Goal: Task Accomplishment & Management: Use online tool/utility

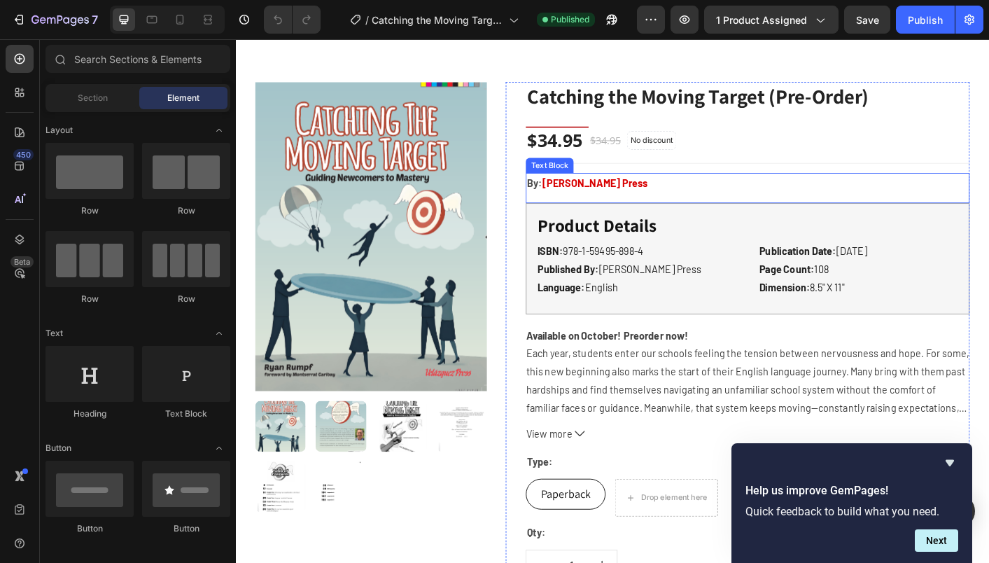
scroll to position [69, 0]
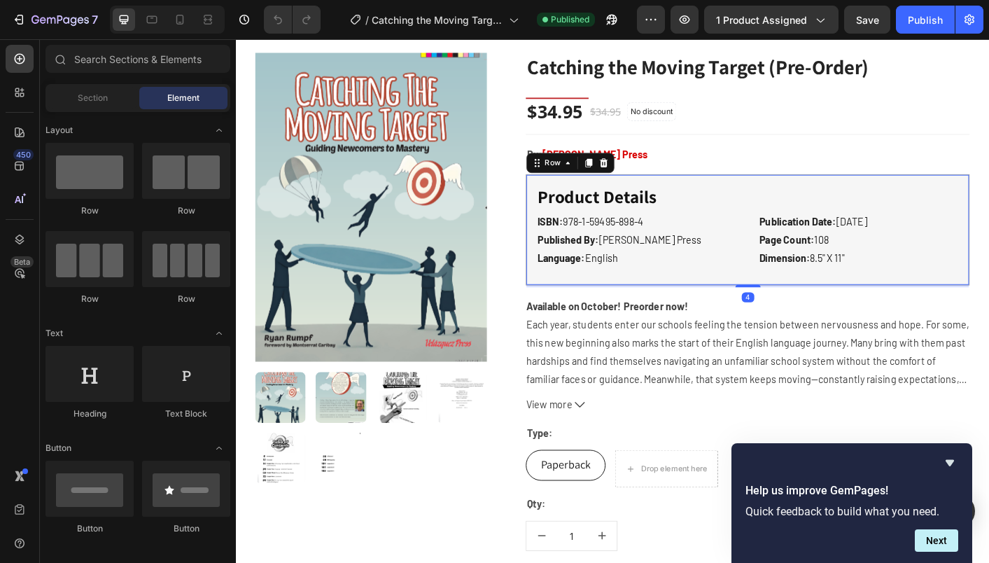
click at [689, 298] on div "Product Details Text block ISBN: 978-1-59495-898-4 Published By: [PERSON_NAME] …" at bounding box center [806, 252] width 495 height 124
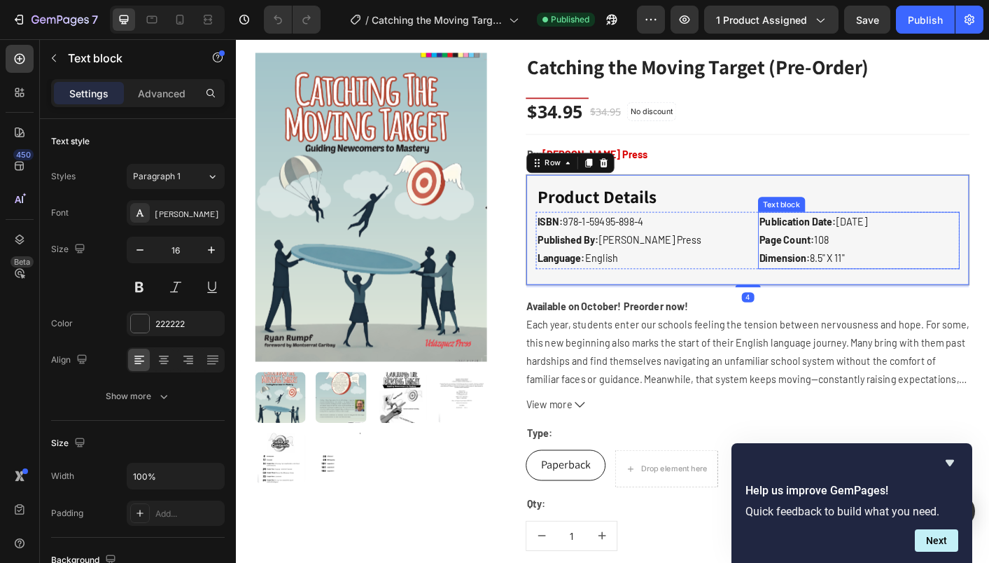
click at [923, 282] on p "Publication Date: [DATE] Page Count: 108 Dimension: 8.5" X 11"" at bounding box center [931, 263] width 222 height 60
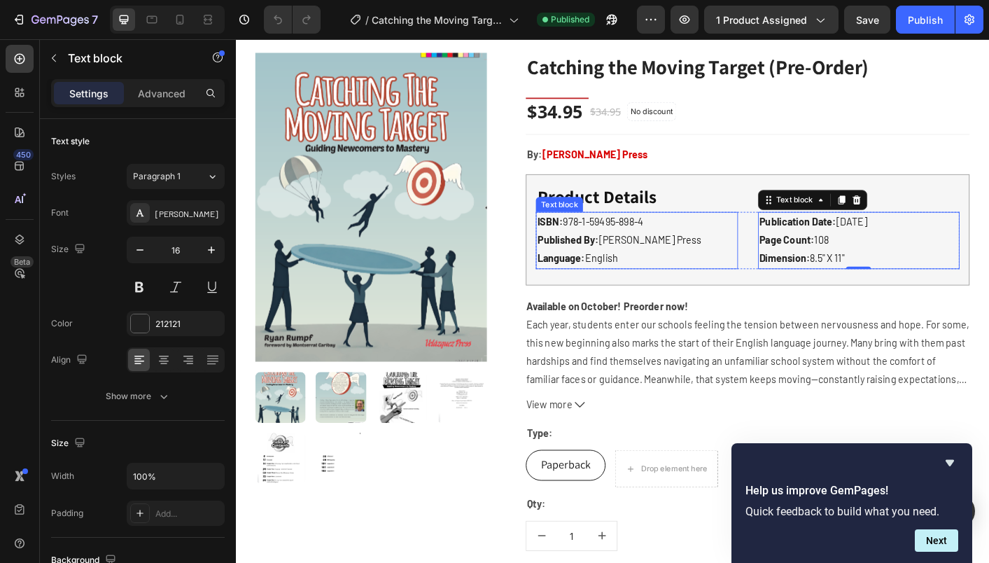
click at [711, 237] on p "ISBN: 978-1-59495-898-4" at bounding box center [683, 243] width 222 height 20
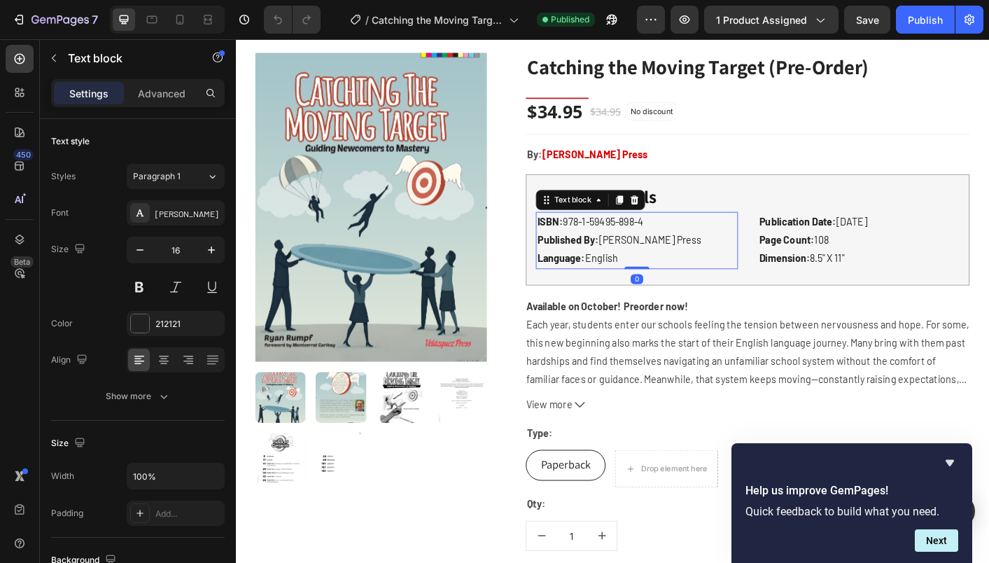
click at [708, 241] on p "ISBN: 978-1-59495-898-4" at bounding box center [683, 243] width 222 height 20
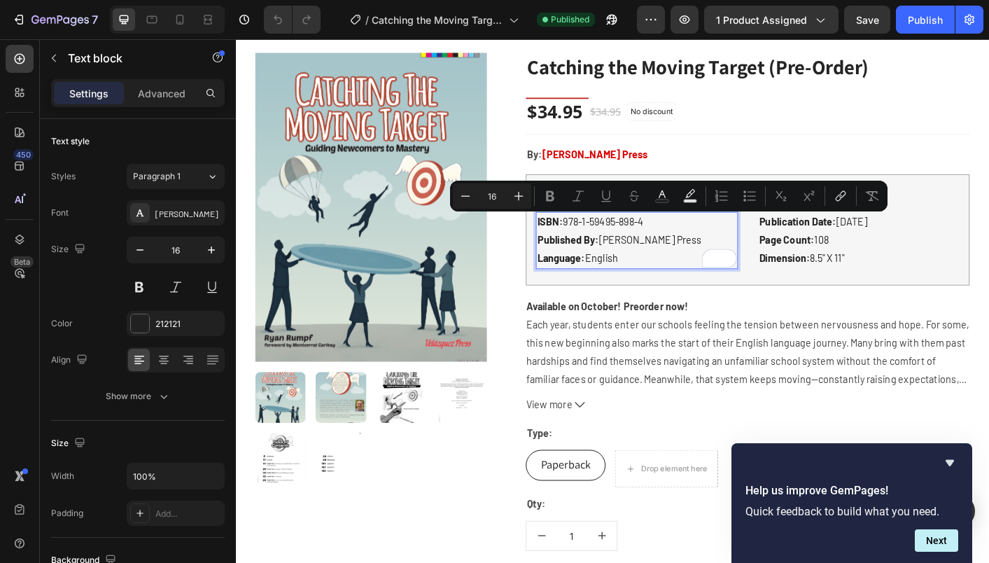
click at [708, 241] on p "ISBN: 978-1-59495-898-4" at bounding box center [683, 243] width 222 height 20
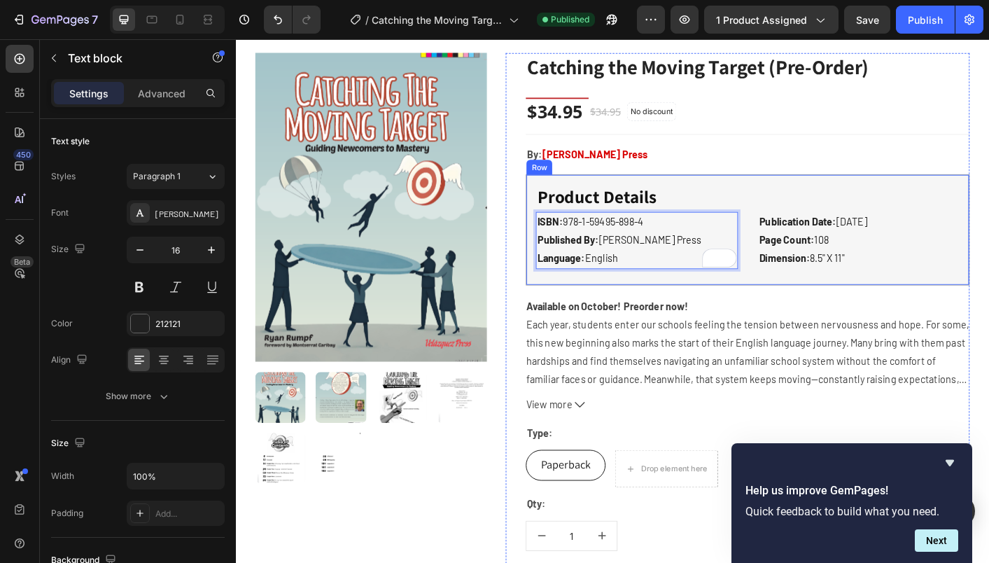
click at [696, 302] on div "Product Details Text block ISBN: 978-1-59495-898-4 Published By: [PERSON_NAME] …" at bounding box center [806, 252] width 495 height 124
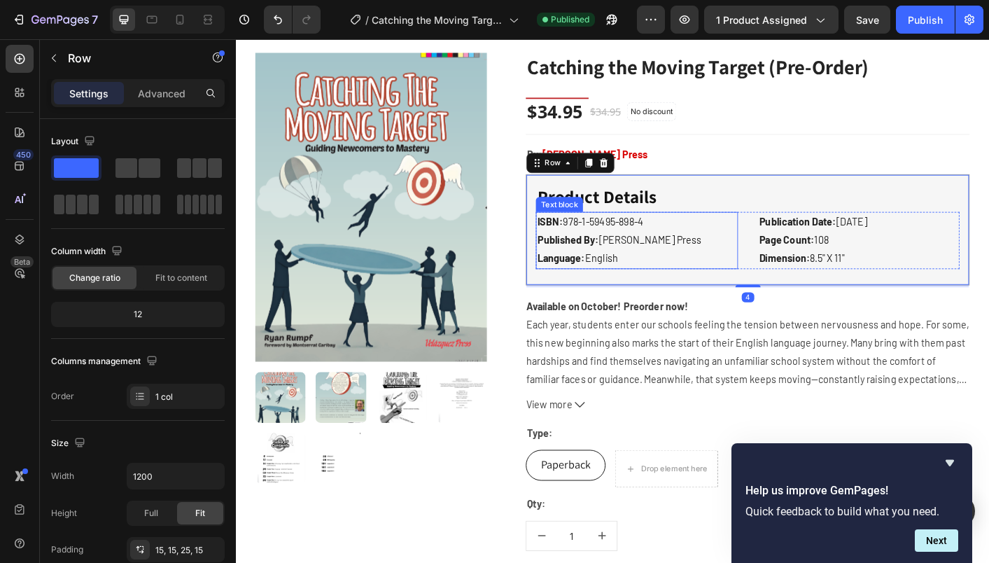
click at [701, 260] on p "Published By: [PERSON_NAME] Press Language: English" at bounding box center [683, 273] width 222 height 41
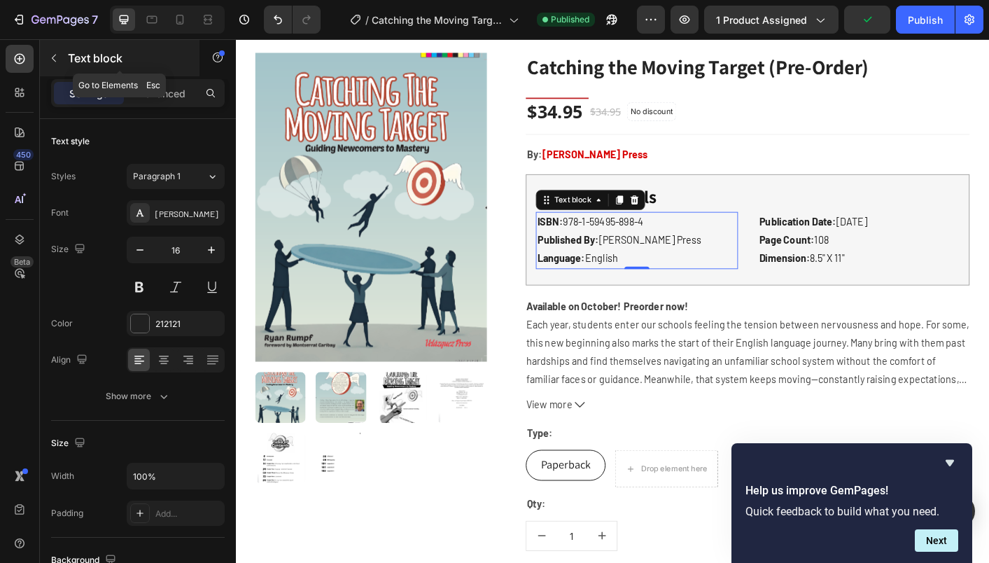
click at [53, 50] on button "button" at bounding box center [54, 58] width 22 height 22
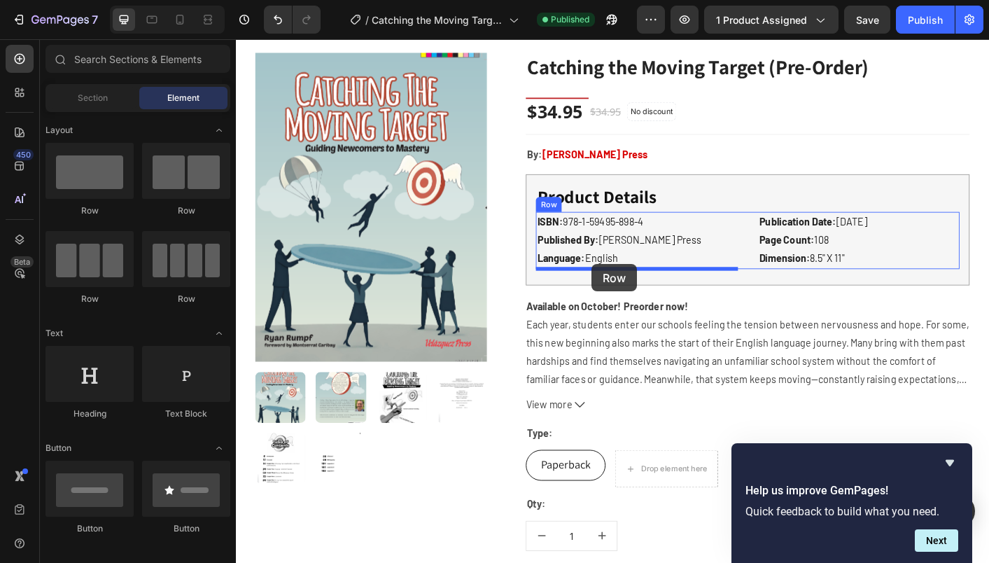
drag, startPoint x: 333, startPoint y: 228, endPoint x: 632, endPoint y: 290, distance: 306.0
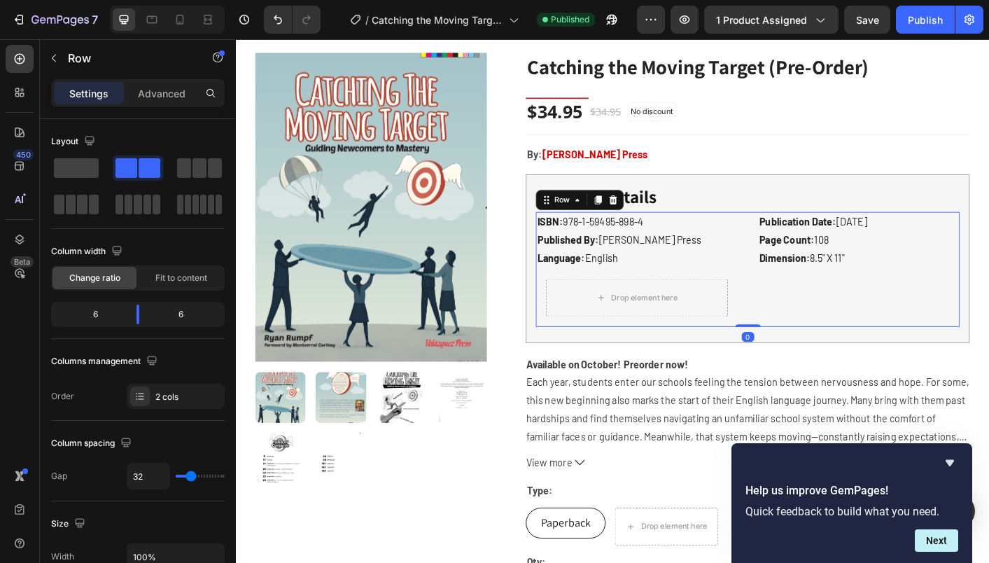
click at [802, 284] on div "ISBN: 978-1-59495-898-4 Published By: [PERSON_NAME] Press Language: English Tex…" at bounding box center [807, 295] width 473 height 127
click at [677, 275] on p "Published By: [PERSON_NAME] Press Language: English" at bounding box center [683, 273] width 222 height 41
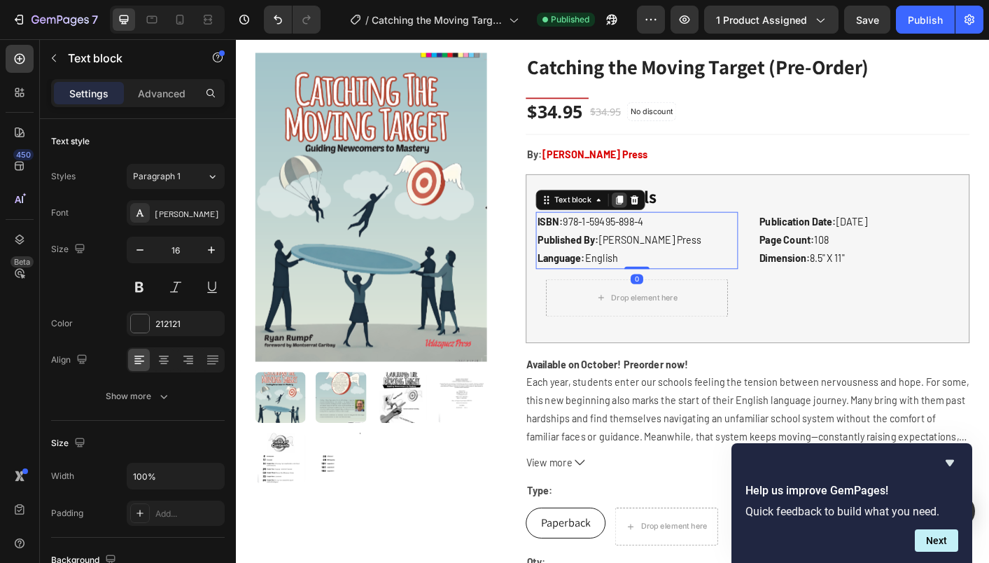
click at [664, 223] on icon at bounding box center [663, 218] width 11 height 11
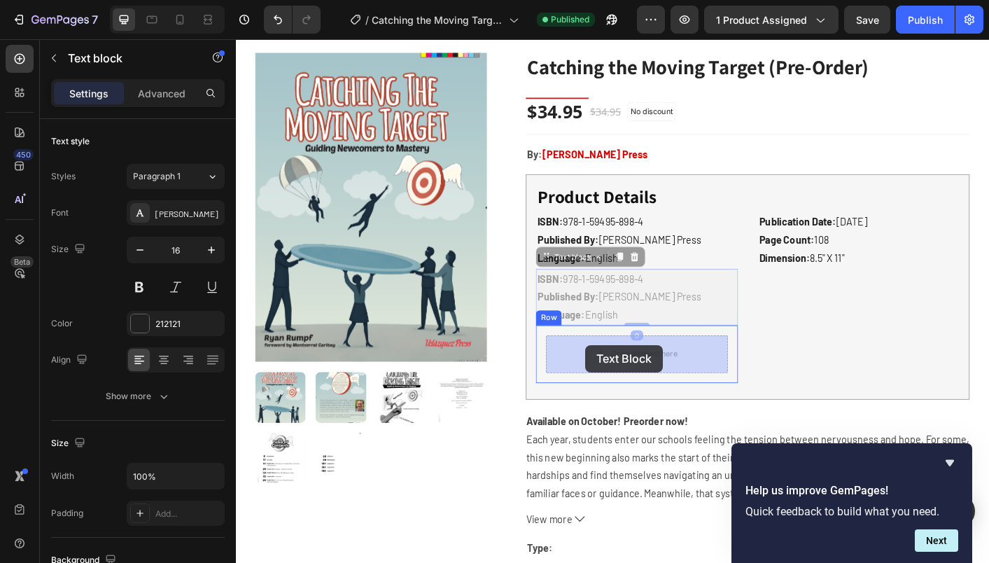
drag, startPoint x: 581, startPoint y: 284, endPoint x: 625, endPoint y: 379, distance: 105.6
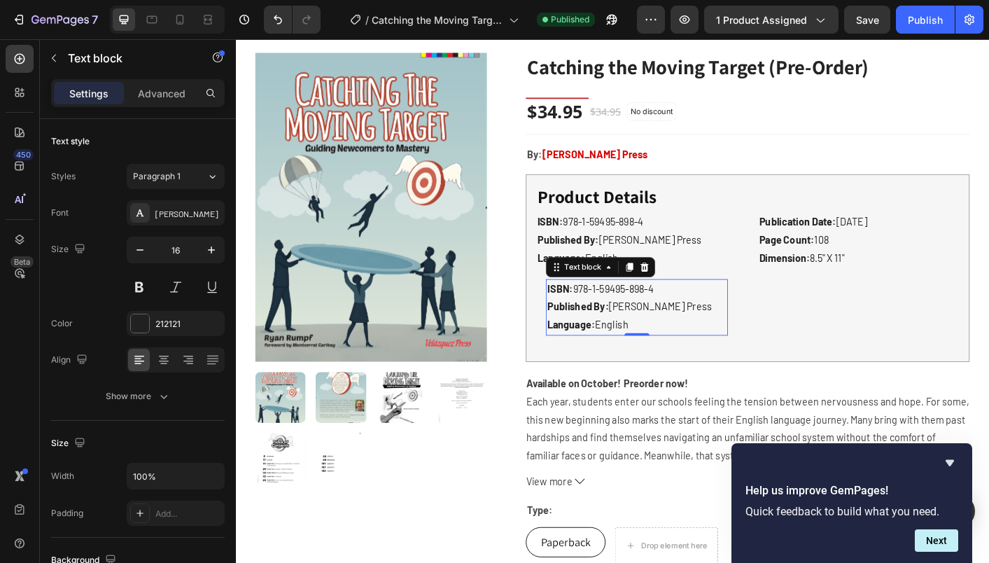
click at [661, 347] on p "Published By: [PERSON_NAME] Press Language: English" at bounding box center [683, 348] width 200 height 41
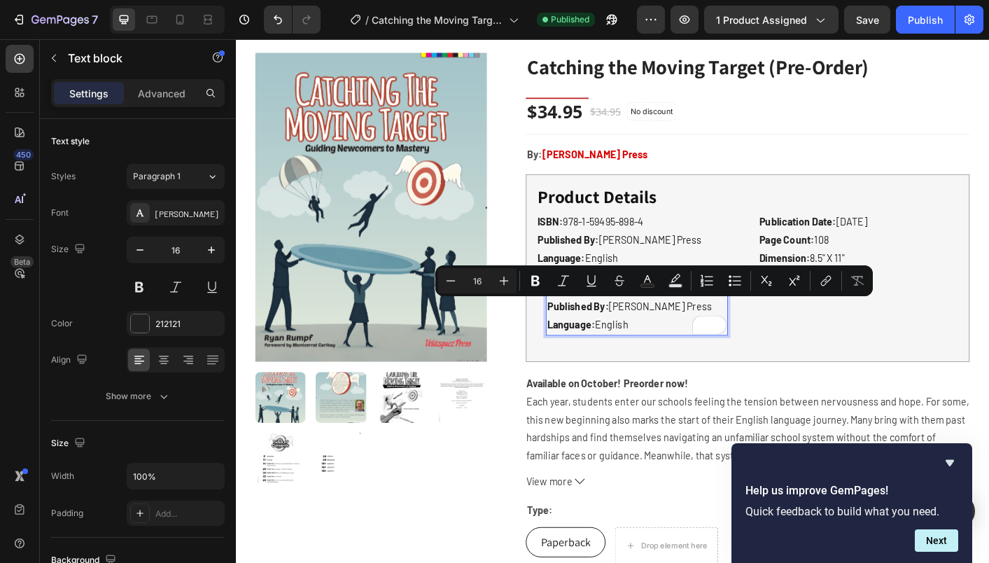
click at [686, 361] on p "Published By: [PERSON_NAME] Press Language: English" at bounding box center [683, 348] width 200 height 41
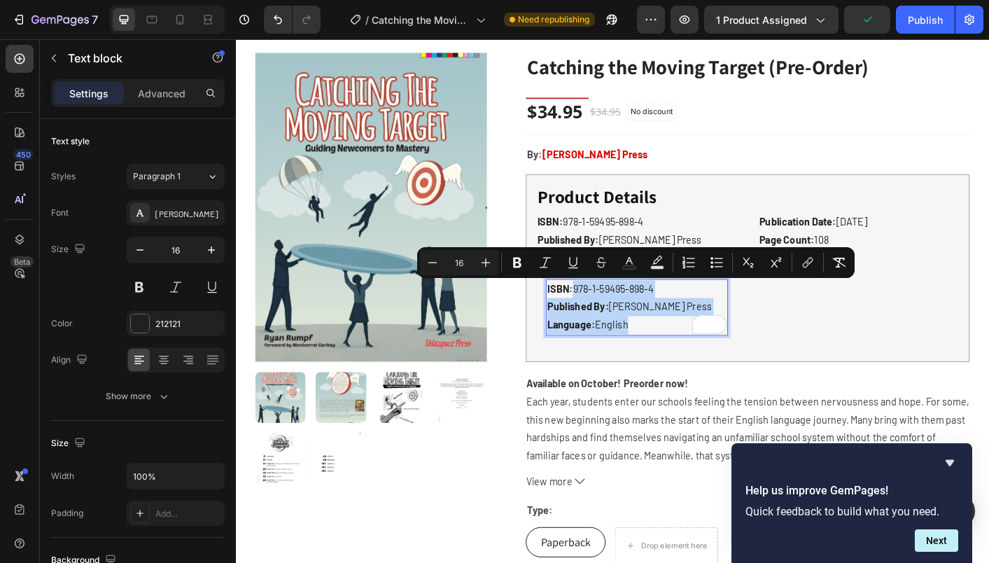
drag, startPoint x: 681, startPoint y: 357, endPoint x: 616, endPoint y: 323, distance: 73.6
click at [616, 323] on div "ISBN: 978-1-59495-898-4 Published By: [PERSON_NAME] Press Language: English" at bounding box center [683, 338] width 202 height 63
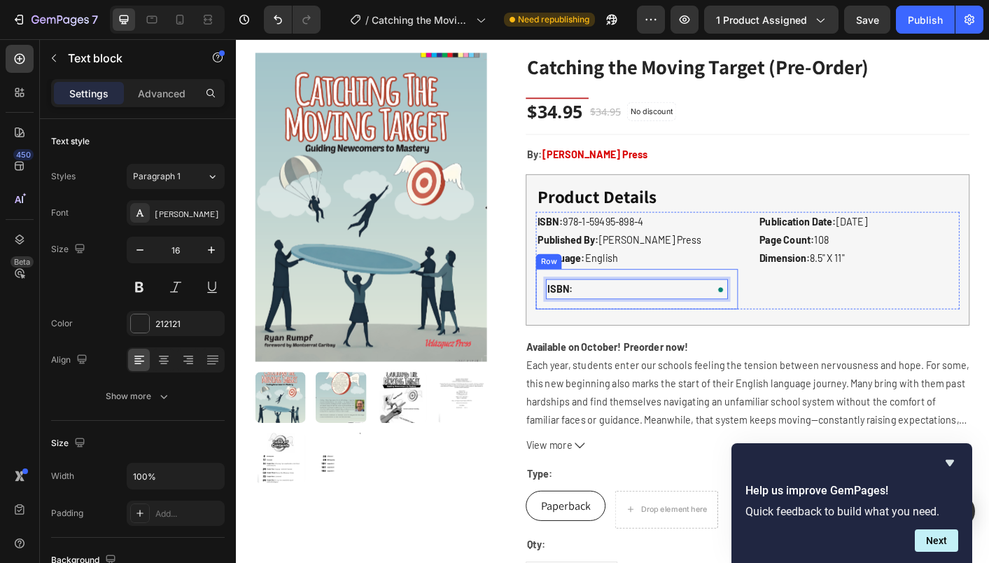
click at [657, 333] on div "ISBN: Text block 0 Row" at bounding box center [683, 318] width 225 height 46
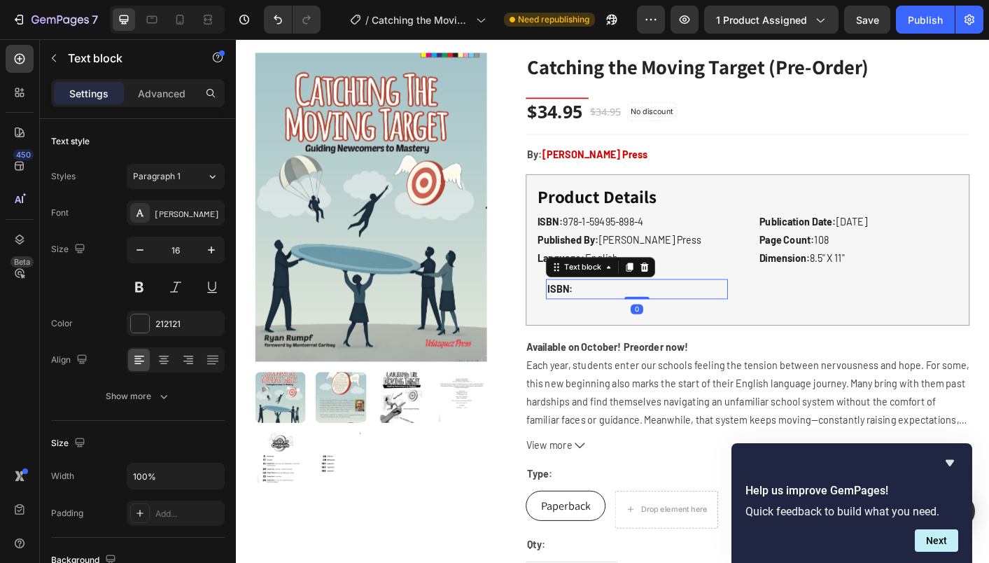
click at [620, 320] on p "ISBN:" at bounding box center [683, 318] width 200 height 20
click at [673, 293] on icon at bounding box center [675, 293] width 8 height 10
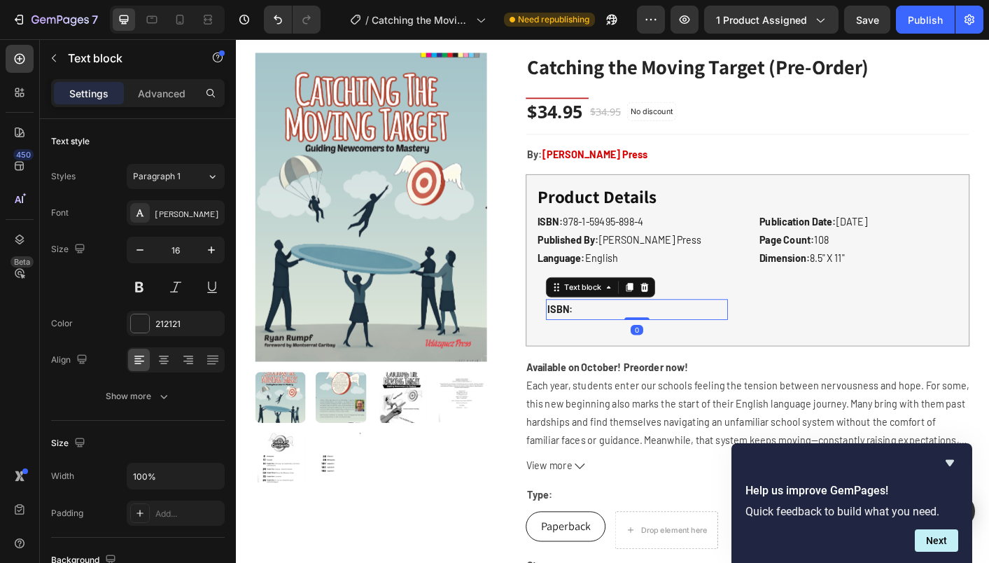
click at [599, 342] on strong "ISBN:" at bounding box center [597, 339] width 29 height 13
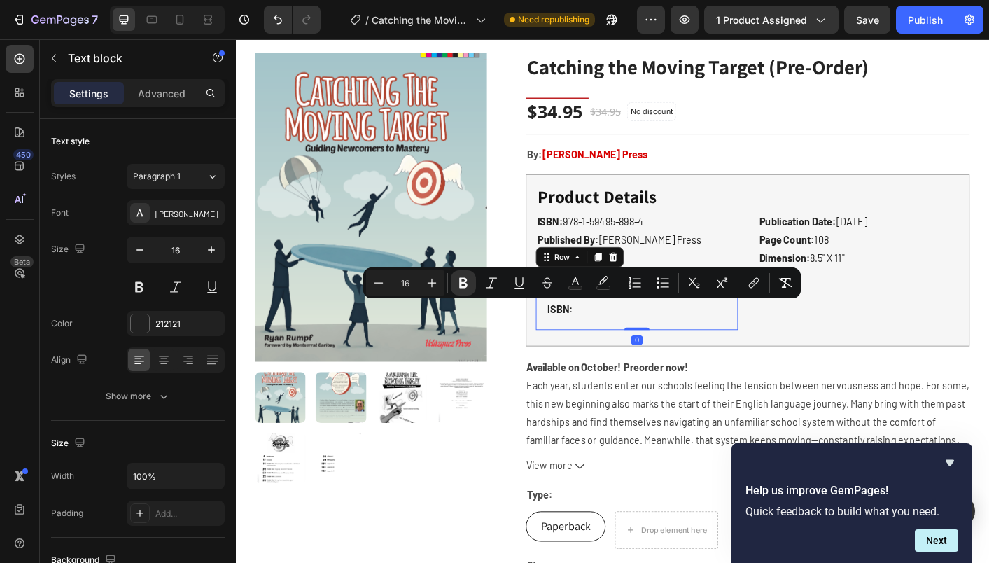
click at [715, 363] on div "ISBN: Text block ISBN: Text block Row 0" at bounding box center [683, 329] width 225 height 69
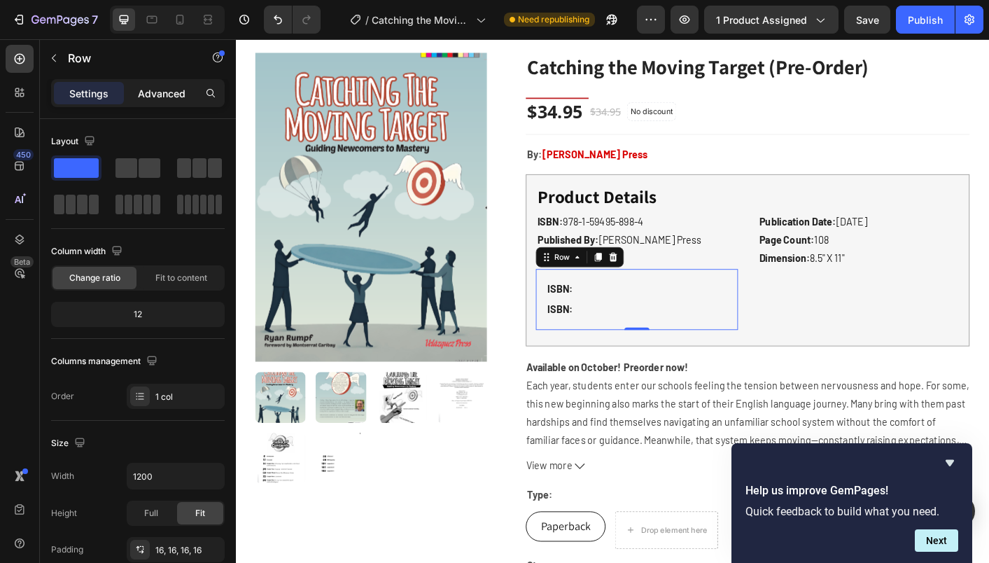
click at [160, 99] on p "Advanced" at bounding box center [162, 93] width 48 height 15
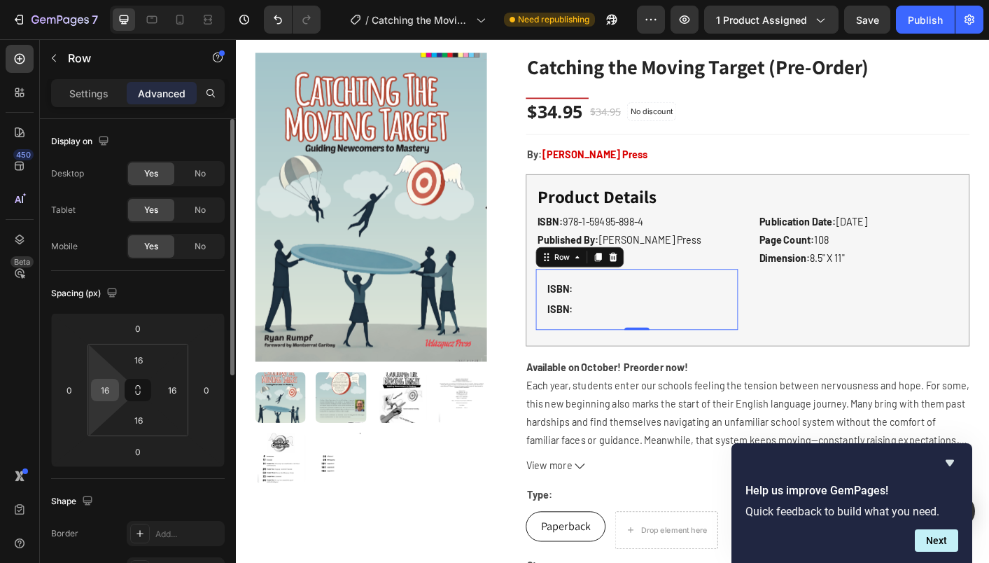
click at [103, 387] on input "16" at bounding box center [105, 389] width 21 height 21
type input "0"
click at [194, 296] on div "Spacing (px)" at bounding box center [138, 293] width 174 height 22
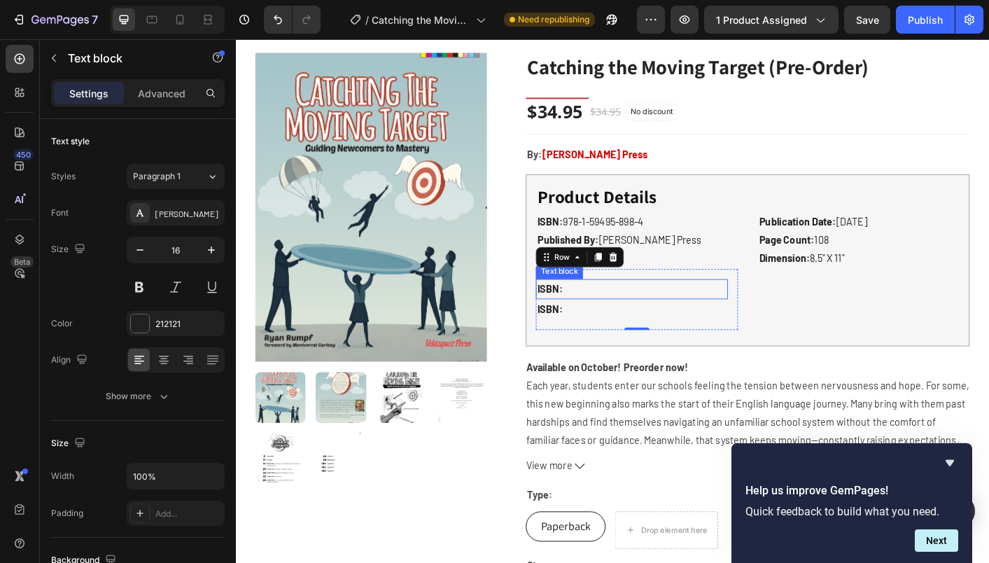
click at [641, 319] on p "ISBN:" at bounding box center [677, 318] width 211 height 20
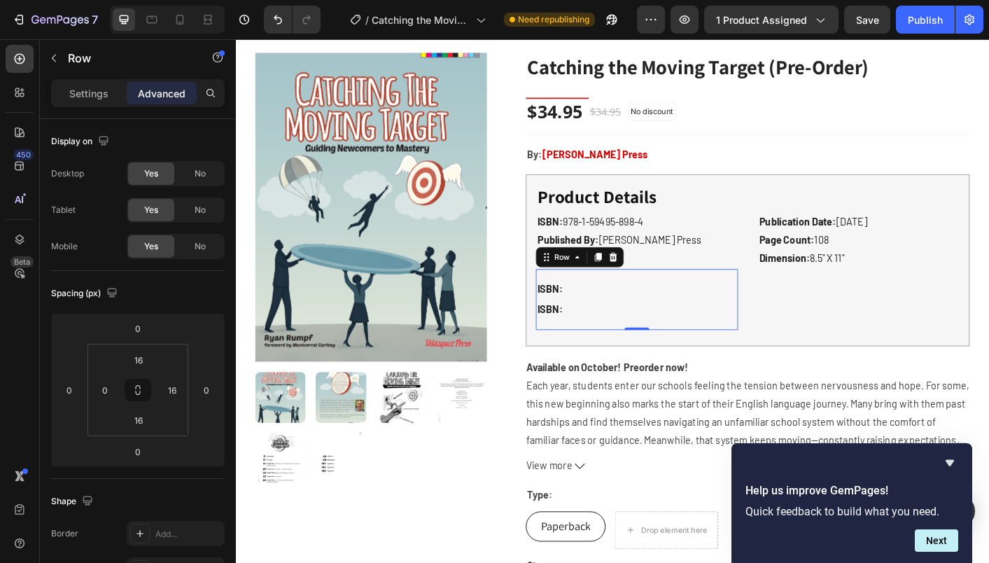
click at [785, 318] on div "ISBN: Text block ISBN: Text block Row 0" at bounding box center [683, 329] width 225 height 69
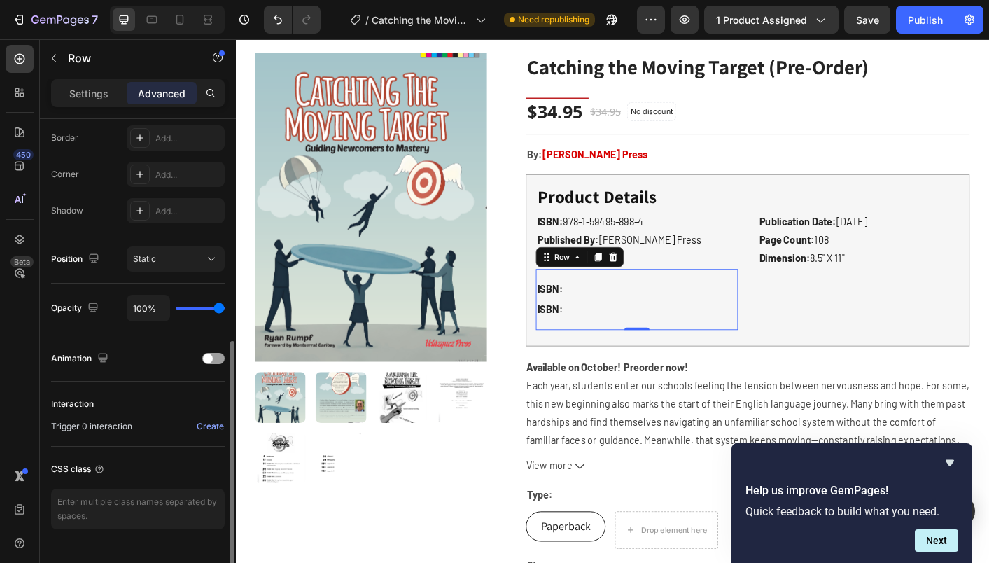
scroll to position [391, 0]
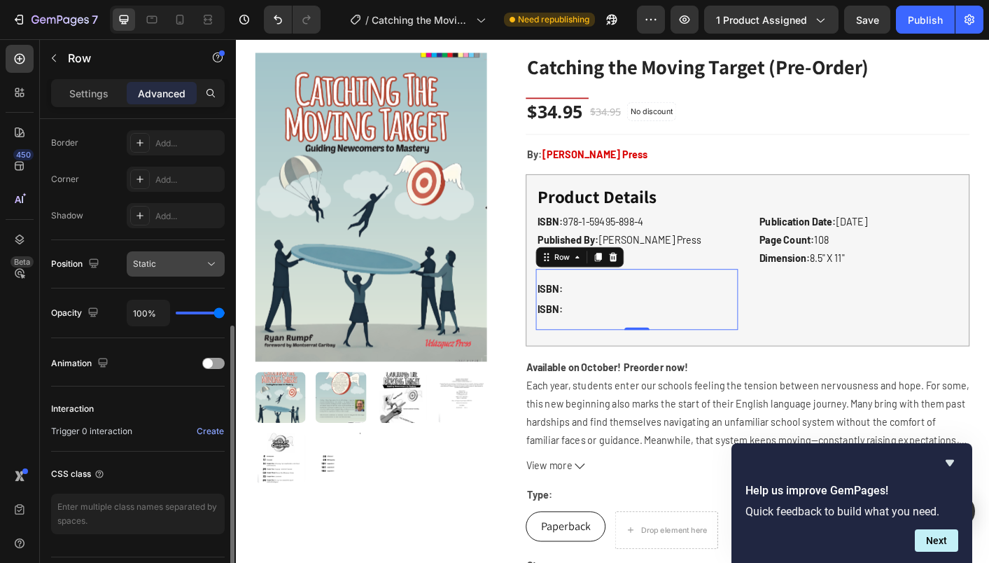
click at [176, 273] on button "Static" at bounding box center [176, 263] width 98 height 25
click at [111, 272] on div "Position Static" at bounding box center [138, 263] width 174 height 25
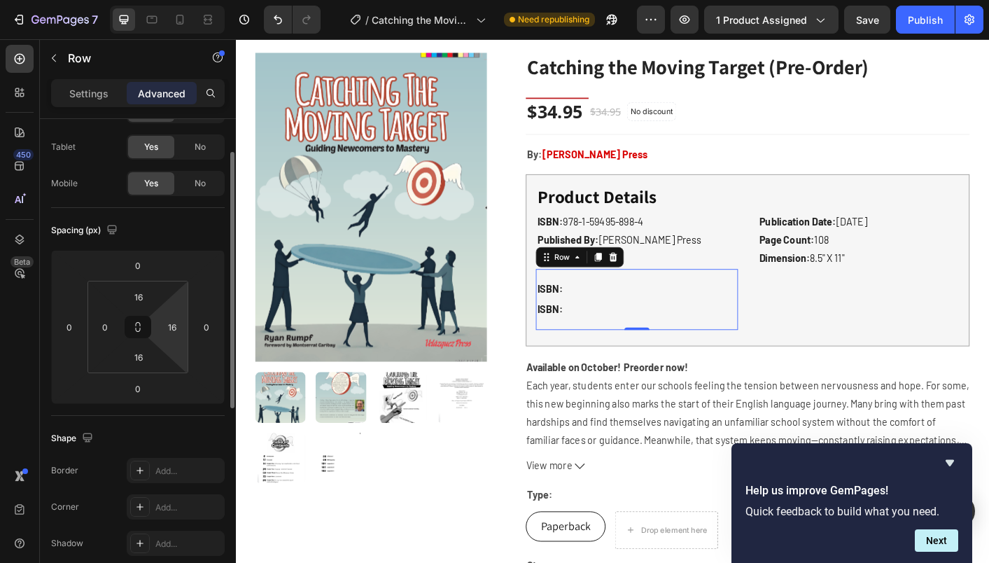
scroll to position [0, 0]
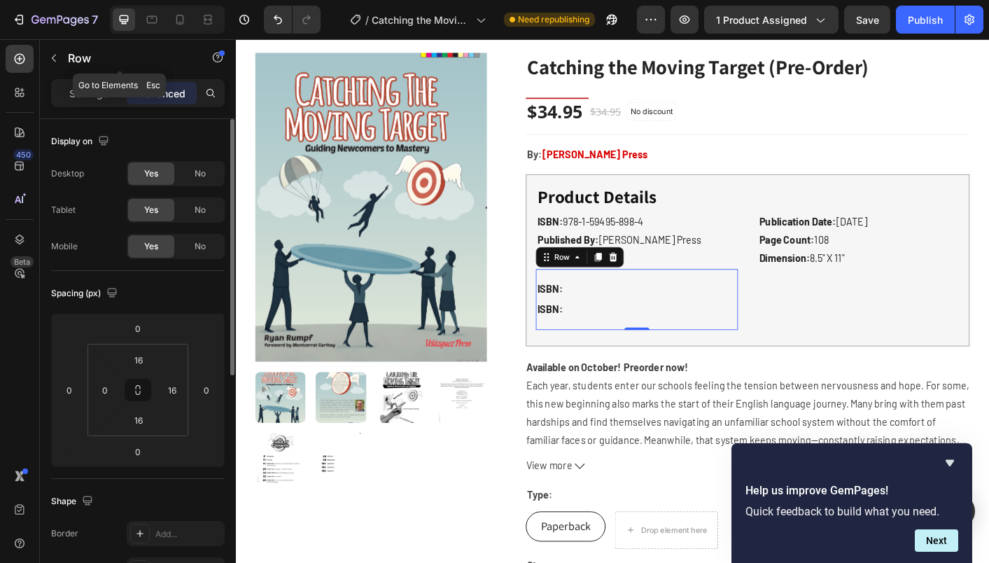
click at [85, 78] on div "Row" at bounding box center [120, 59] width 160 height 40
click at [77, 90] on p "Settings" at bounding box center [88, 93] width 39 height 15
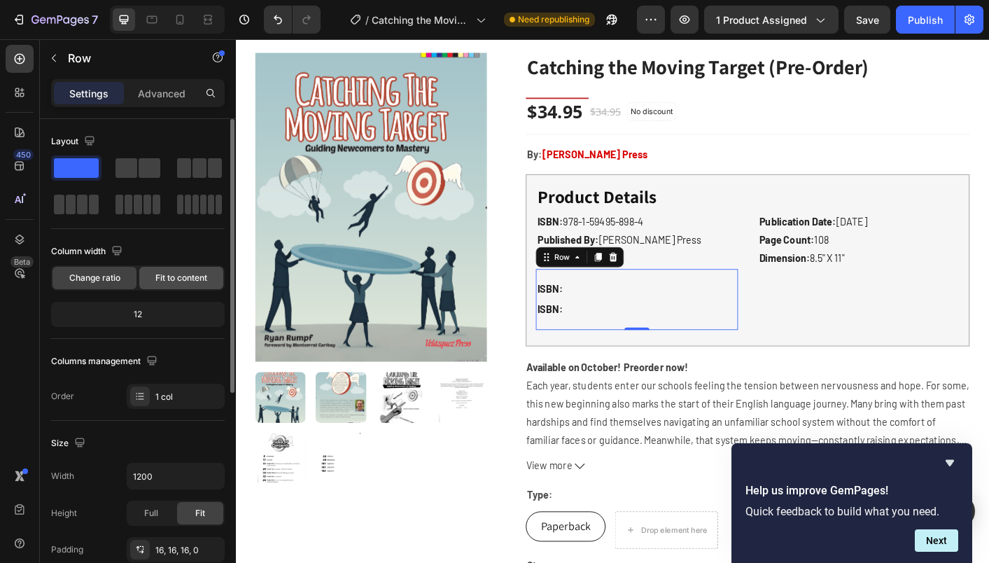
click at [174, 281] on span "Fit to content" at bounding box center [181, 278] width 52 height 13
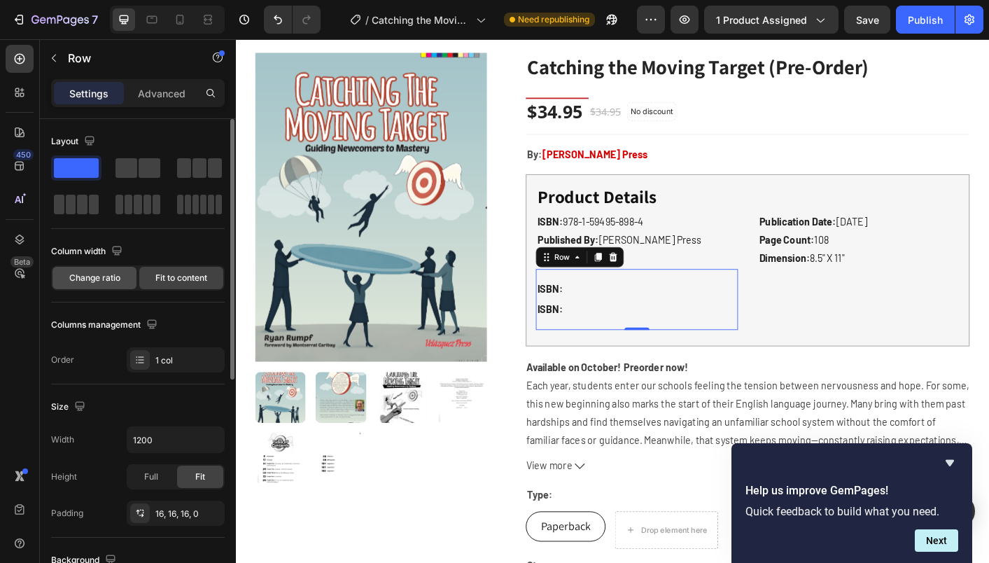
click at [99, 283] on span "Change ratio" at bounding box center [94, 278] width 51 height 13
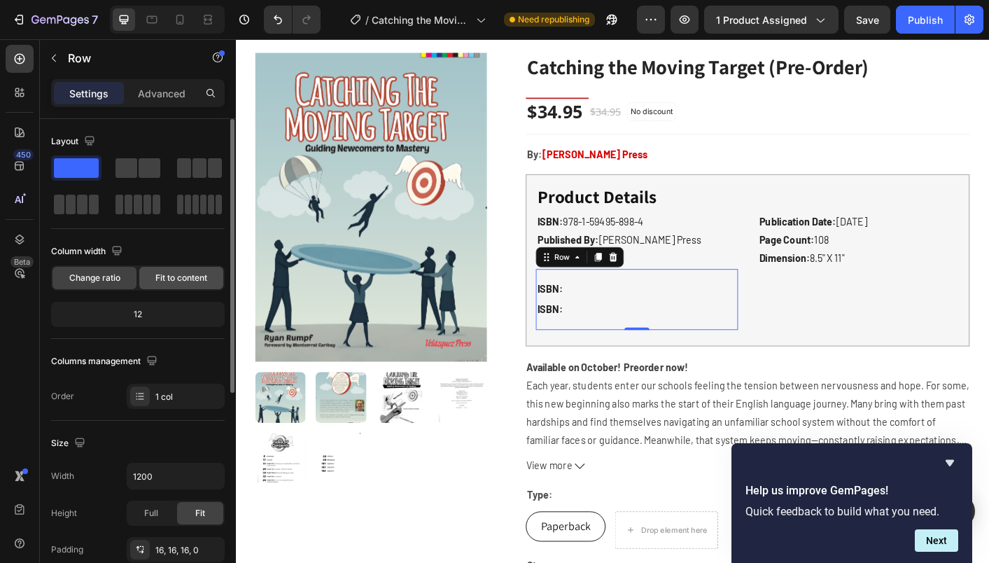
click at [163, 281] on span "Fit to content" at bounding box center [181, 278] width 52 height 13
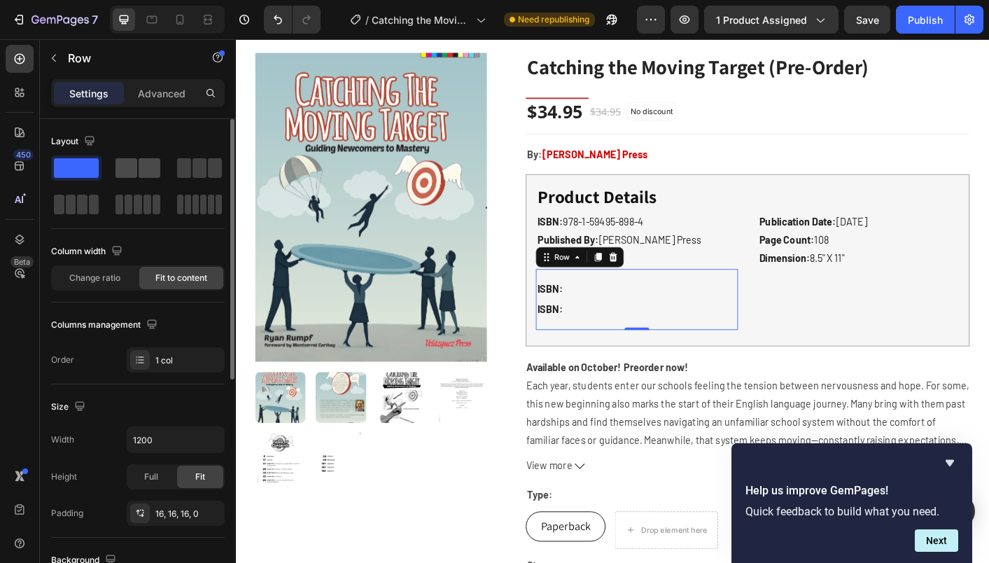
click at [130, 166] on span at bounding box center [127, 168] width 22 height 20
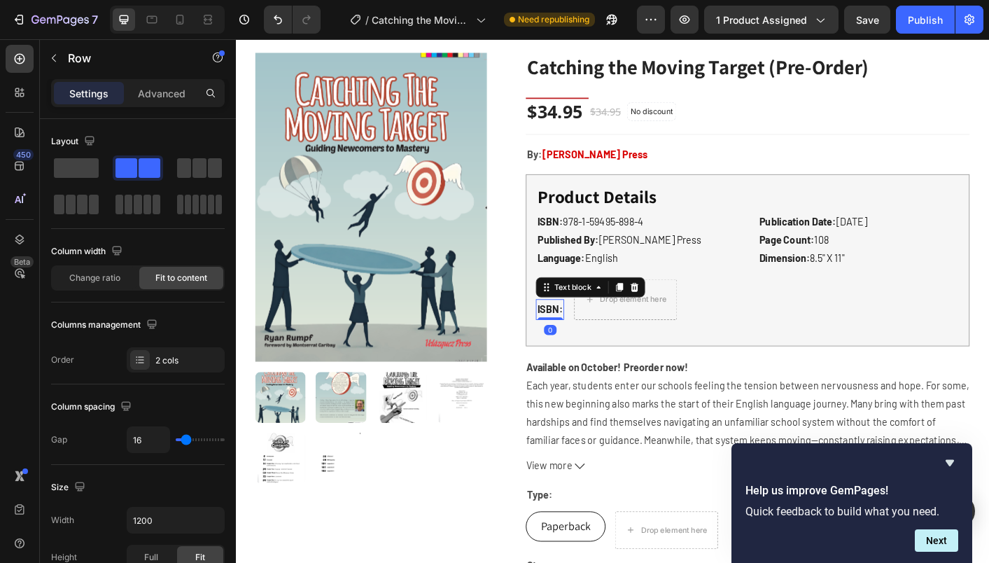
click at [595, 348] on p "ISBN:" at bounding box center [586, 340] width 29 height 20
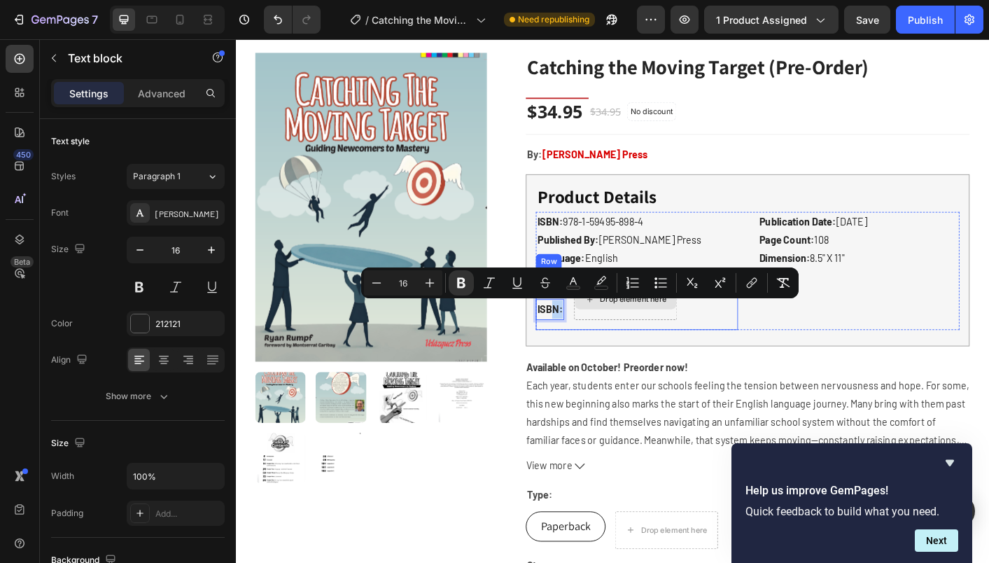
drag, startPoint x: 592, startPoint y: 340, endPoint x: 658, endPoint y: 337, distance: 66.6
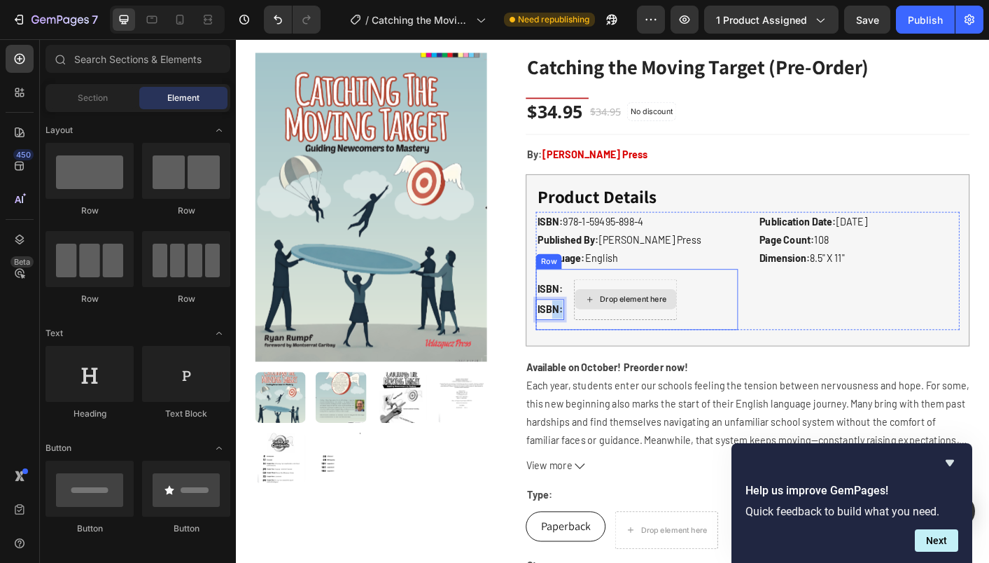
click at [656, 335] on div "Drop element here" at bounding box center [679, 328] width 74 height 11
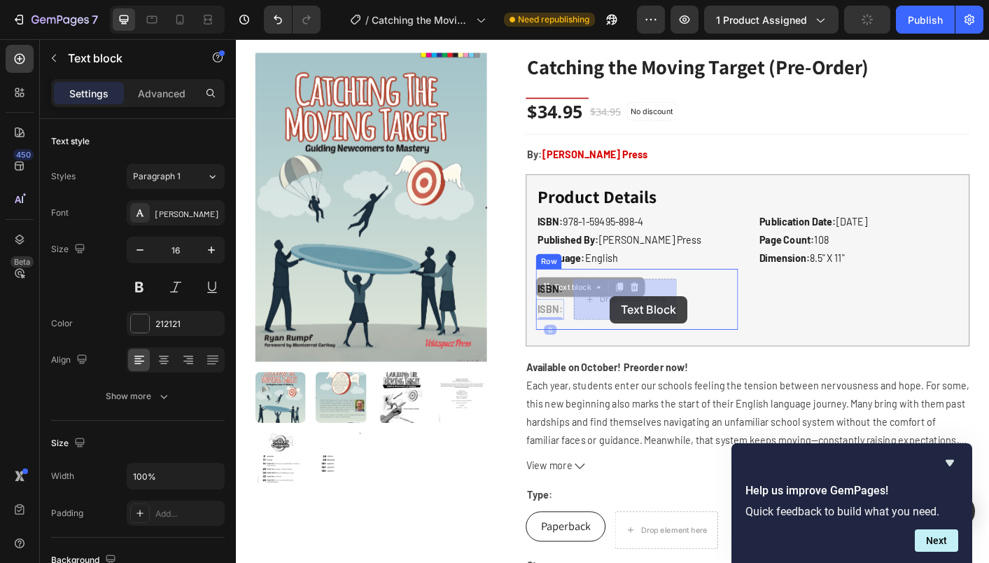
drag, startPoint x: 585, startPoint y: 338, endPoint x: 666, endPoint y: 328, distance: 81.1
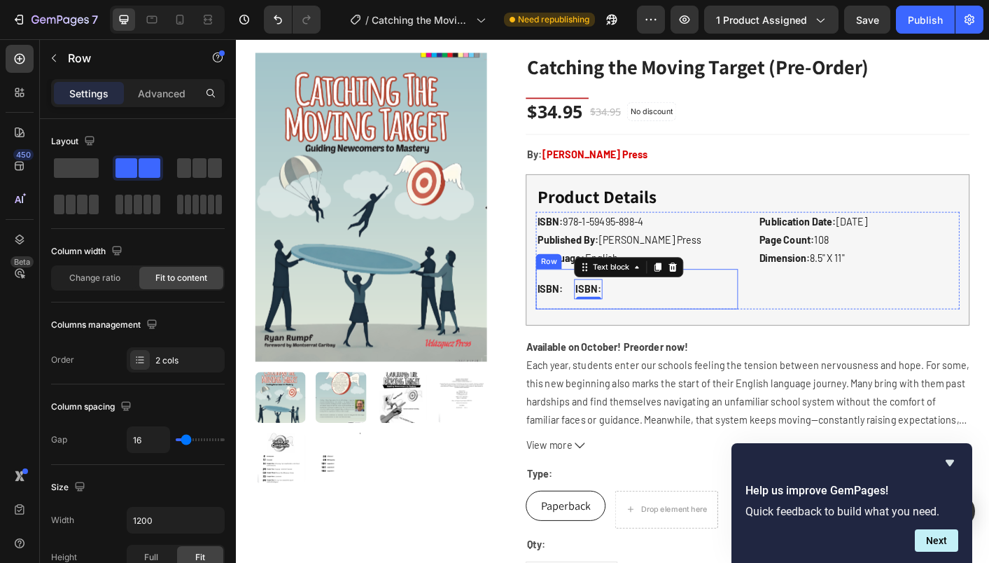
click at [676, 318] on div "ISBN: Text block ISBN: Text block 0 Row" at bounding box center [683, 318] width 225 height 46
click at [630, 319] on strong "ISBN:" at bounding box center [629, 317] width 29 height 13
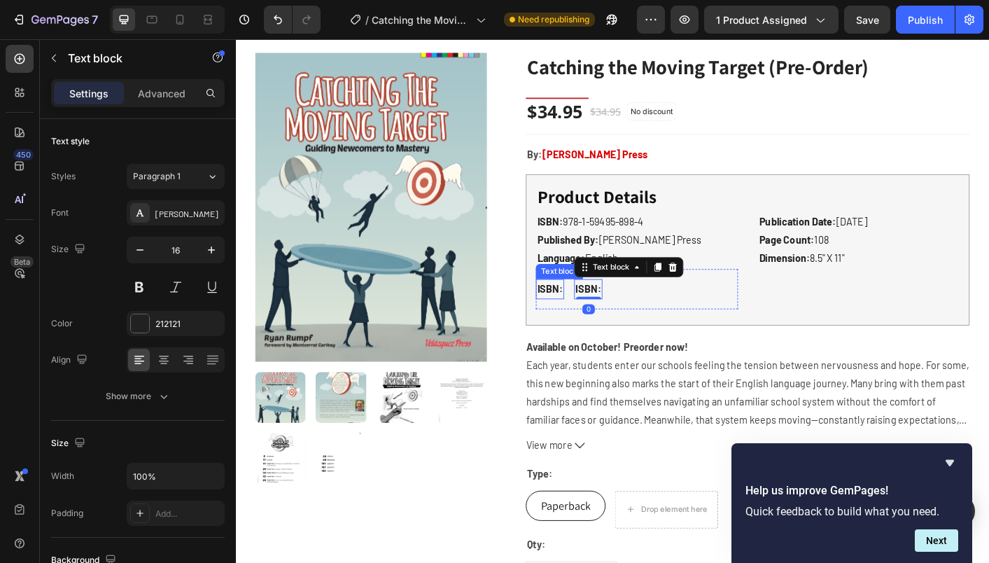
click at [593, 317] on strong "ISBN:" at bounding box center [586, 317] width 29 height 13
click at [166, 91] on p "Advanced" at bounding box center [162, 93] width 48 height 15
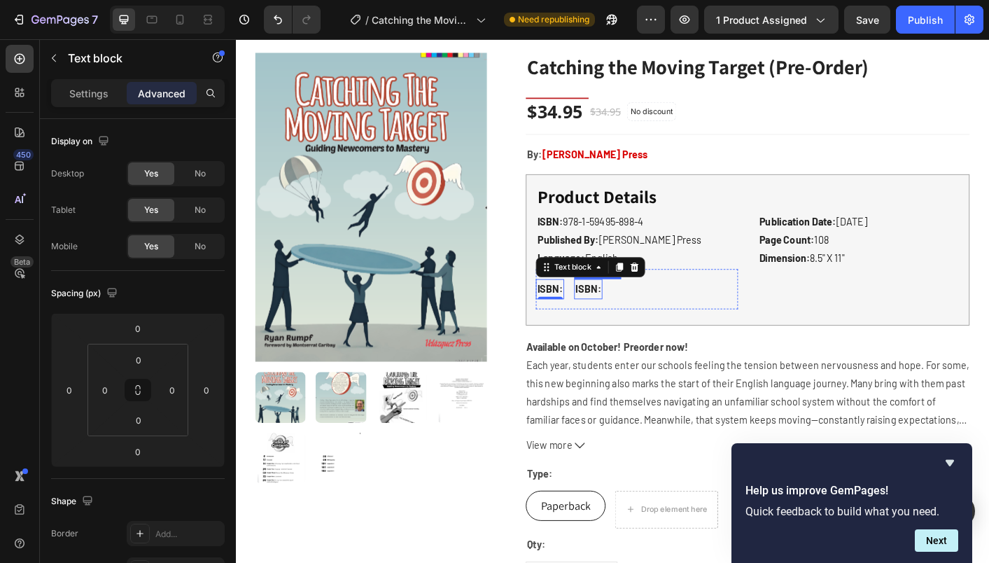
click at [622, 309] on p "ISBN:" at bounding box center [629, 318] width 29 height 20
click at [603, 312] on div "ISBN: Text block ISBN: Text block Row 0" at bounding box center [683, 318] width 225 height 46
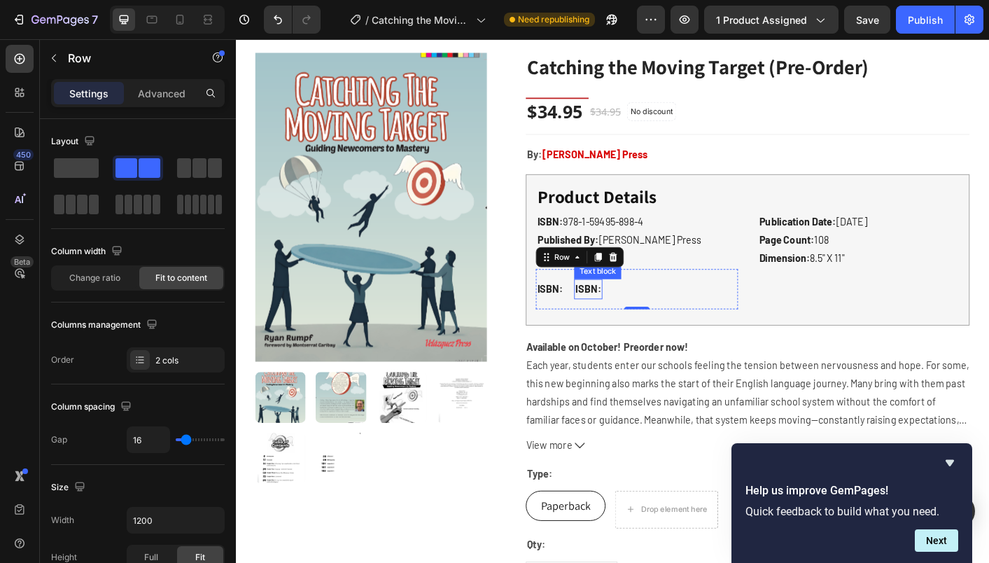
click at [632, 319] on strong "ISBN:" at bounding box center [629, 317] width 29 height 13
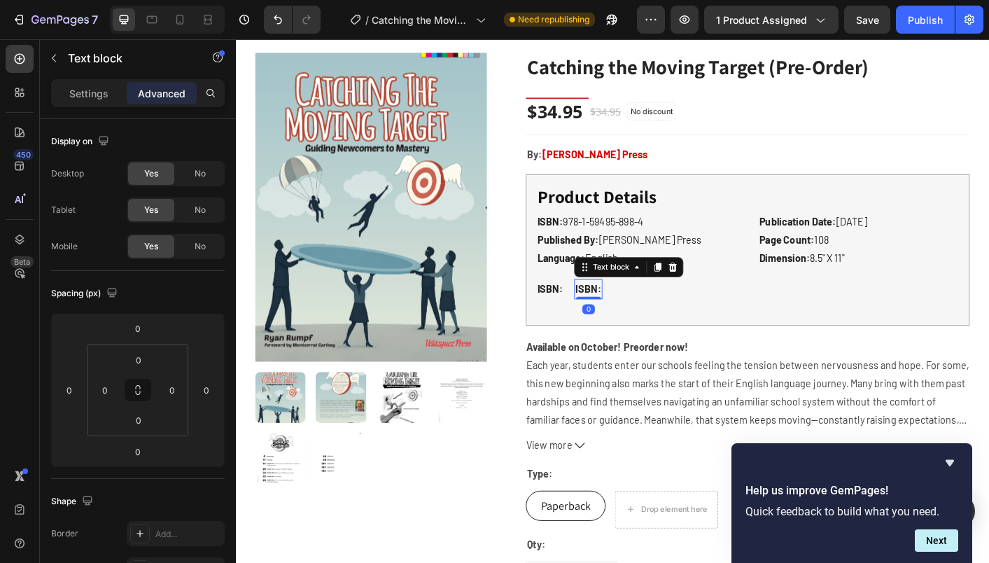
click at [627, 302] on div "Text block" at bounding box center [674, 293] width 122 height 22
click at [646, 293] on div "Text block" at bounding box center [654, 293] width 47 height 13
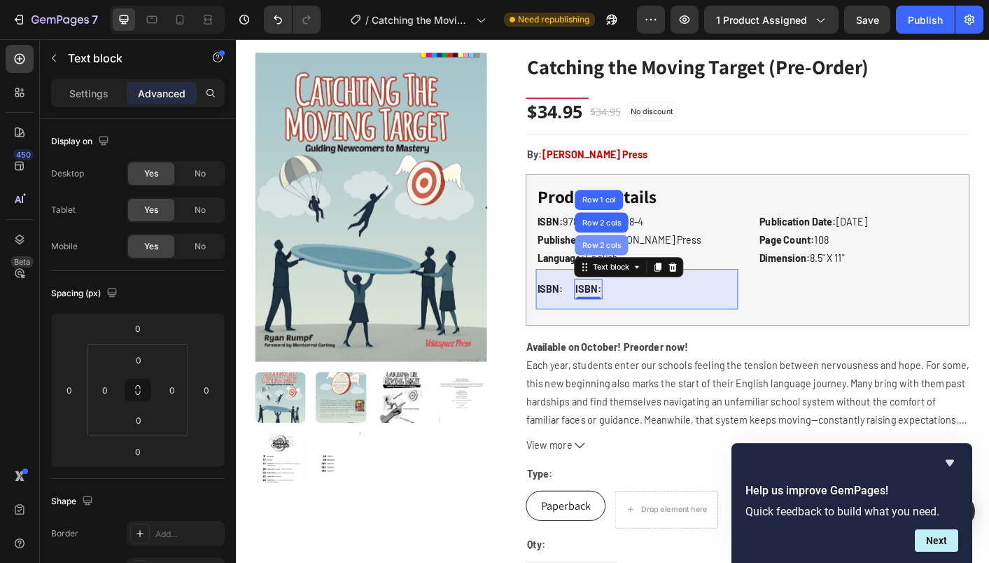
click at [644, 274] on div "Row 2 cols" at bounding box center [644, 269] width 60 height 22
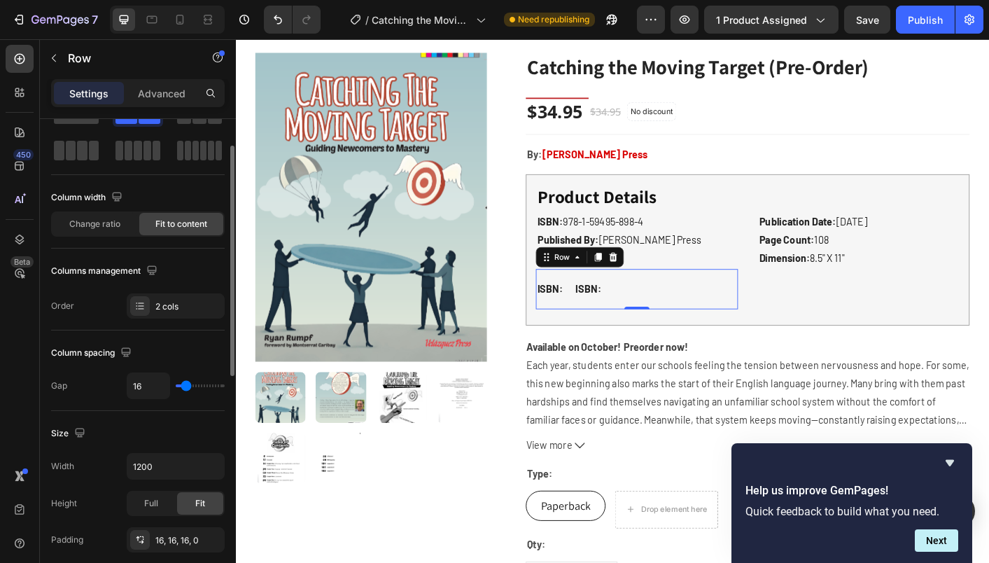
scroll to position [55, 0]
type input "14"
type input "13"
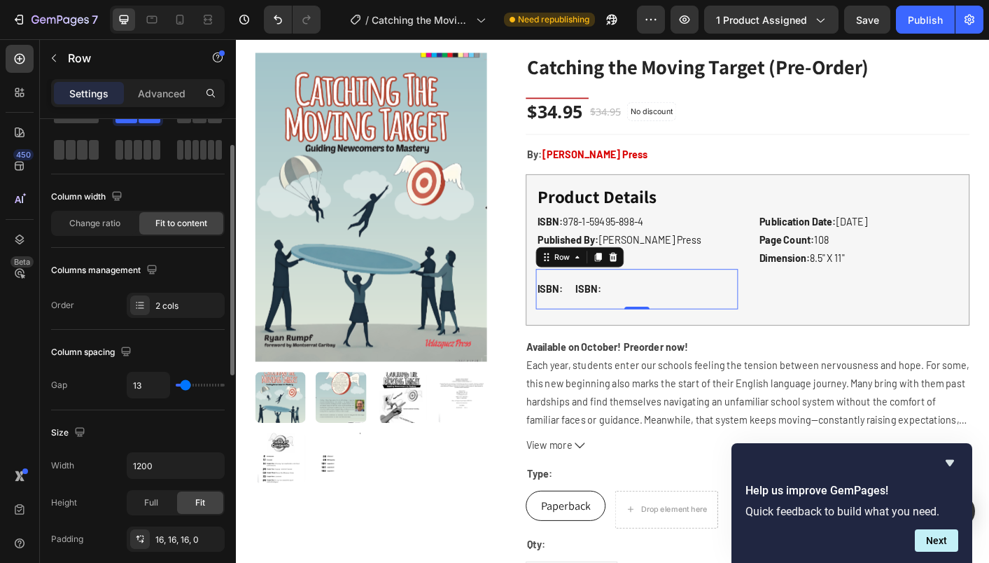
type input "12"
type input "9"
type input "8"
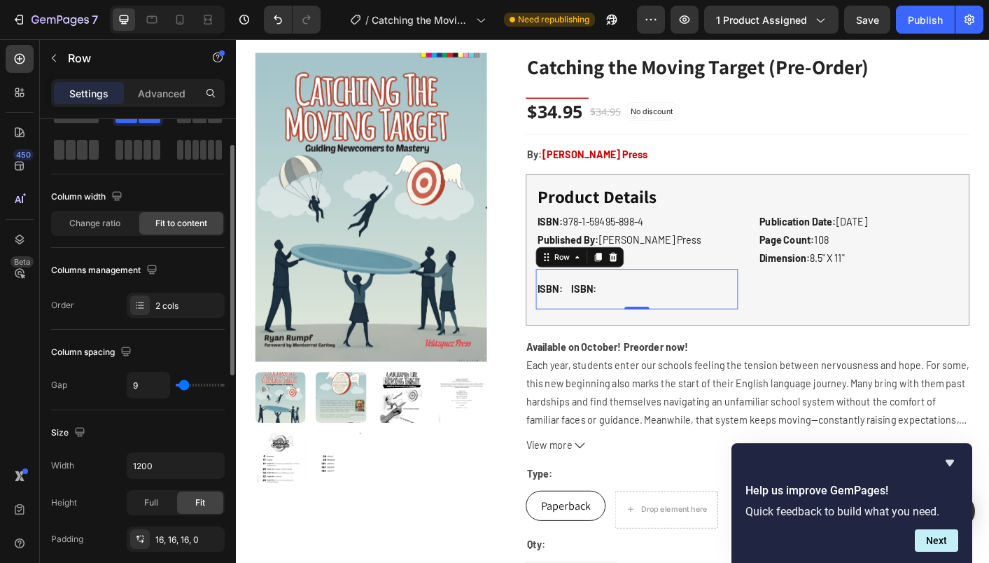
type input "8"
type input "7"
type input "6"
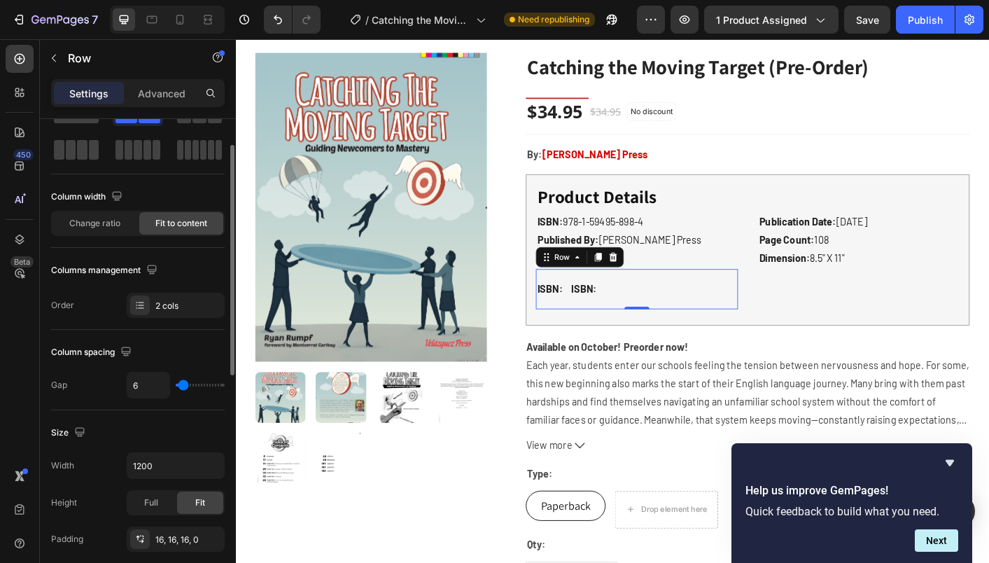
type input "5"
type input "4"
type input "3"
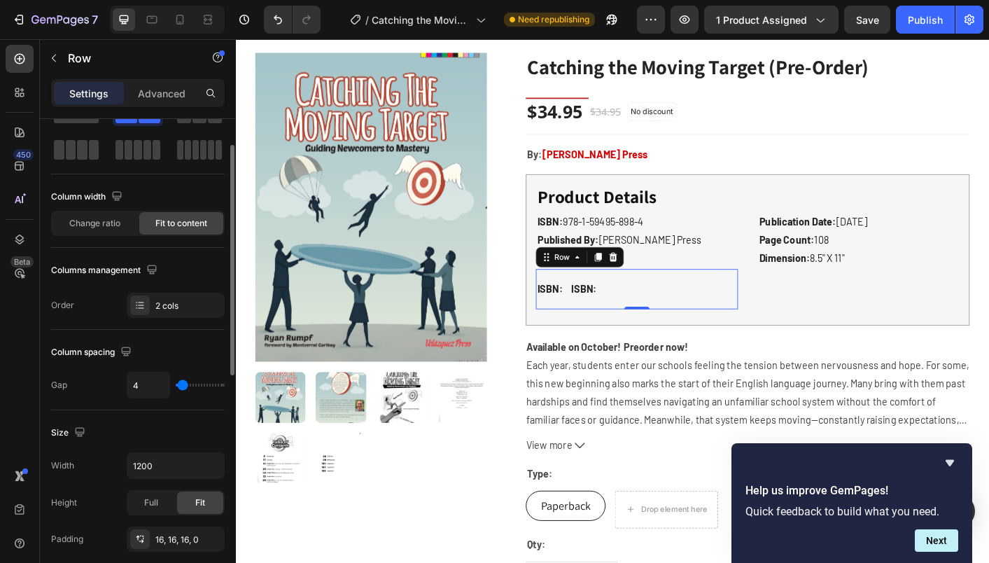
type input "3"
type input "2"
type input "3"
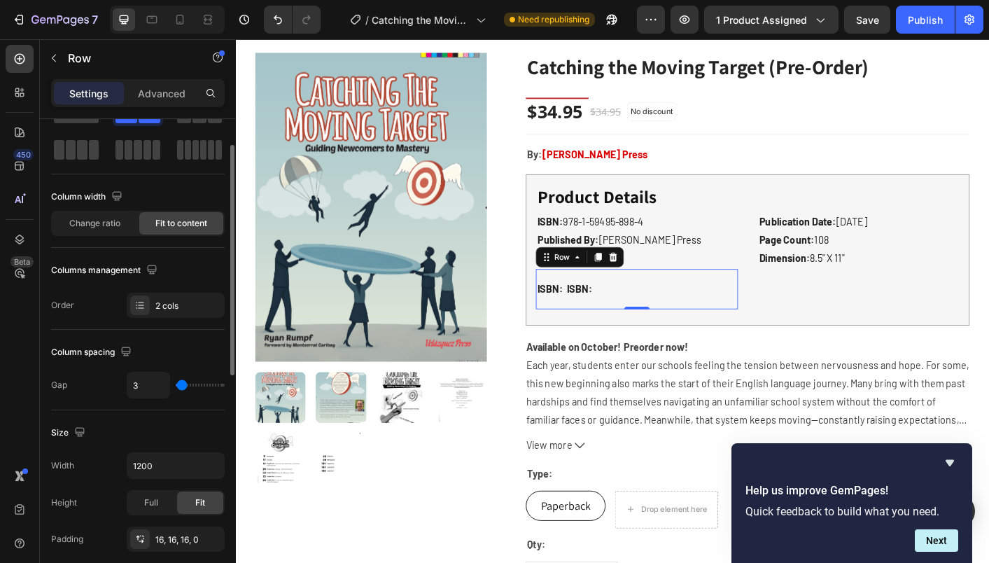
type input "4"
type input "5"
type input "6"
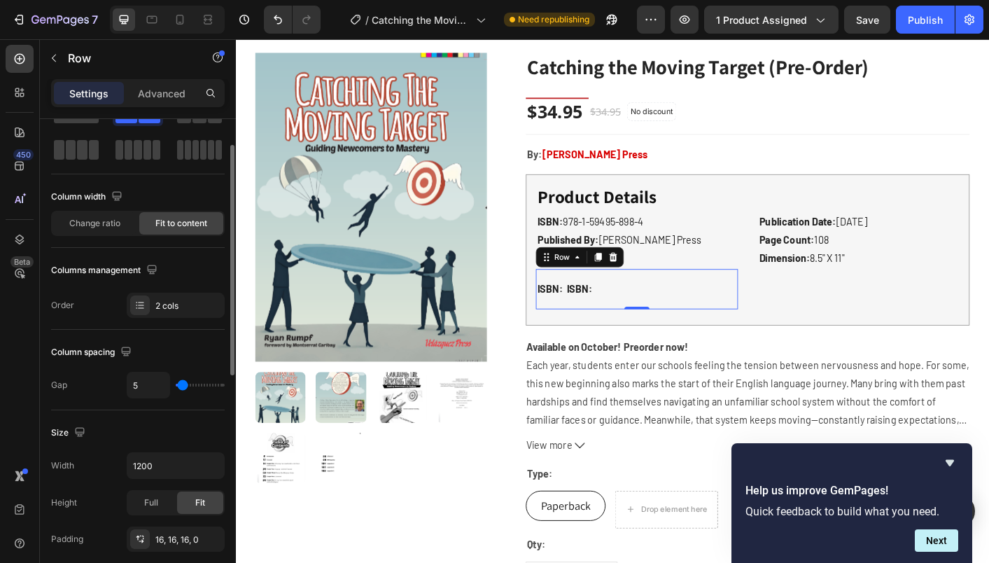
type input "6"
type input "7"
type input "8"
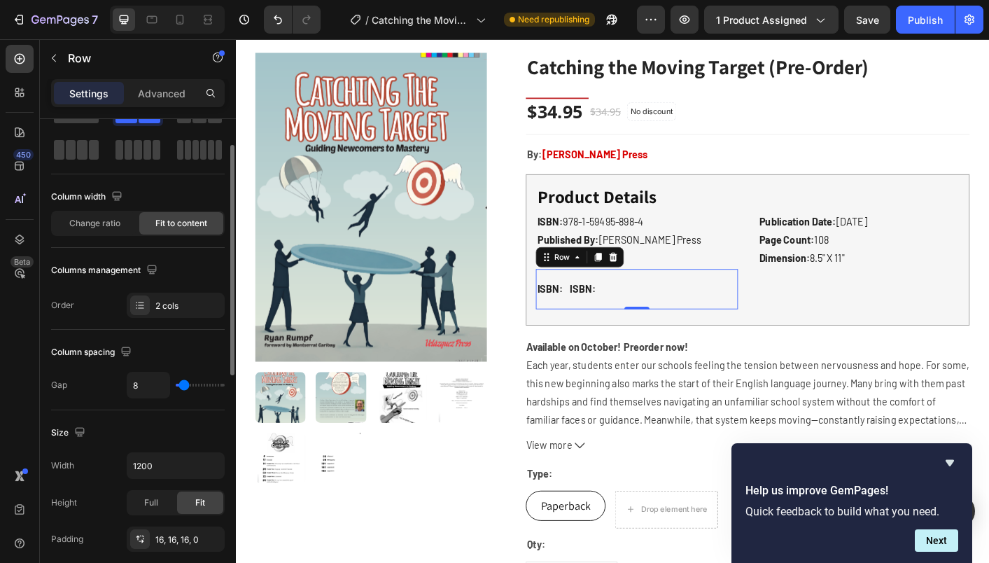
type input "9"
type input "10"
click at [184, 386] on input "range" at bounding box center [200, 385] width 49 height 3
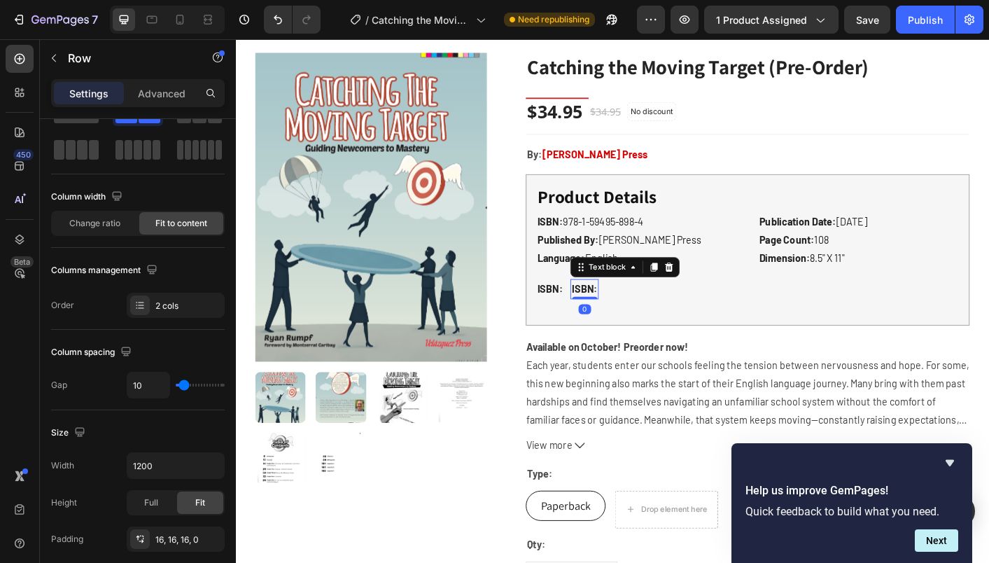
click at [629, 321] on strong "ISBN:" at bounding box center [624, 317] width 29 height 13
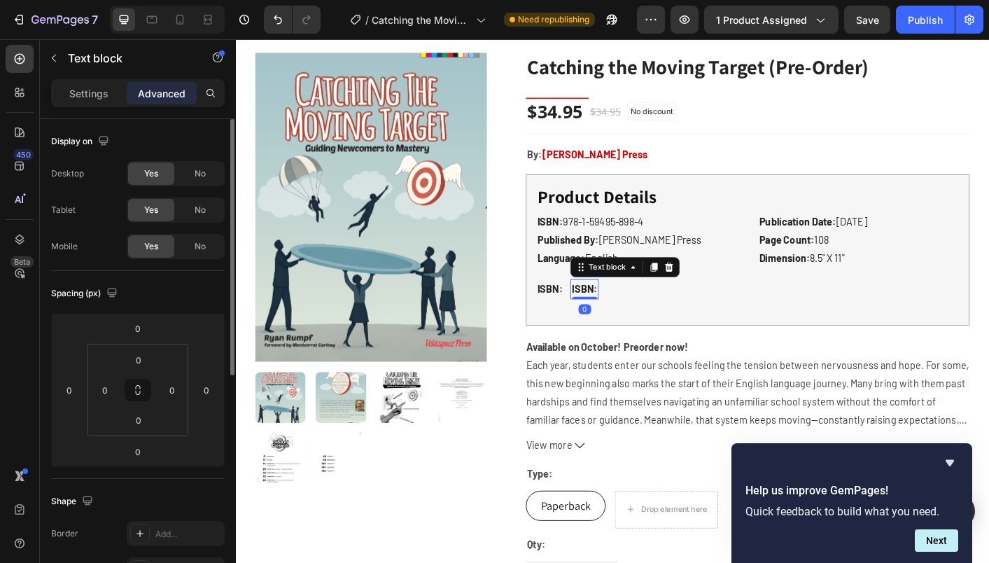
click at [629, 321] on strong "ISBN:" at bounding box center [624, 317] width 29 height 13
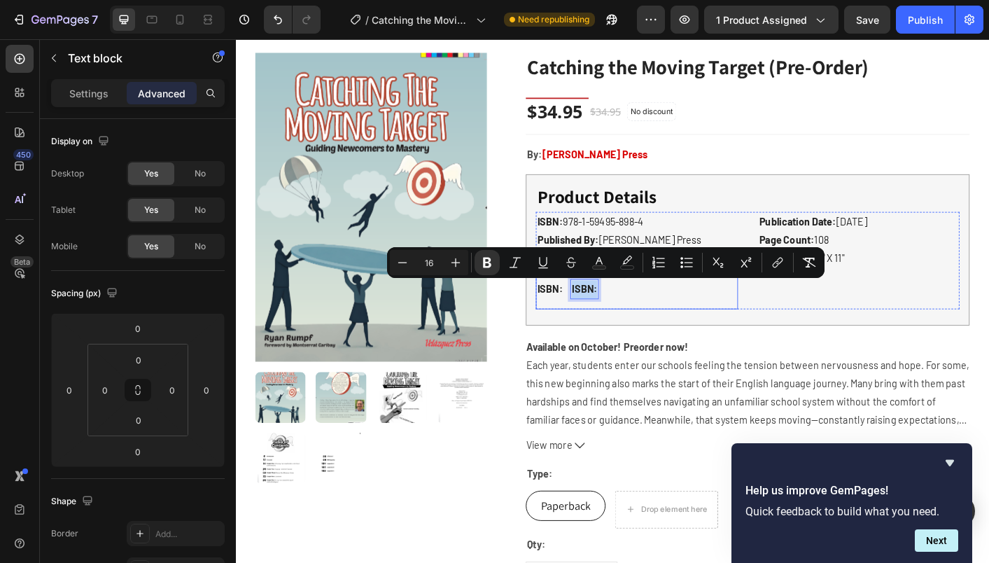
click at [665, 330] on div "ISBN: Text block ISBN: Text block 0 Row" at bounding box center [683, 318] width 225 height 46
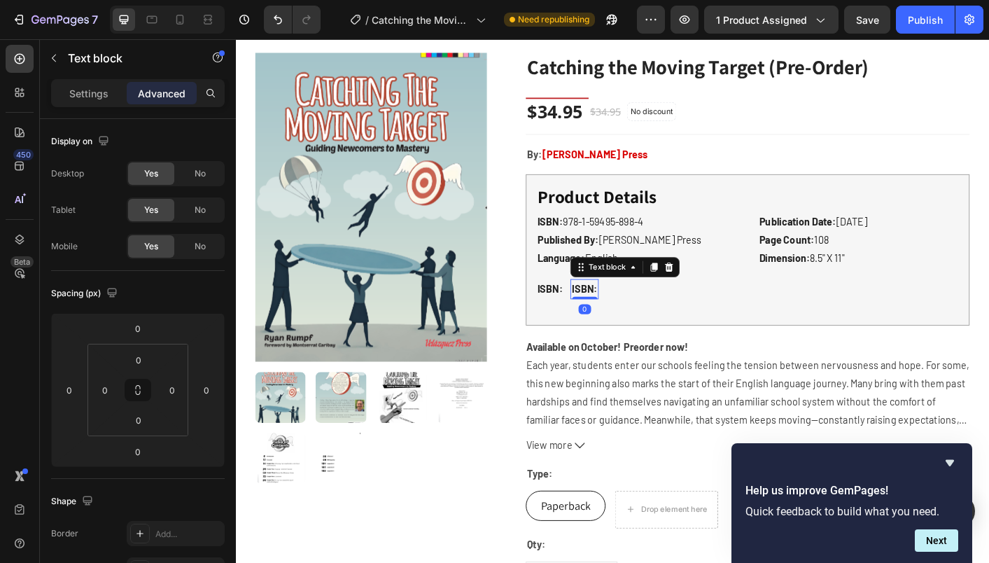
click at [624, 318] on strong "ISBN:" at bounding box center [624, 317] width 29 height 13
click at [16, 56] on icon at bounding box center [20, 59] width 14 height 14
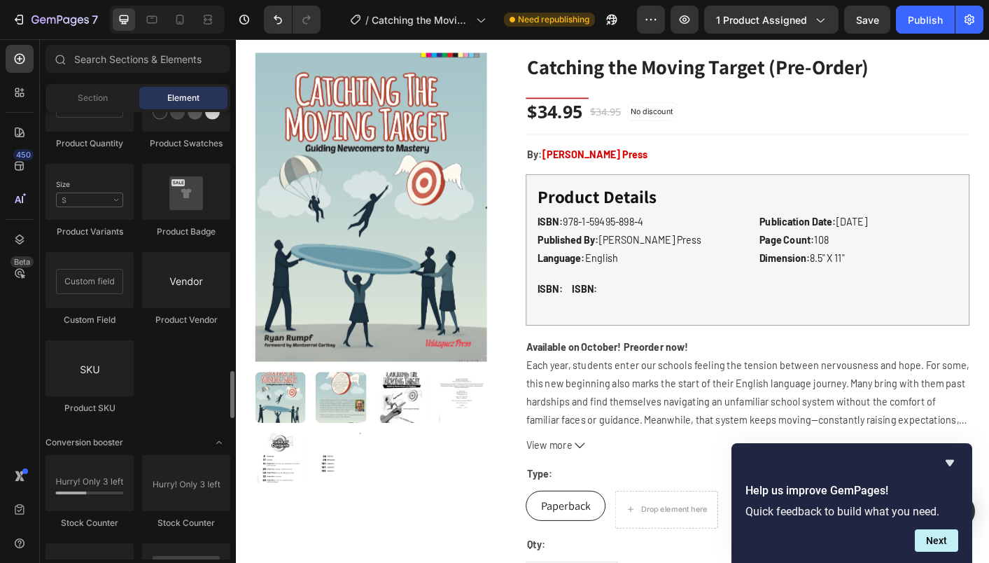
scroll to position [2584, 0]
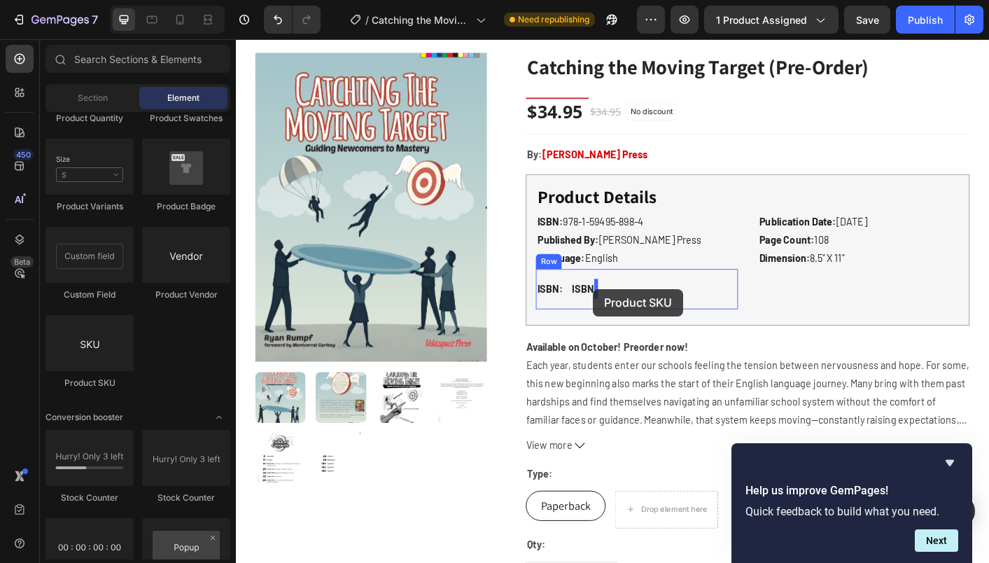
drag, startPoint x: 335, startPoint y: 382, endPoint x: 634, endPoint y: 318, distance: 305.6
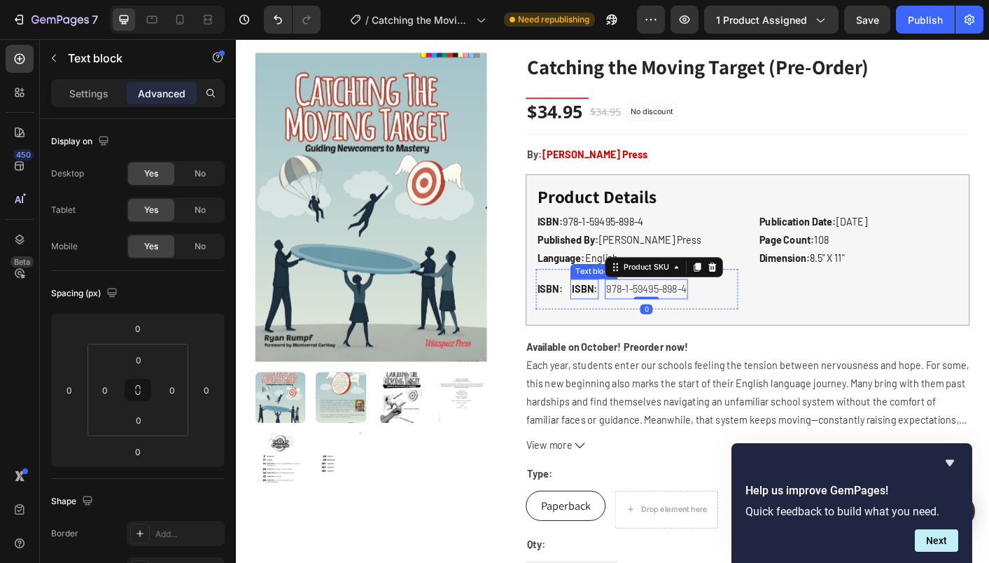
click at [627, 316] on strong "ISBN:" at bounding box center [624, 317] width 29 height 13
click at [720, 295] on icon at bounding box center [718, 293] width 11 height 11
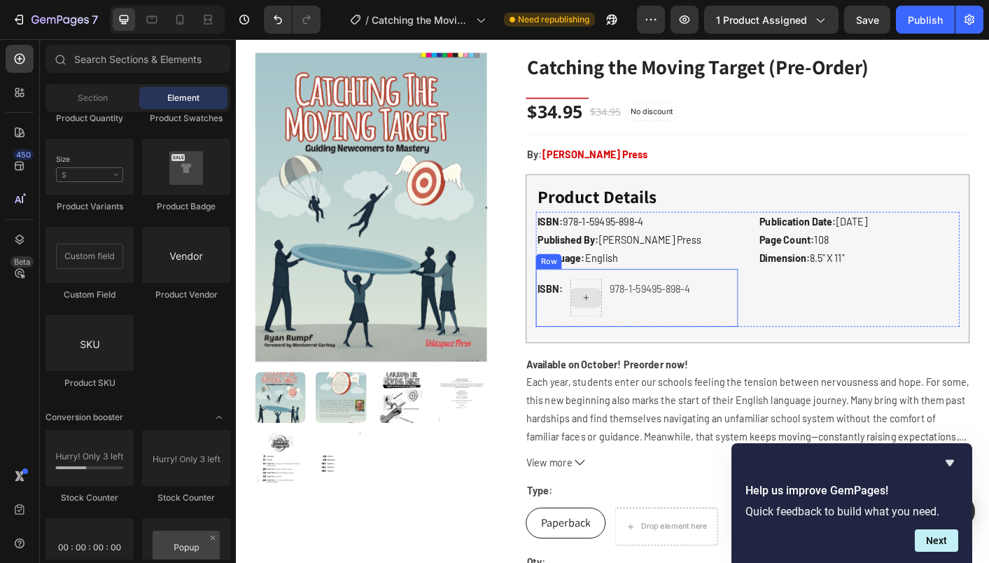
click at [623, 321] on icon at bounding box center [626, 327] width 11 height 12
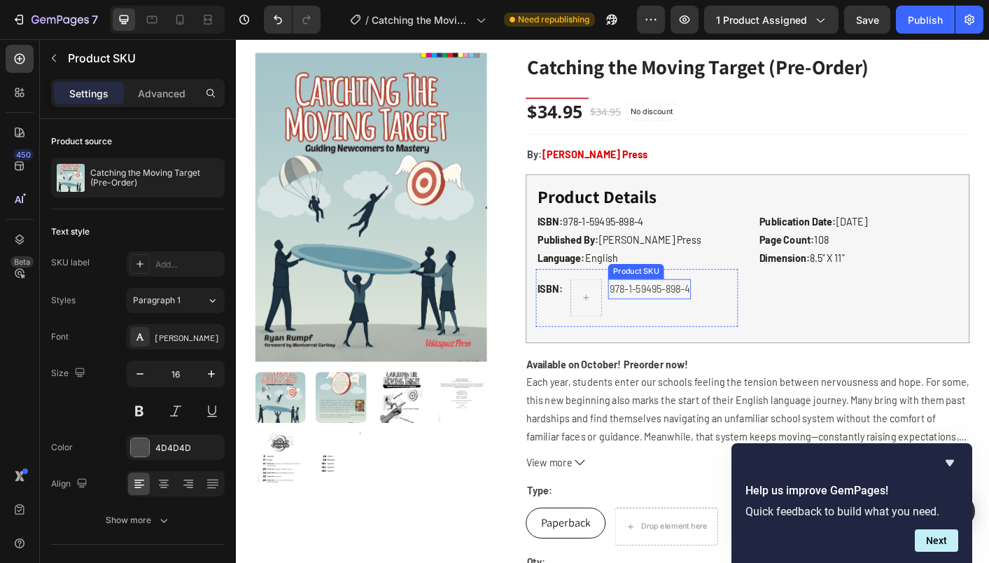
click at [661, 326] on h2 "978-1-59495-898-4" at bounding box center [697, 318] width 92 height 23
click at [689, 328] on h2 "978-1-59495-898-4" at bounding box center [655, 318] width 92 height 23
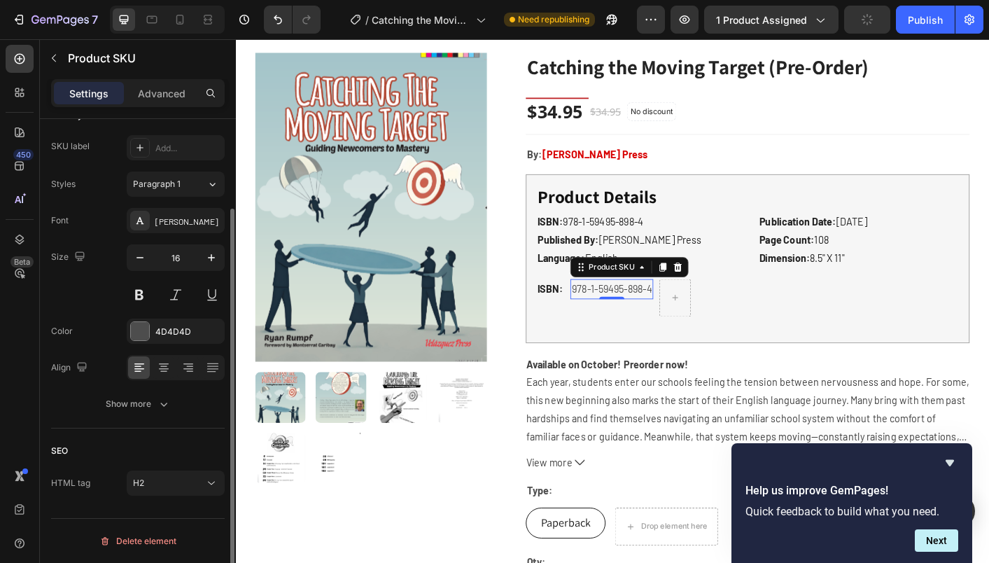
scroll to position [0, 0]
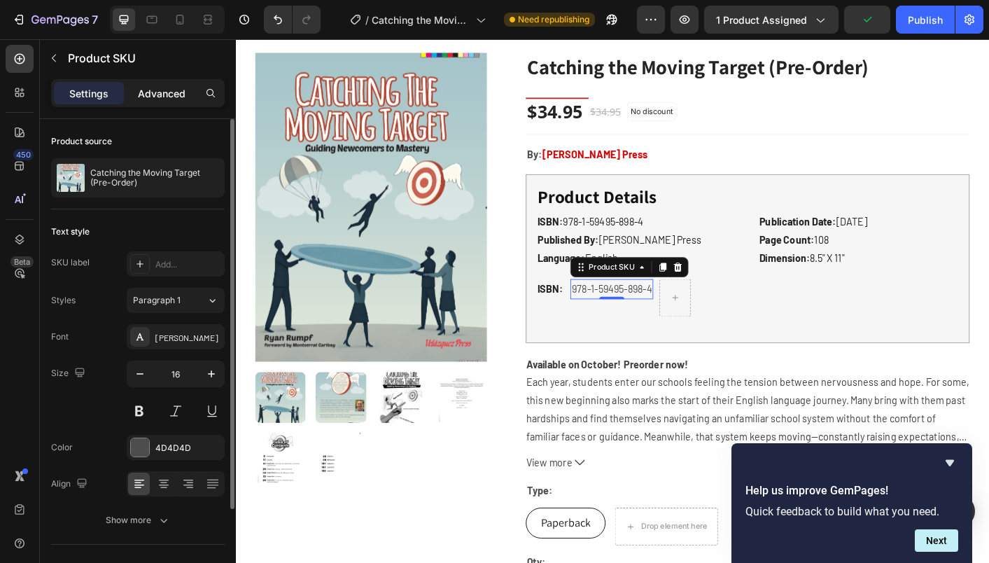
click at [173, 90] on p "Advanced" at bounding box center [162, 93] width 48 height 15
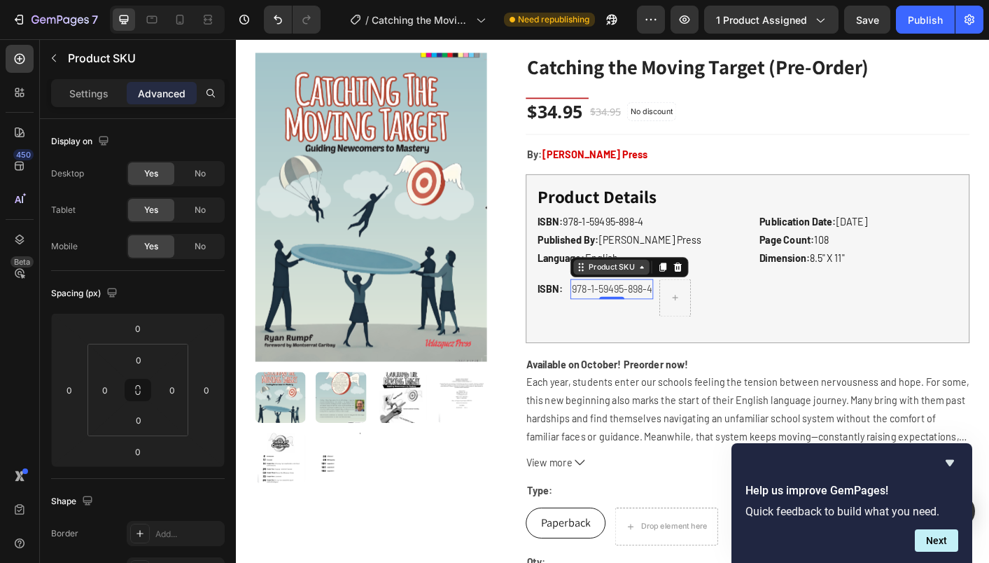
click at [643, 299] on div "Product SKU" at bounding box center [655, 293] width 57 height 13
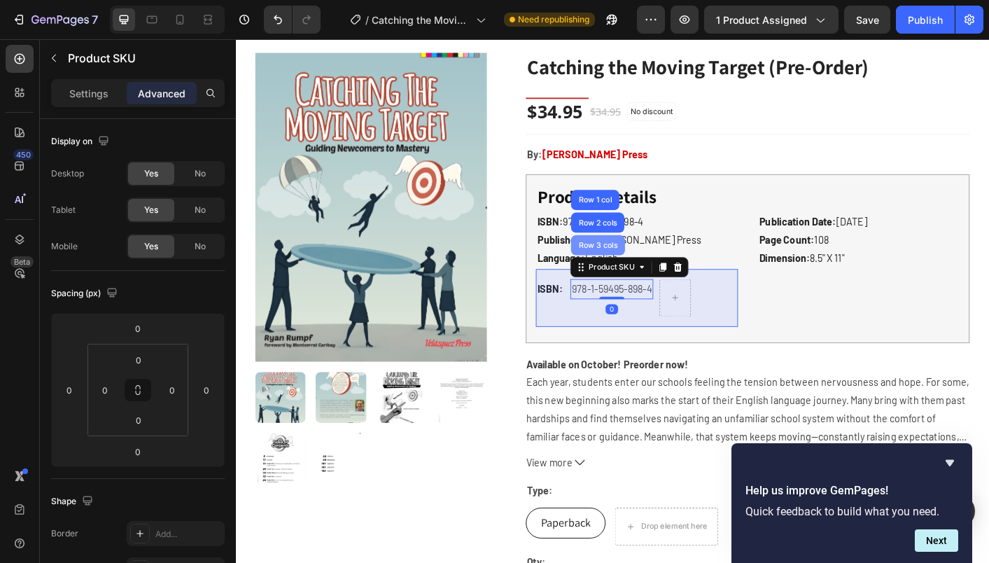
click at [645, 279] on div "Row 3 cols" at bounding box center [640, 269] width 60 height 22
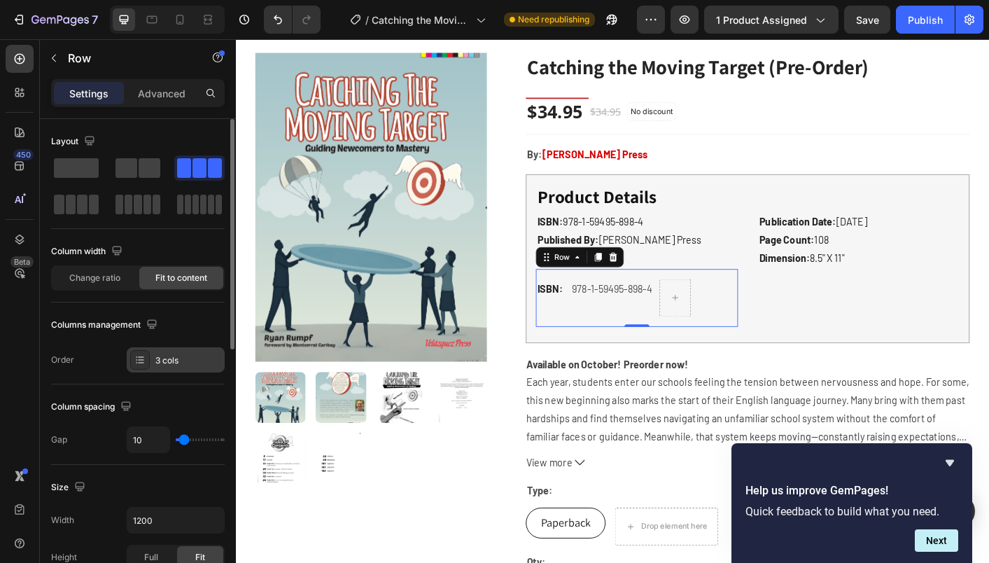
click at [137, 358] on icon at bounding box center [139, 359] width 11 height 11
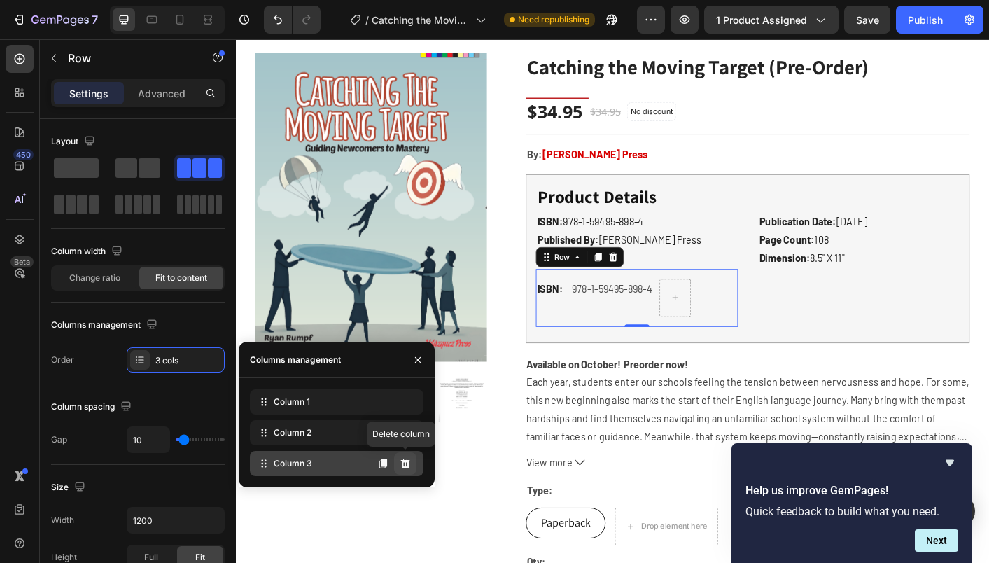
click at [405, 460] on icon at bounding box center [405, 464] width 9 height 10
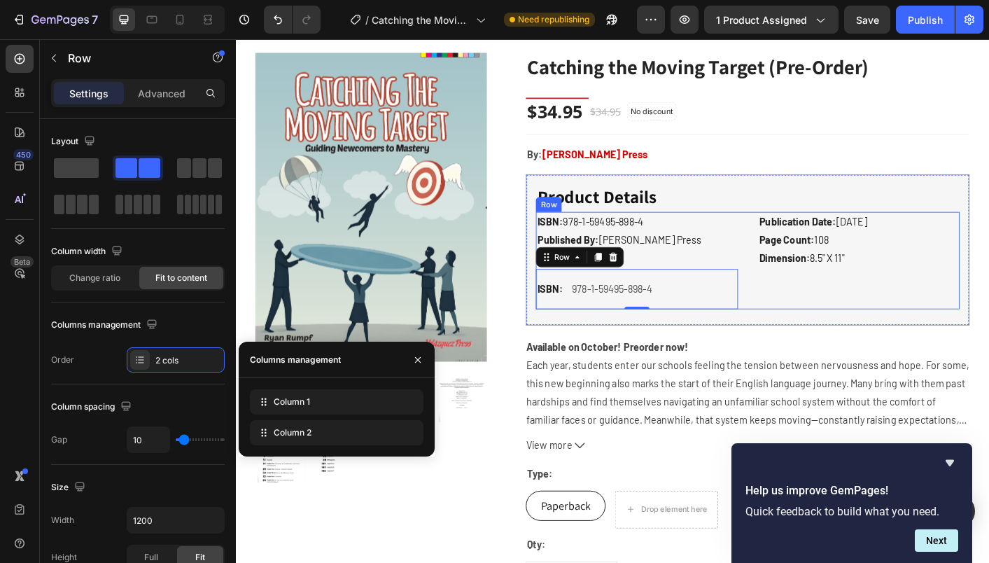
click at [851, 326] on div "Publication Date: [DATE] Page Count: 108 Dimension: 8.5" X 11" Text block" at bounding box center [930, 286] width 225 height 109
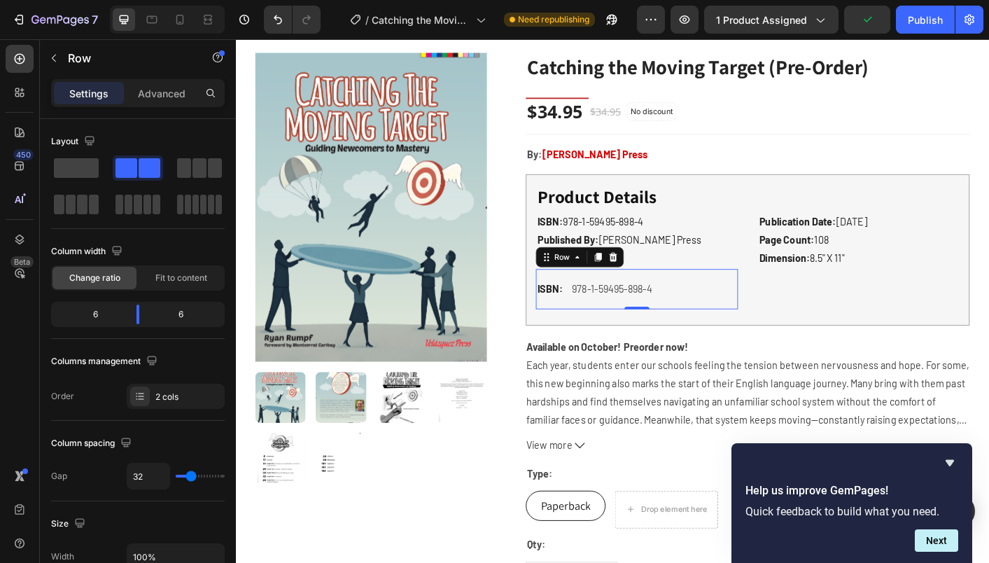
click at [606, 316] on div "ISBN: Text block 978-1-59495-898-4 Product SKU Row 0" at bounding box center [683, 318] width 225 height 46
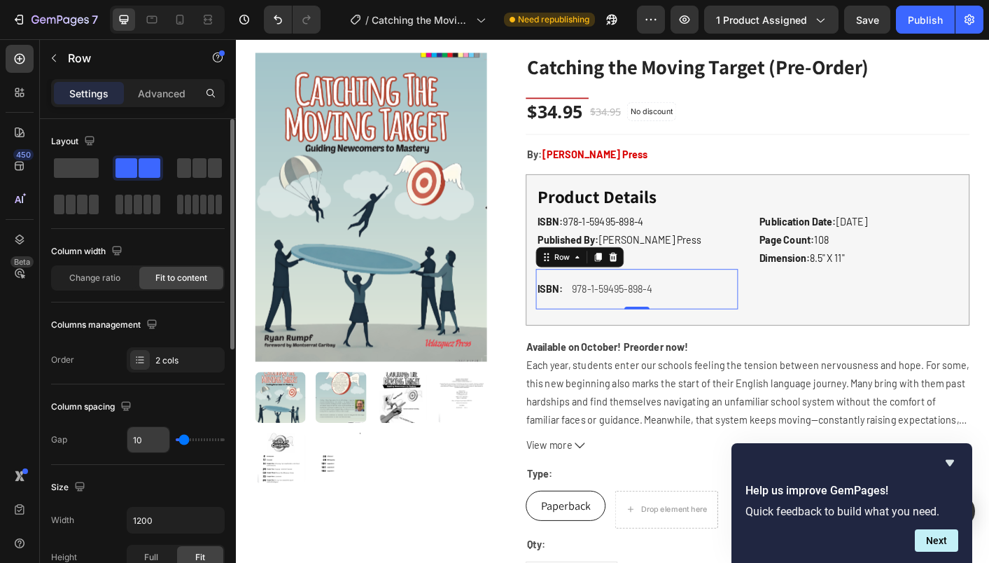
click at [143, 442] on input "10" at bounding box center [148, 439] width 42 height 25
type input "5"
type input "0"
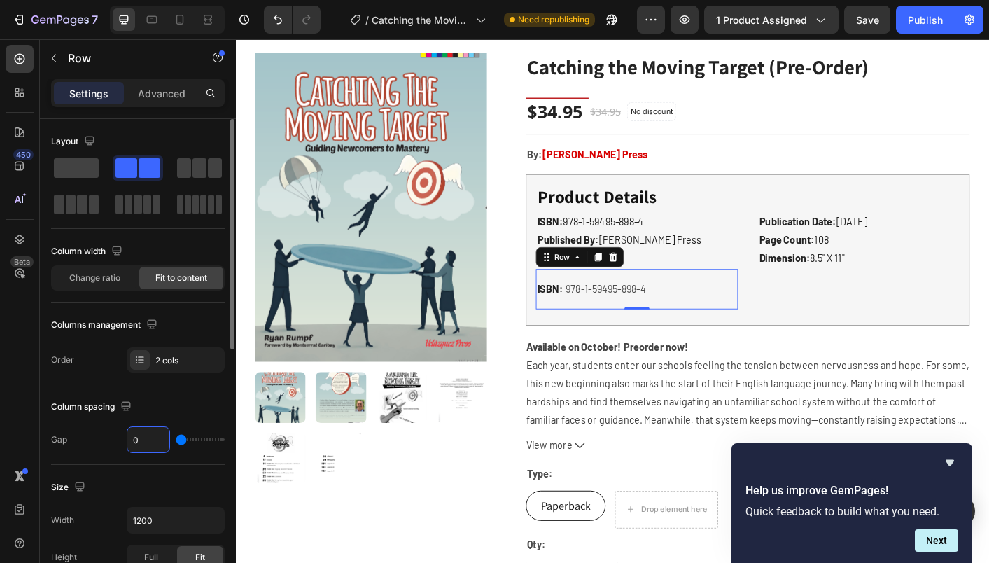
click at [199, 415] on div "Column spacing" at bounding box center [138, 407] width 174 height 22
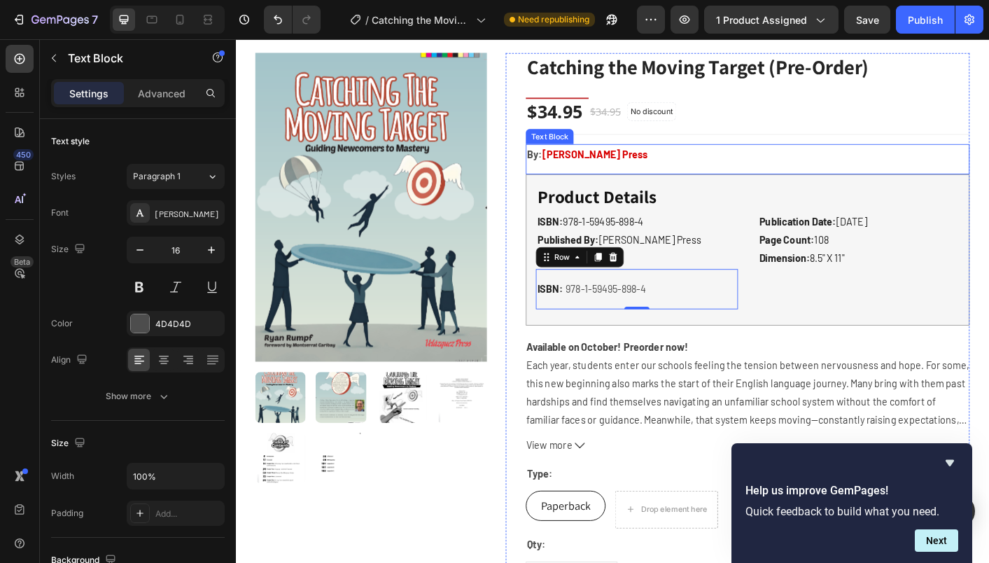
click at [752, 178] on div "By: [PERSON_NAME] Press" at bounding box center [806, 167] width 495 height 23
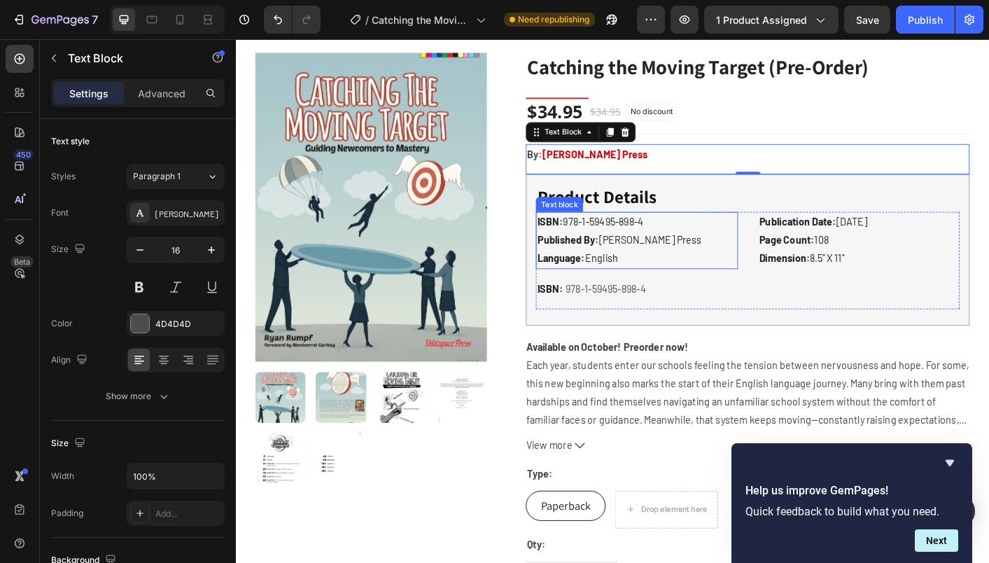
click at [750, 270] on p "Published By: [PERSON_NAME] Press Language: English" at bounding box center [683, 273] width 222 height 41
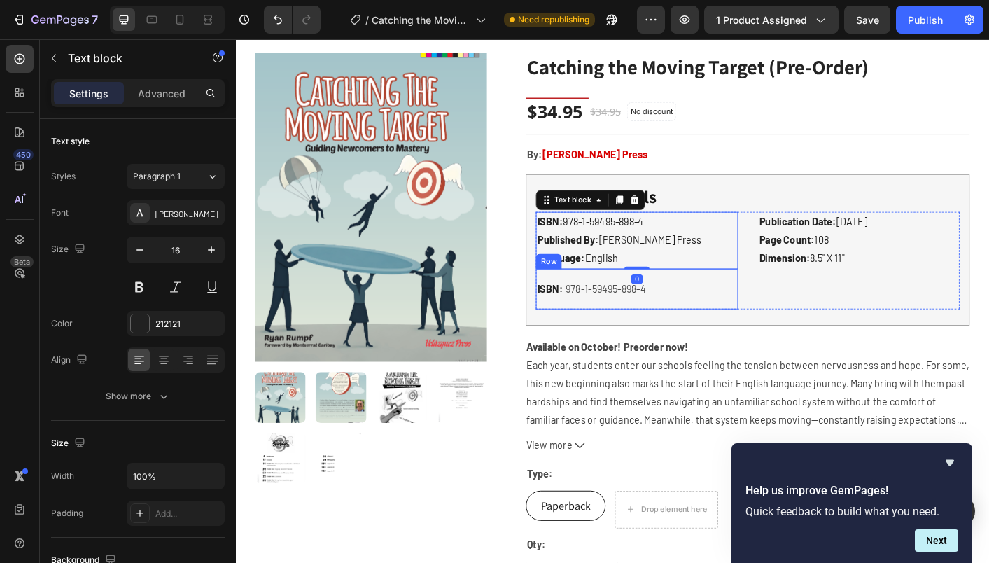
click at [733, 317] on div "ISBN: Text block 978-1-59495-898-4 Product SKU Row" at bounding box center [683, 318] width 225 height 46
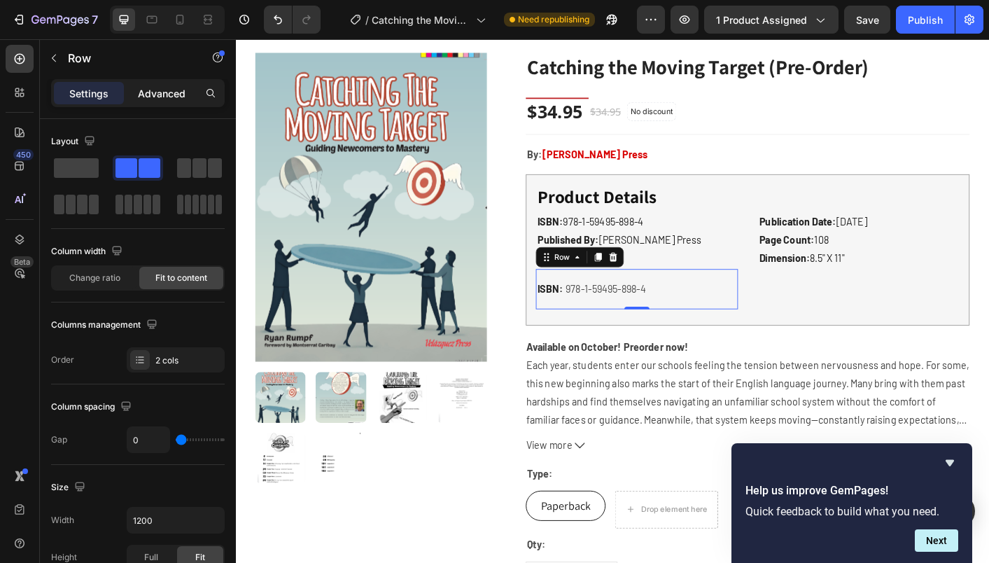
click at [166, 85] on div "Advanced" at bounding box center [162, 93] width 70 height 22
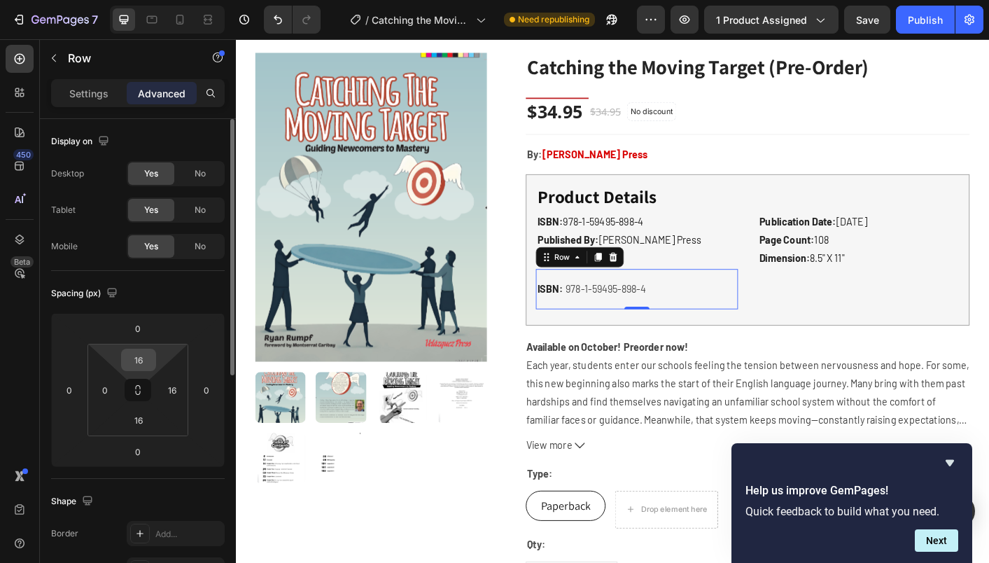
click at [139, 364] on input "16" at bounding box center [139, 359] width 28 height 21
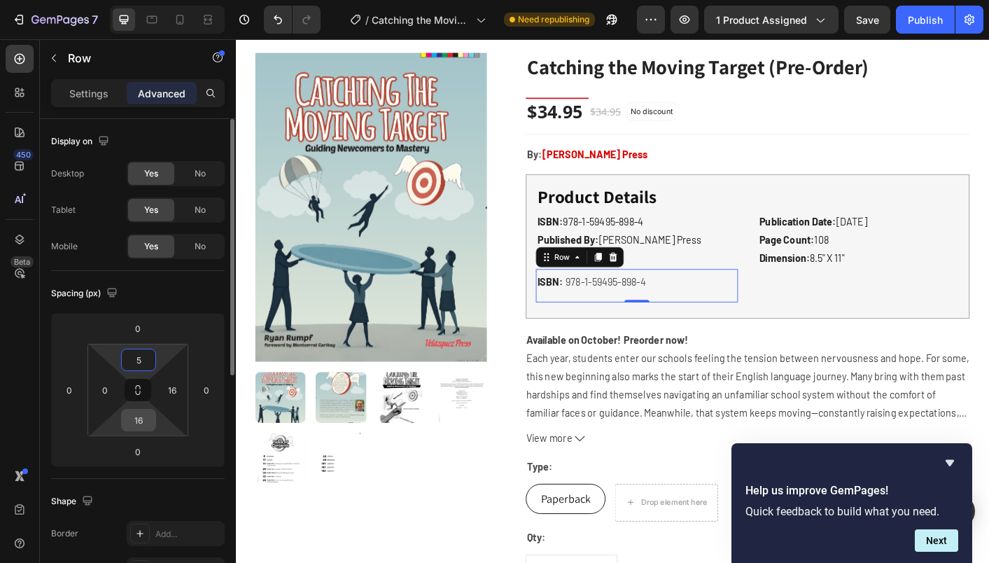
type input "5"
click at [137, 425] on input "16" at bounding box center [139, 420] width 28 height 21
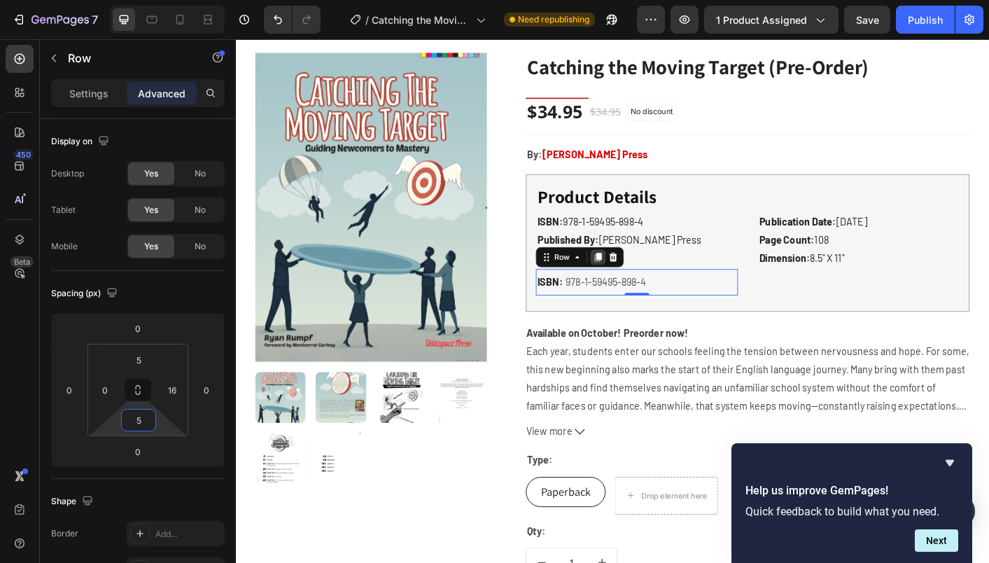
type input "5"
click at [643, 288] on div at bounding box center [639, 282] width 17 height 17
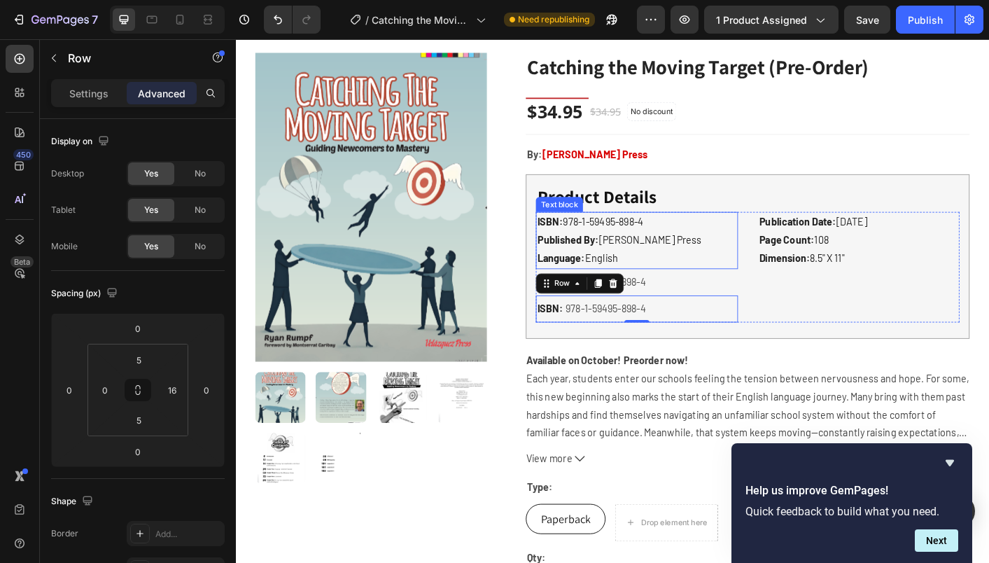
click at [760, 245] on p "ISBN: 978-1-59495-898-4" at bounding box center [683, 243] width 222 height 20
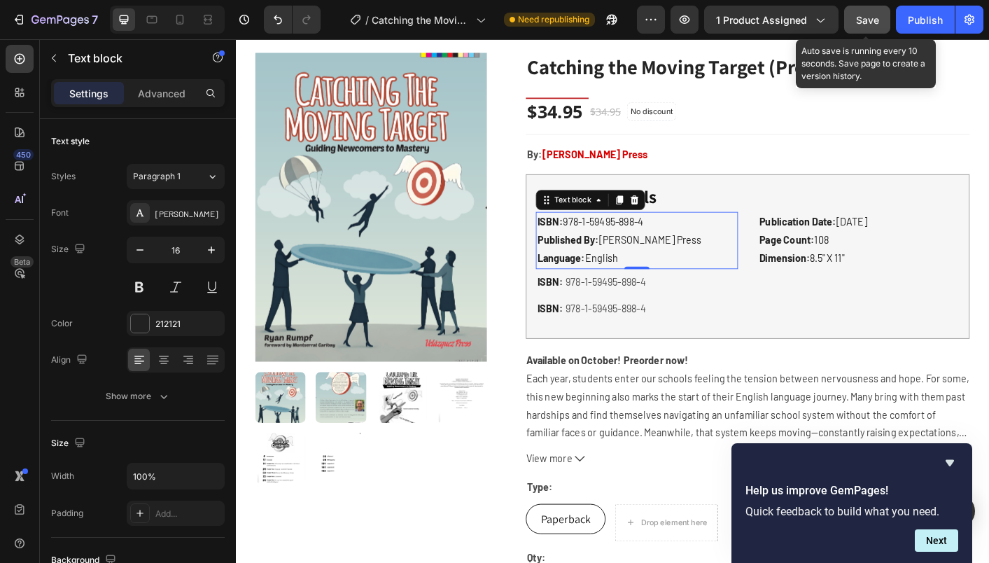
click at [875, 18] on span "Save" at bounding box center [867, 20] width 23 height 12
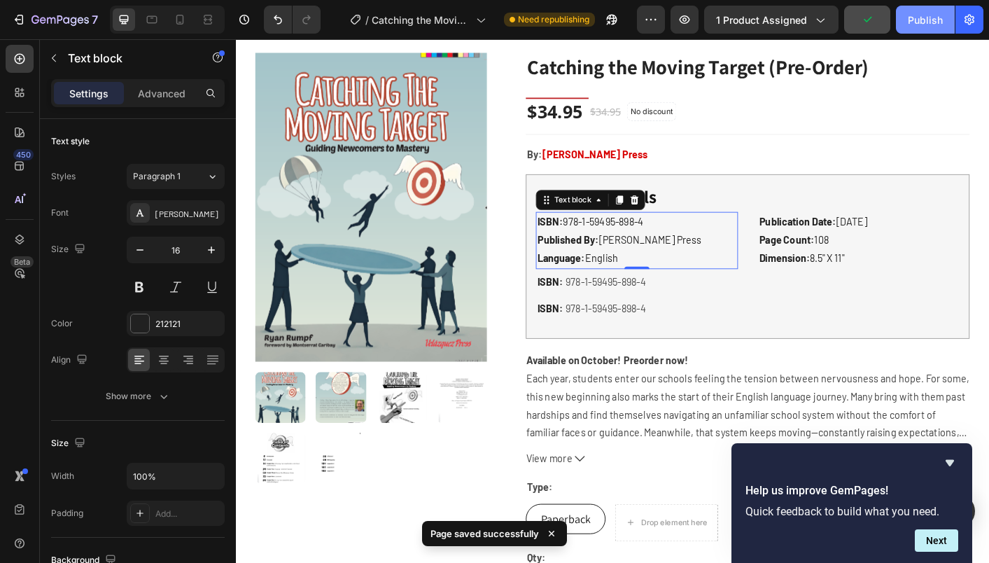
click at [905, 15] on button "Publish" at bounding box center [925, 20] width 59 height 28
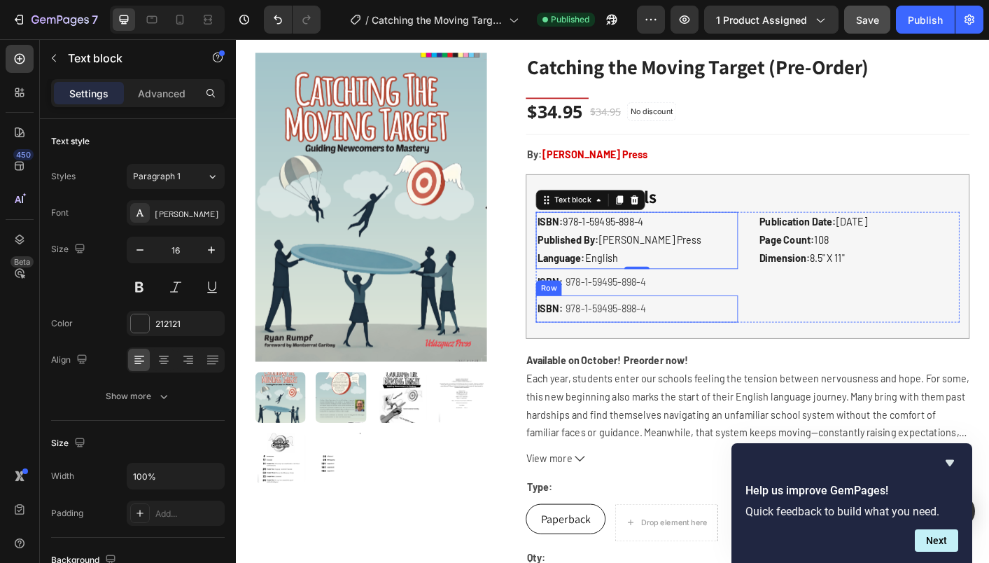
click at [744, 329] on div "ISBN: Text block 978-1-59495-898-4 Product SKU Row" at bounding box center [683, 340] width 225 height 30
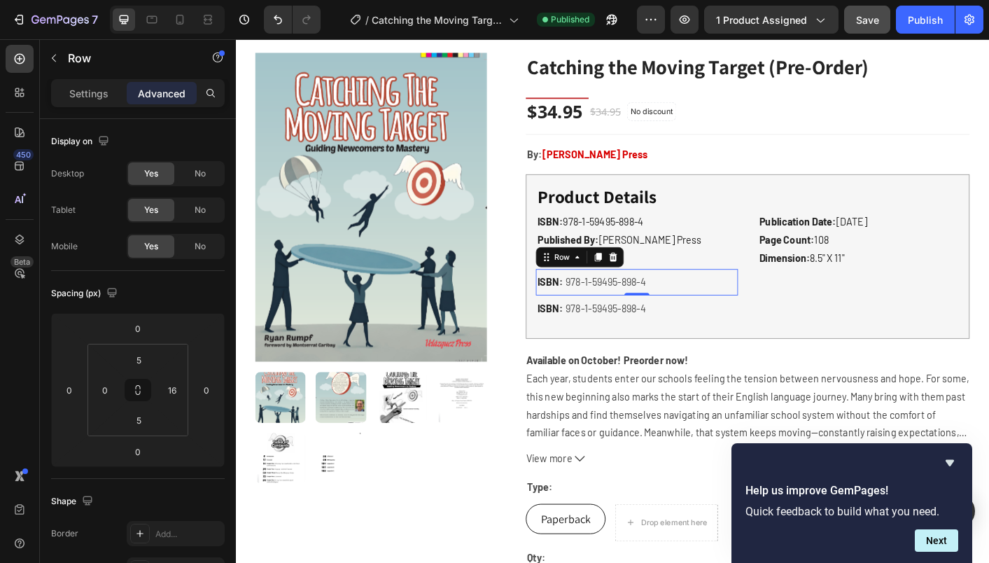
click at [713, 316] on div "ISBN: Text block 978-1-59495-898-4 Product SKU Row 0" at bounding box center [683, 310] width 225 height 30
click at [137, 361] on input "5" at bounding box center [139, 359] width 28 height 21
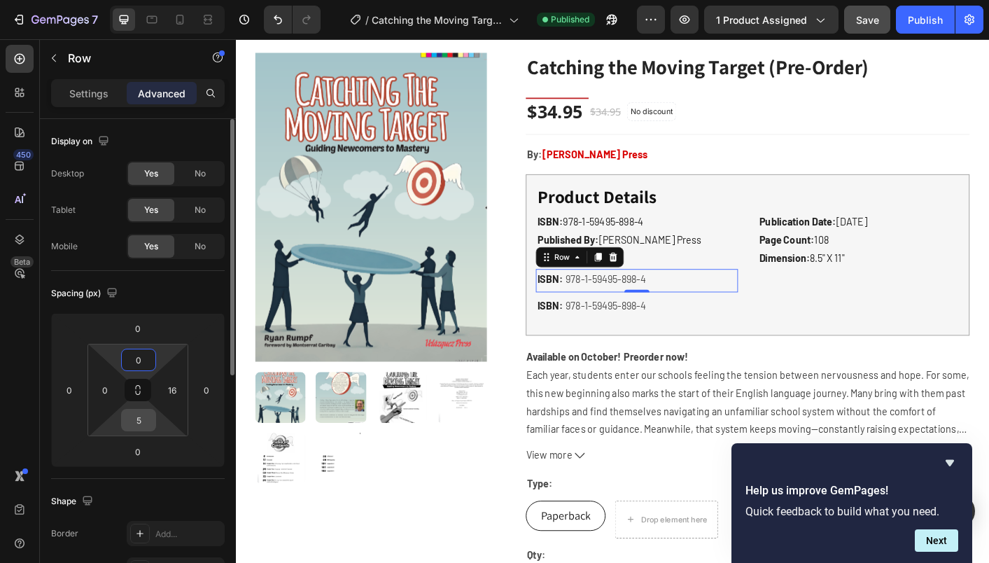
type input "0"
click at [138, 415] on input "5" at bounding box center [139, 420] width 28 height 21
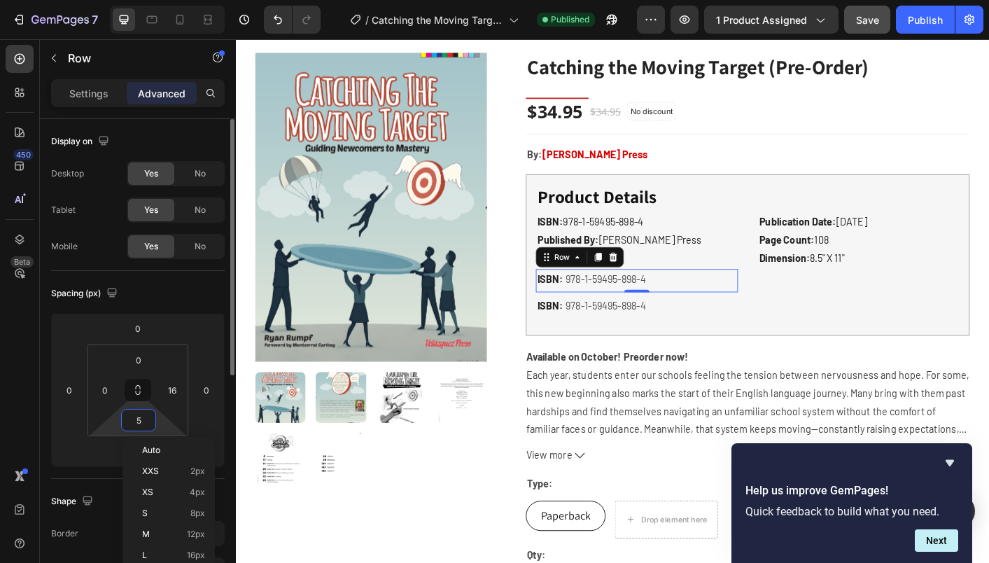
type input "-"
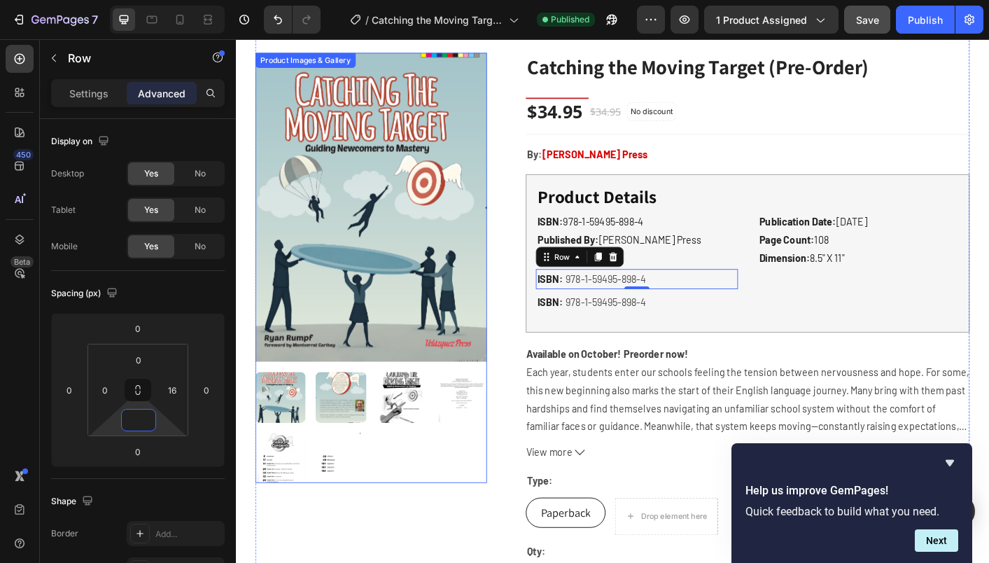
type input "0"
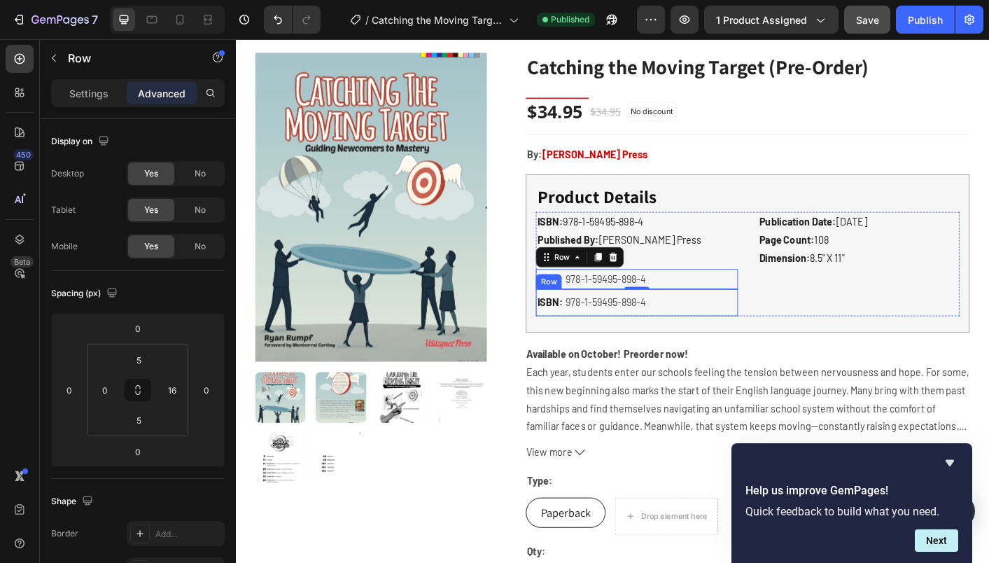
click at [762, 330] on div "ISBN: Text block 978-1-59495-898-4 Product SKU Row" at bounding box center [683, 333] width 225 height 30
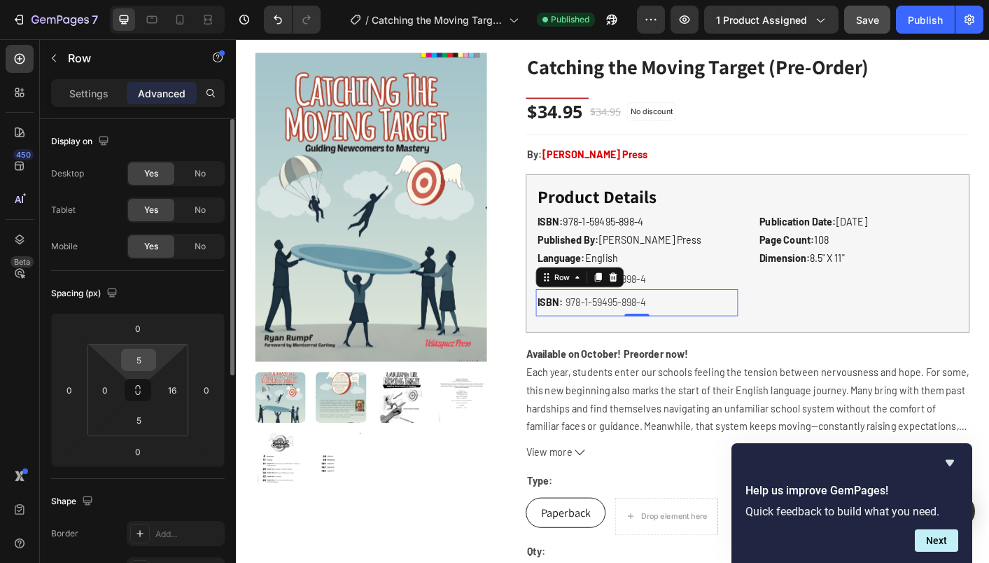
click at [146, 361] on input "5" at bounding box center [139, 359] width 28 height 21
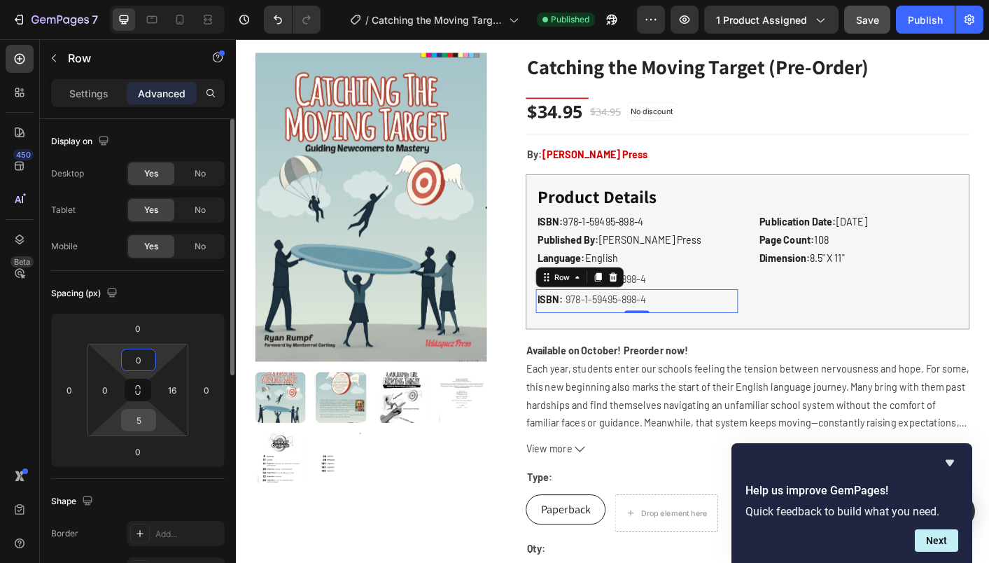
type input "0"
click at [139, 418] on input "5" at bounding box center [139, 420] width 28 height 21
type input "0"
click at [172, 289] on div "Spacing (px)" at bounding box center [138, 293] width 174 height 22
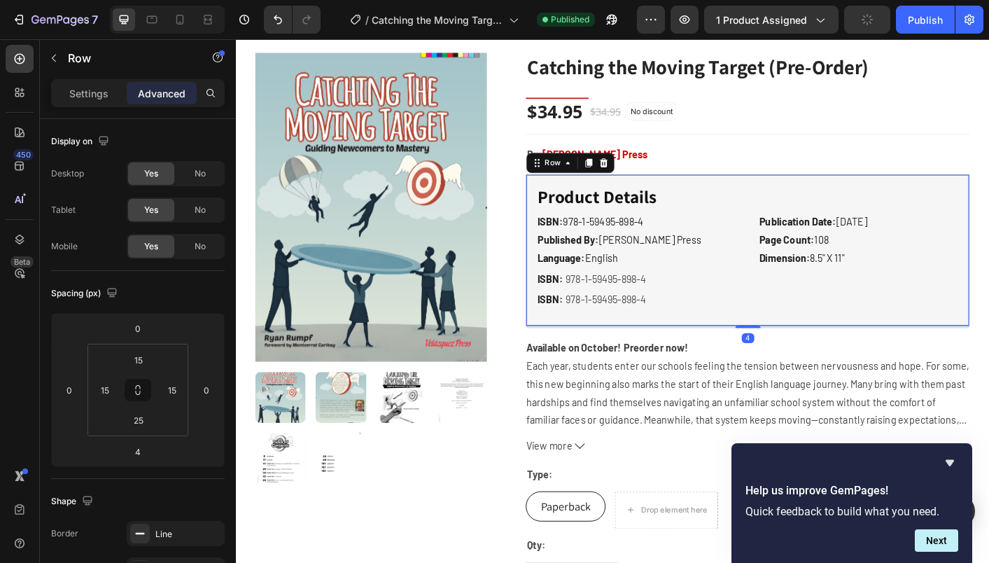
click at [736, 347] on div "Product Details Text block ISBN: 978-1-59495-898-4 Published By: [PERSON_NAME] …" at bounding box center [806, 274] width 495 height 169
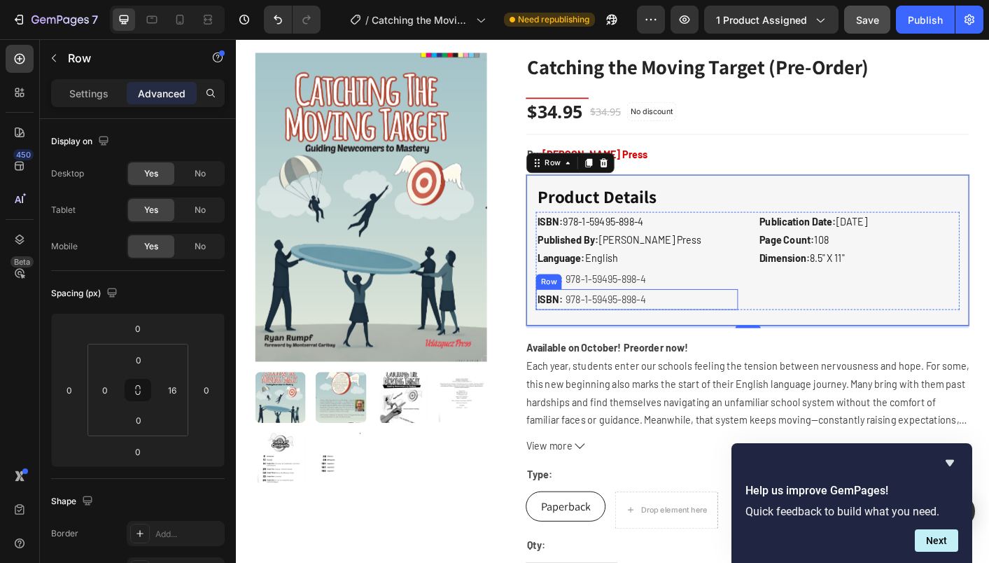
click at [720, 324] on div "ISBN: Text block 978-1-59495-898-4 Product SKU Row" at bounding box center [683, 329] width 225 height 23
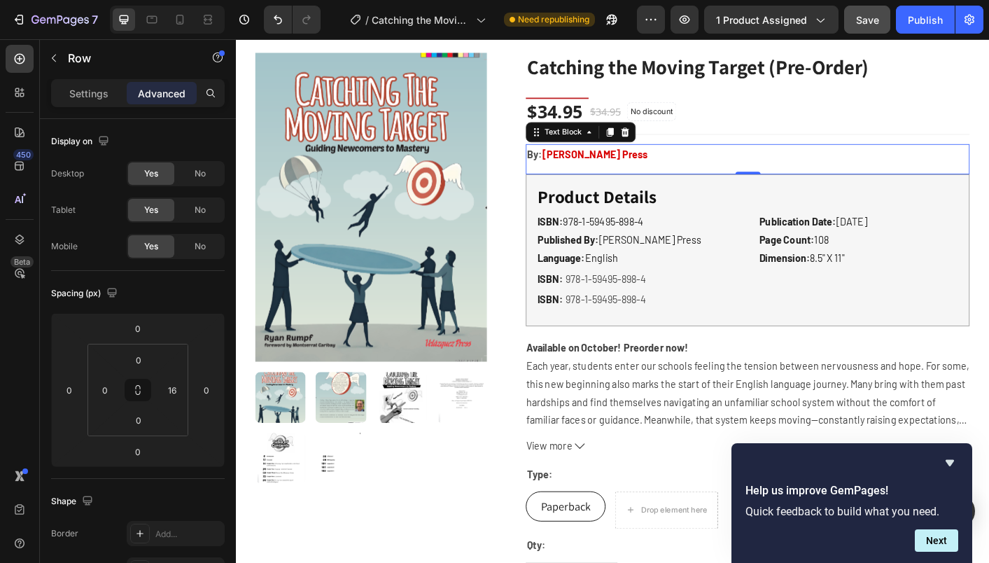
click at [790, 167] on p "By: [PERSON_NAME] Press" at bounding box center [807, 168] width 492 height 20
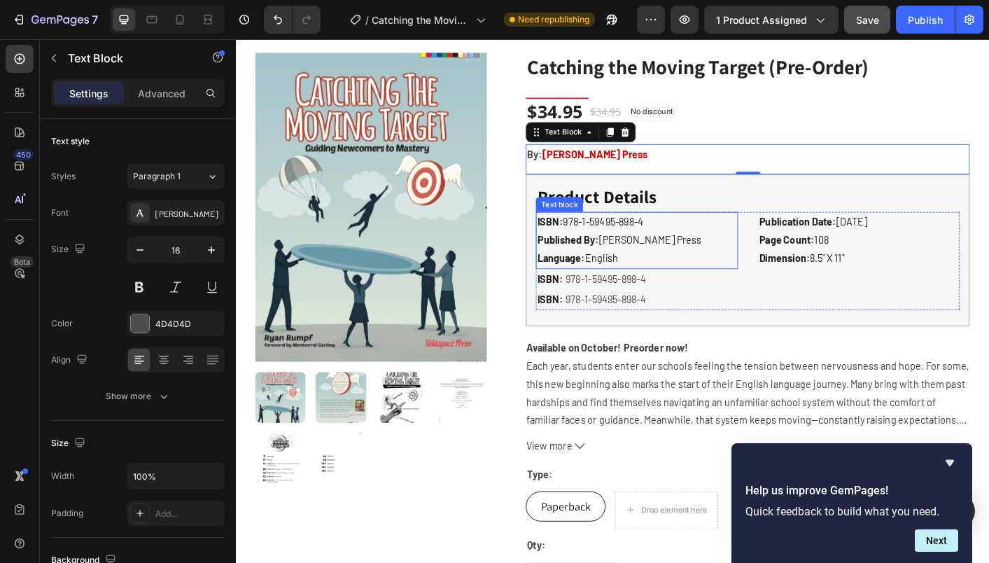
click at [615, 263] on strong "Published By:" at bounding box center [606, 262] width 69 height 13
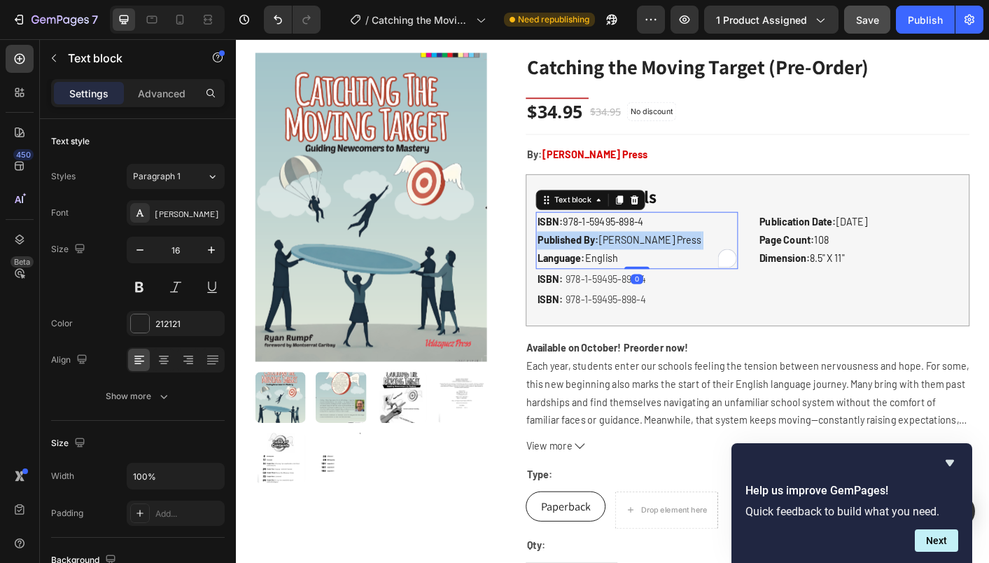
click at [615, 263] on strong "Published By:" at bounding box center [606, 262] width 69 height 13
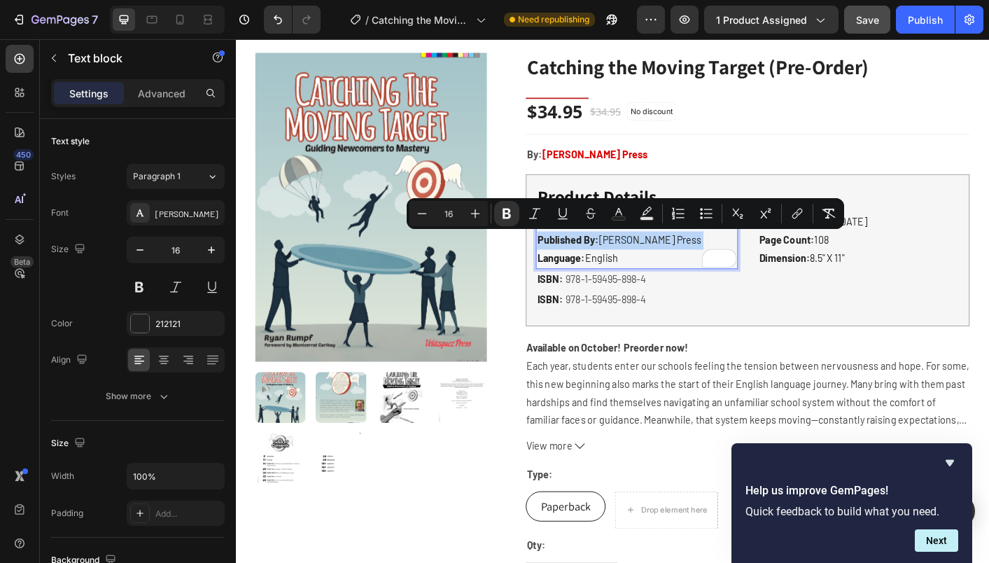
click at [622, 264] on strong "Published By:" at bounding box center [606, 262] width 69 height 13
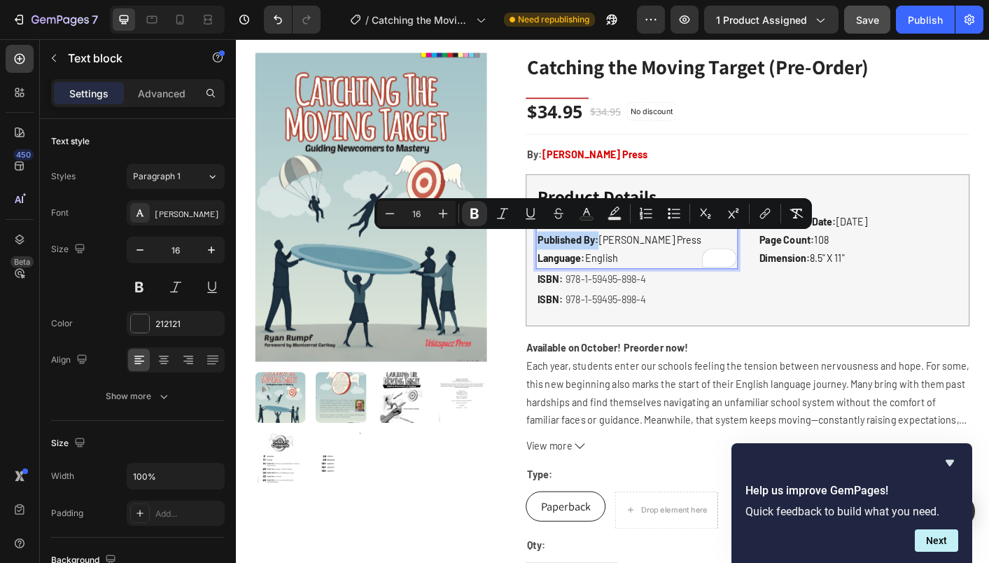
drag, startPoint x: 638, startPoint y: 266, endPoint x: 574, endPoint y: 267, distance: 63.7
click at [574, 266] on strong "Published By:" at bounding box center [606, 262] width 69 height 13
copy strong "Published By:"
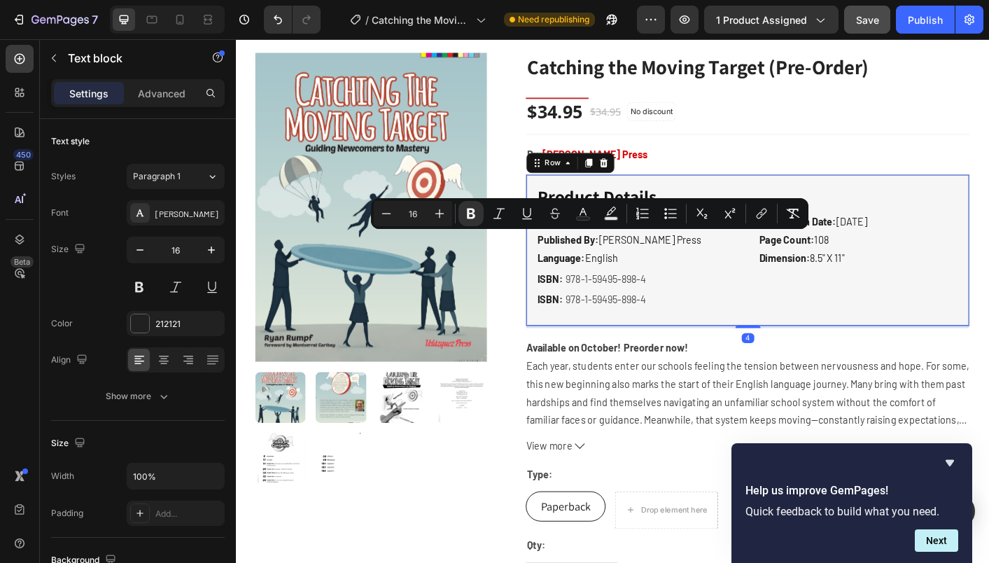
click at [751, 342] on div "Product Details Text block ISBN: 978-1-59495-898-4 Published By: [PERSON_NAME] …" at bounding box center [806, 274] width 495 height 169
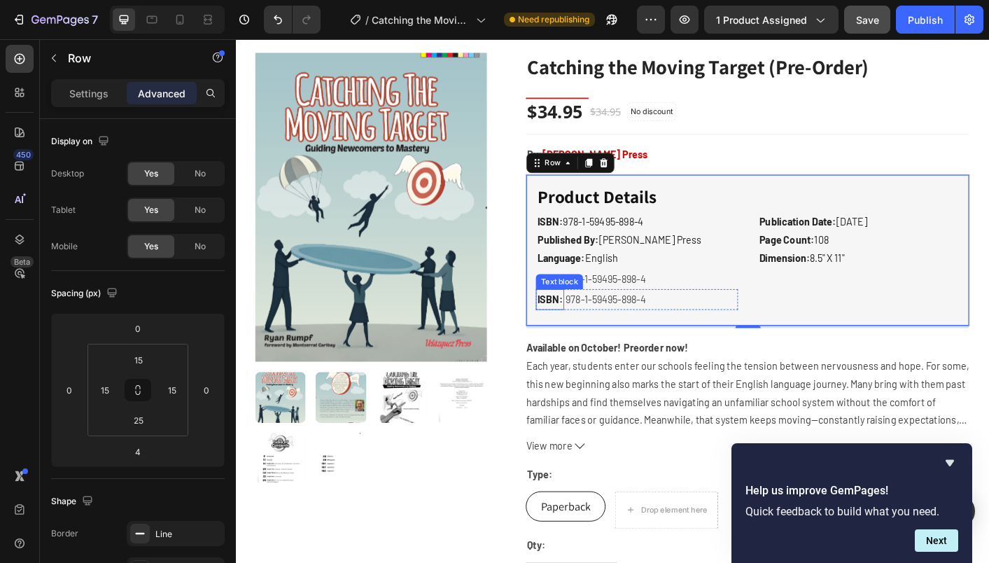
click at [586, 330] on strong "ISBN:" at bounding box center [586, 328] width 29 height 13
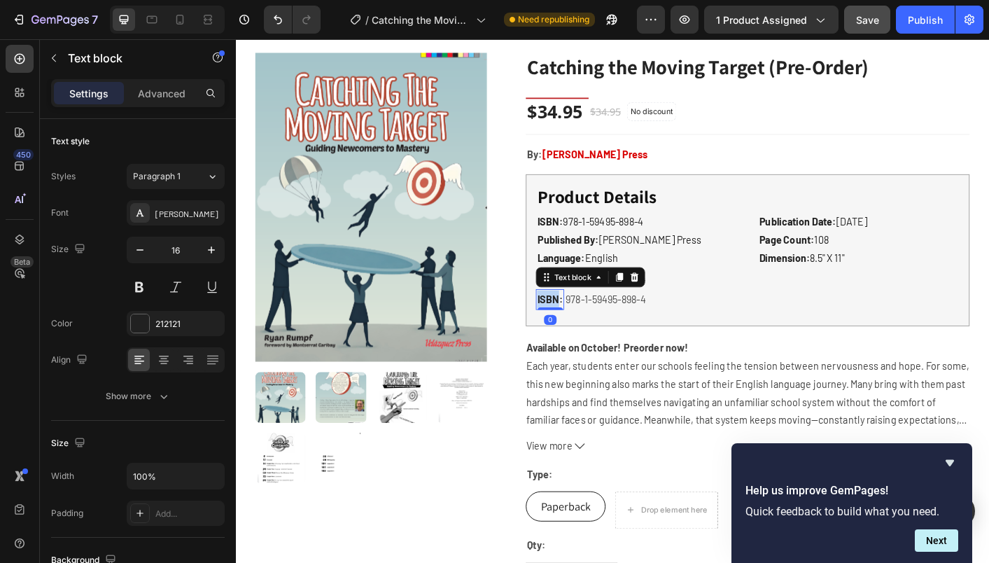
click at [586, 330] on strong "ISBN:" at bounding box center [586, 328] width 29 height 13
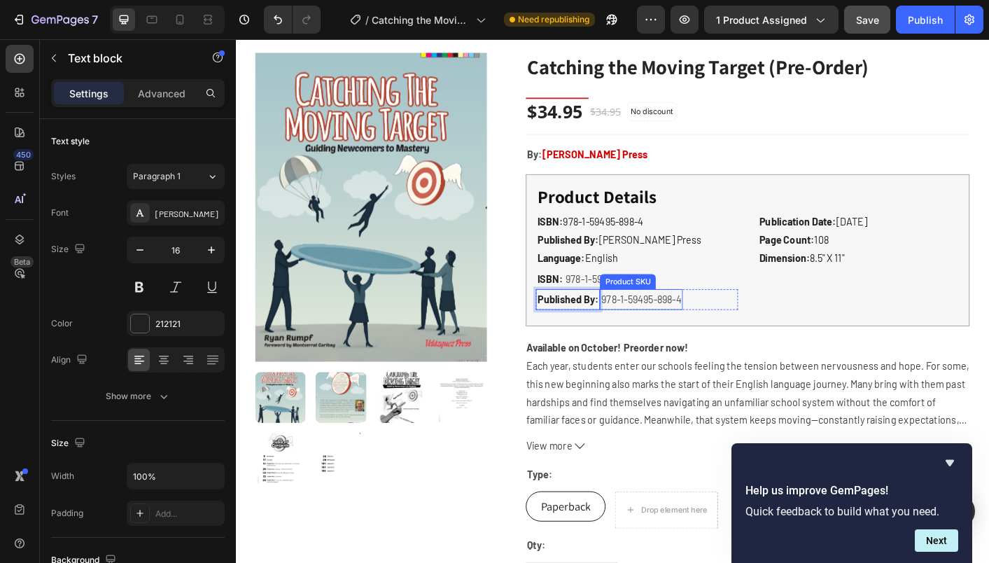
click at [704, 334] on h2 "978-1-59495-898-4" at bounding box center [688, 329] width 92 height 23
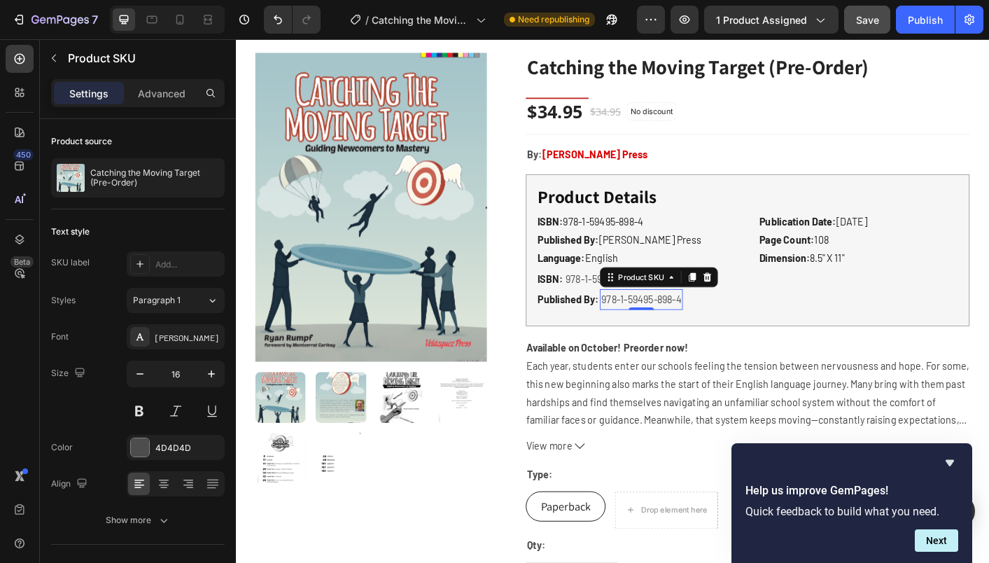
click at [704, 334] on h2 "978-1-59495-898-4" at bounding box center [688, 329] width 92 height 23
click at [58, 60] on icon "button" at bounding box center [53, 58] width 11 height 11
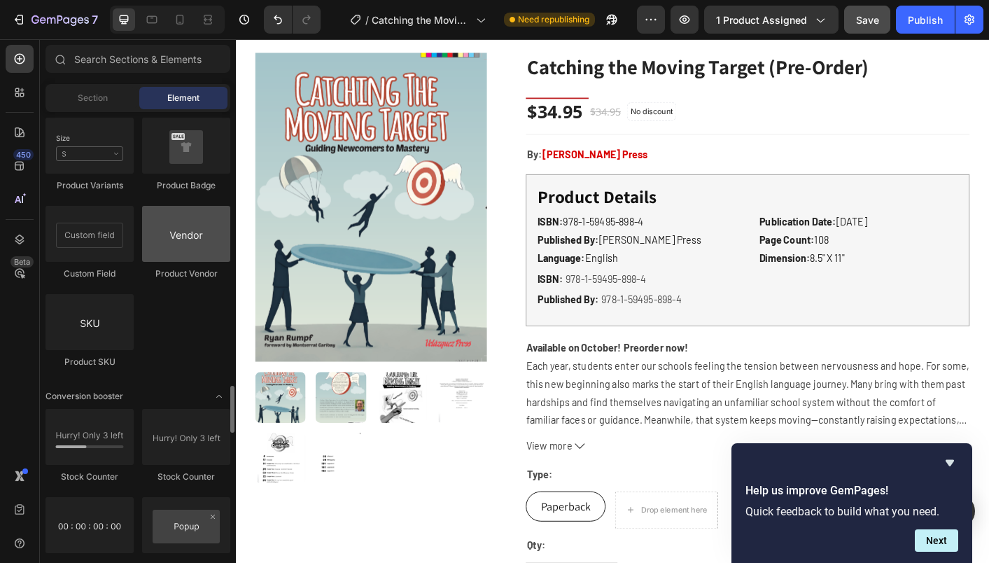
scroll to position [2602, 0]
click at [198, 242] on div at bounding box center [186, 237] width 88 height 56
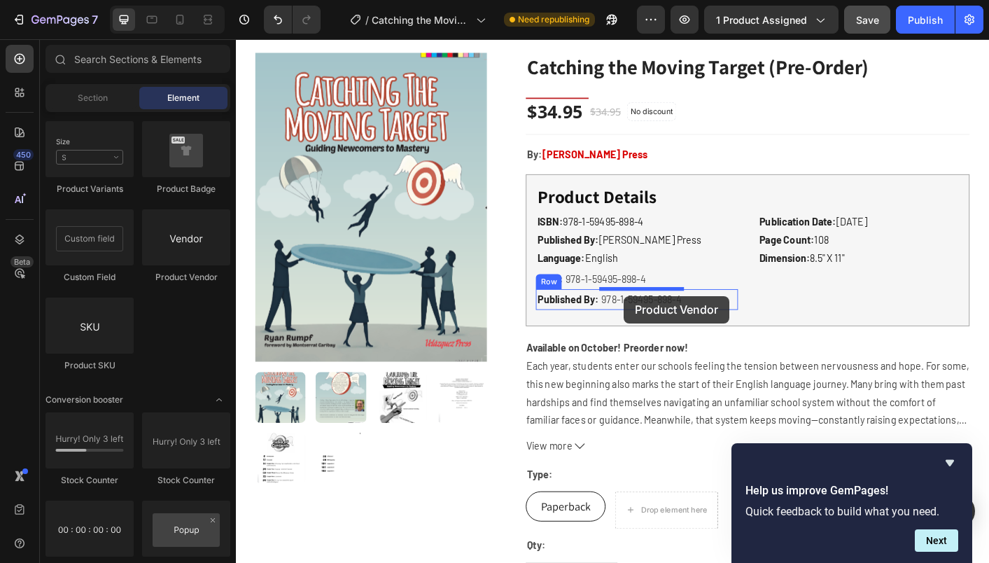
drag, startPoint x: 422, startPoint y: 284, endPoint x: 669, endPoint y: 326, distance: 250.0
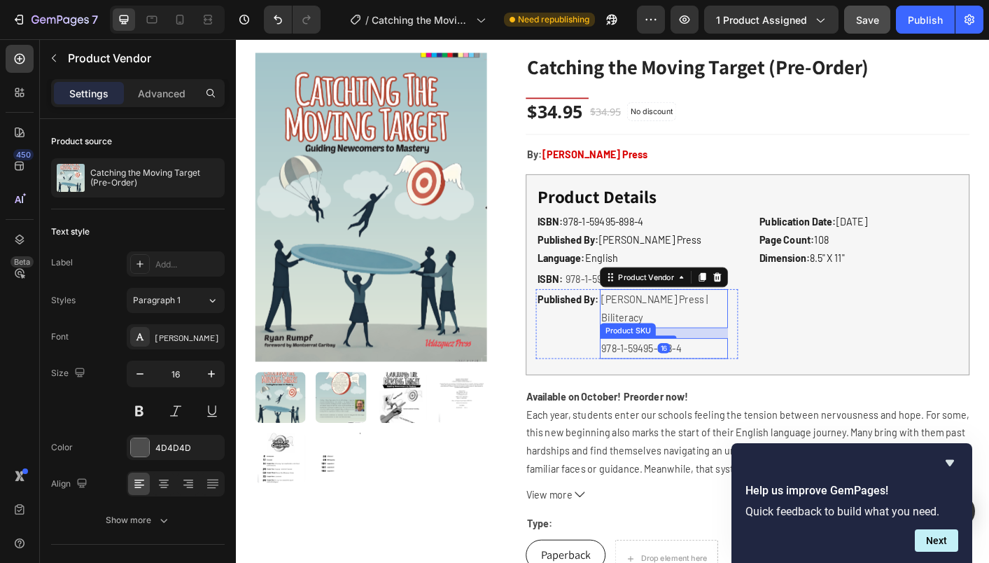
click at [683, 372] on h2 "978-1-59495-898-4" at bounding box center [713, 383] width 142 height 23
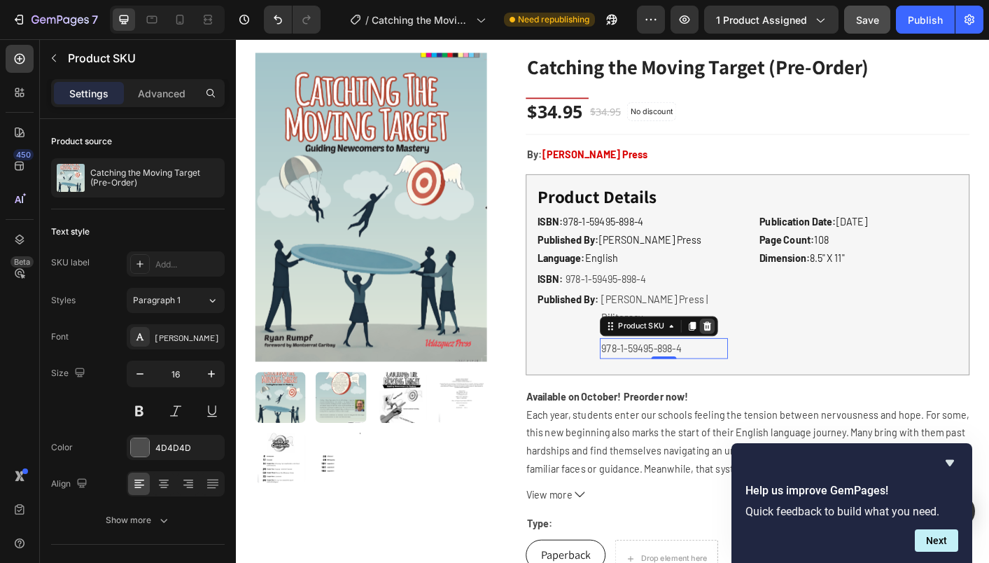
click at [762, 354] on icon at bounding box center [761, 359] width 9 height 10
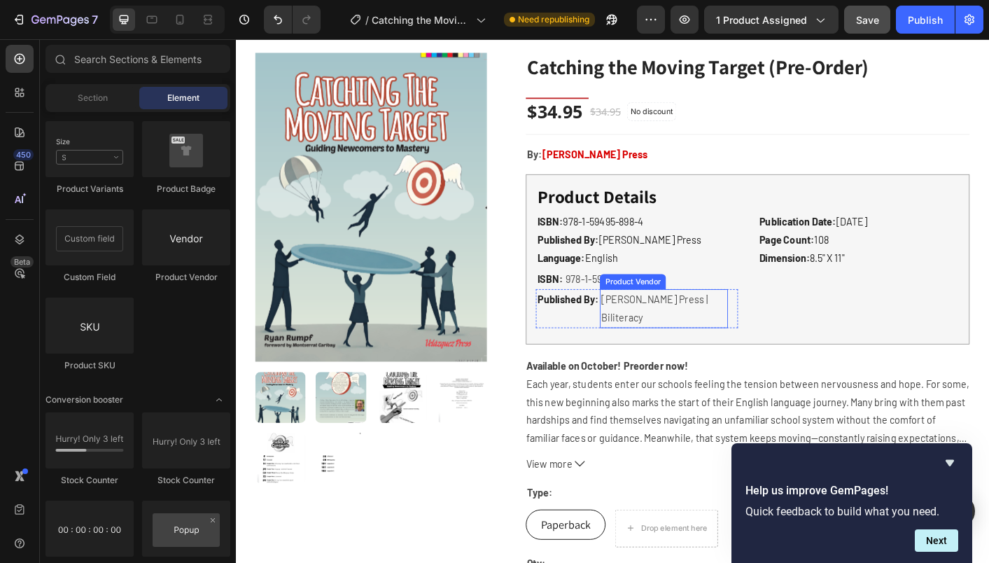
click at [760, 333] on h2 "[PERSON_NAME] Press | Biliteracy" at bounding box center [713, 339] width 142 height 43
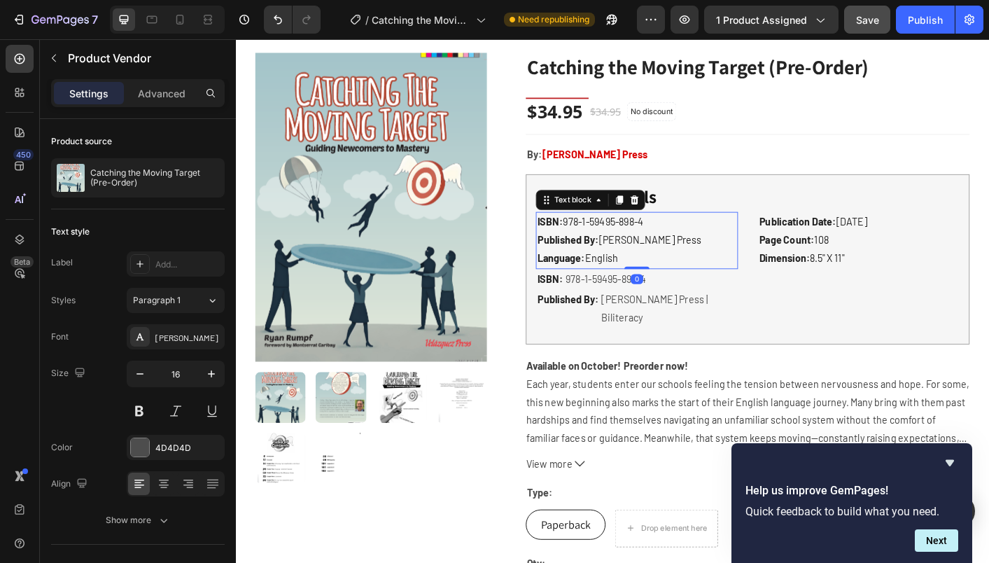
click at [730, 277] on p "Published By: [PERSON_NAME] Press Language: English" at bounding box center [683, 273] width 222 height 41
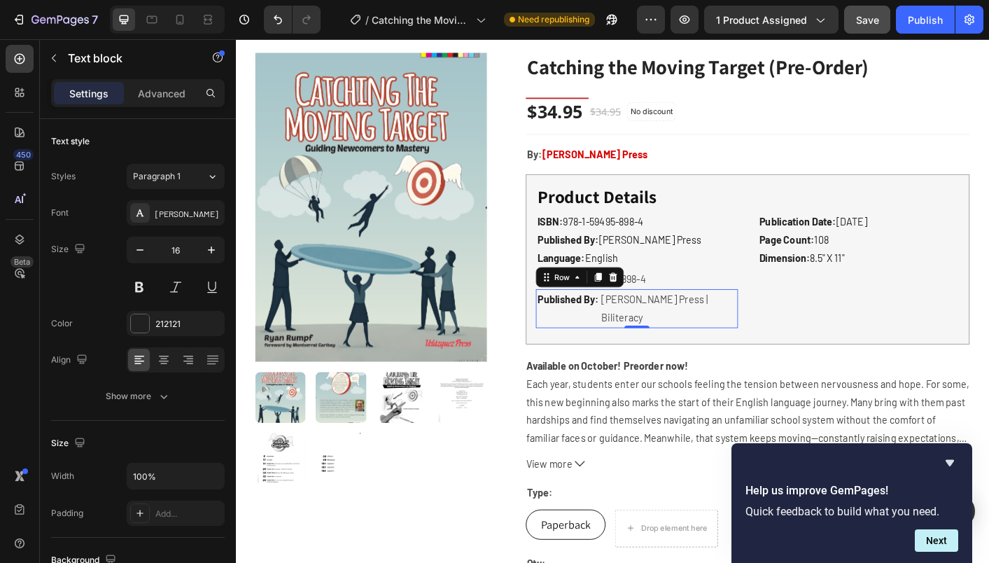
click at [787, 332] on div "Published By: Text block [PERSON_NAME] Press | Biliteracy Product Vendor Row 0" at bounding box center [683, 339] width 225 height 43
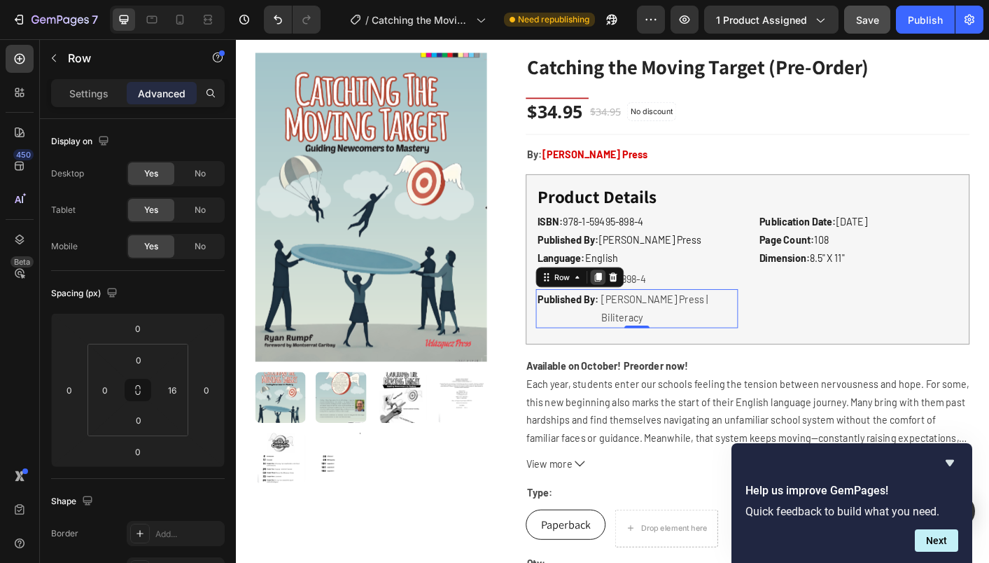
click at [638, 303] on icon at bounding box center [640, 305] width 8 height 10
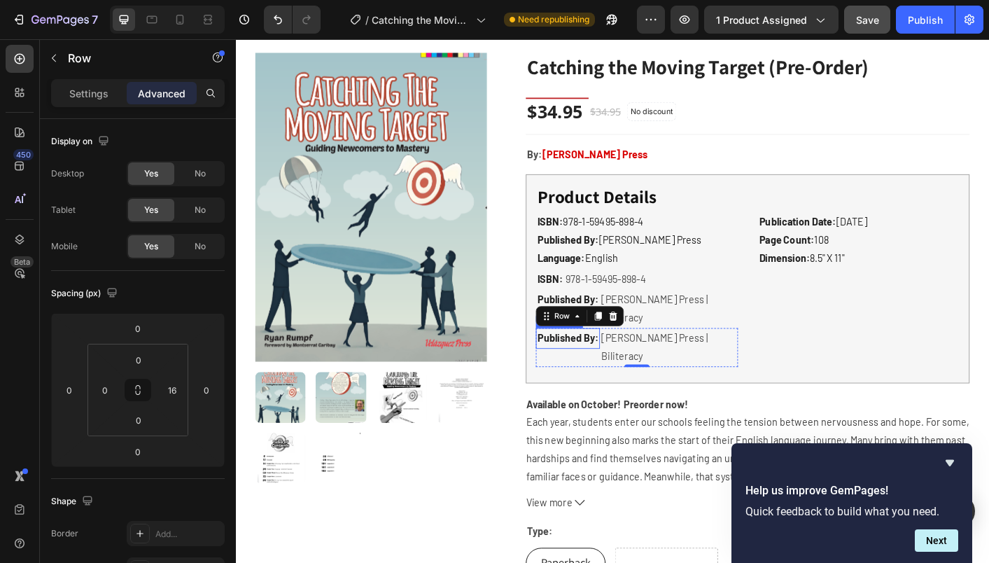
click at [587, 365] on strong "Published By:" at bounding box center [606, 371] width 69 height 13
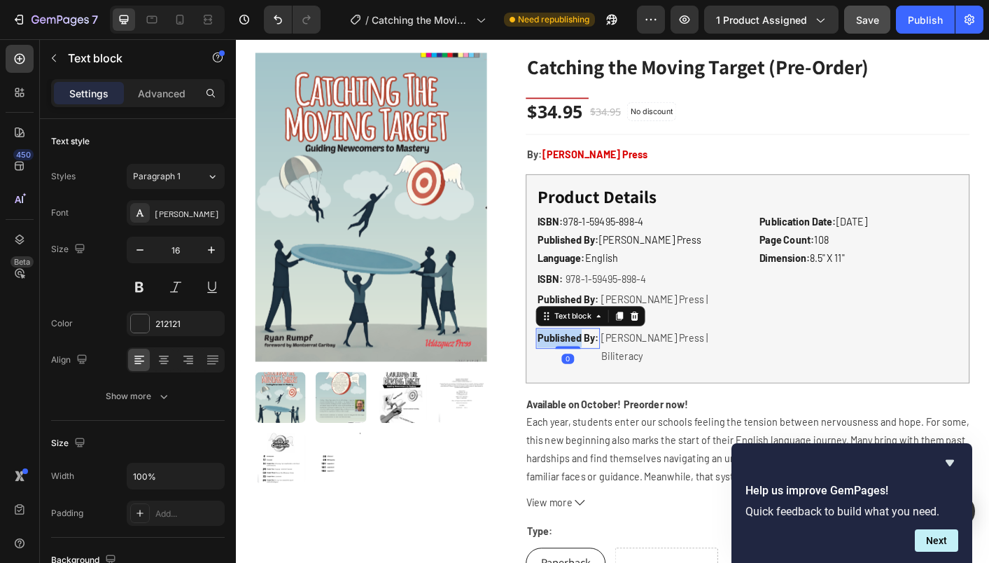
click at [587, 365] on strong "Published By:" at bounding box center [606, 371] width 69 height 13
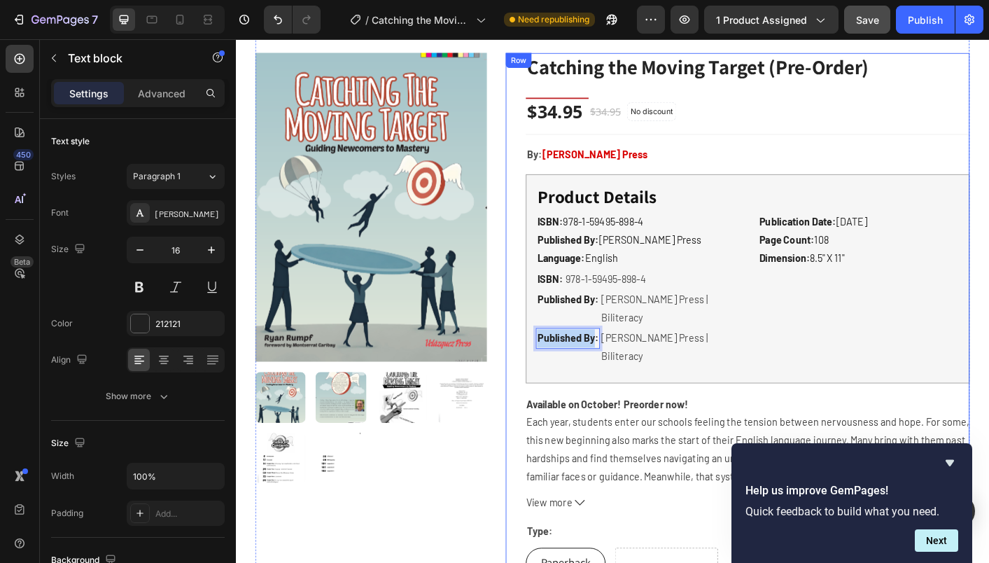
drag, startPoint x: 634, startPoint y: 355, endPoint x: 533, endPoint y: 347, distance: 101.2
click at [533, 347] on div "Product Images & Gallery Text Block Catching the Moving Target (Pre-Order) (P) …" at bounding box center [656, 408] width 797 height 776
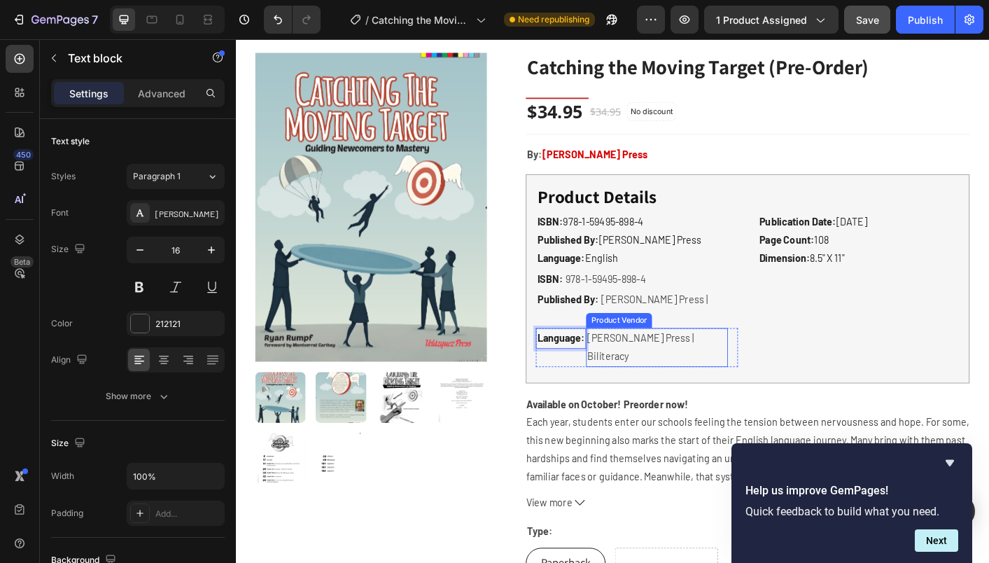
click at [711, 361] on h2 "[PERSON_NAME] Press | Biliteracy" at bounding box center [706, 382] width 158 height 43
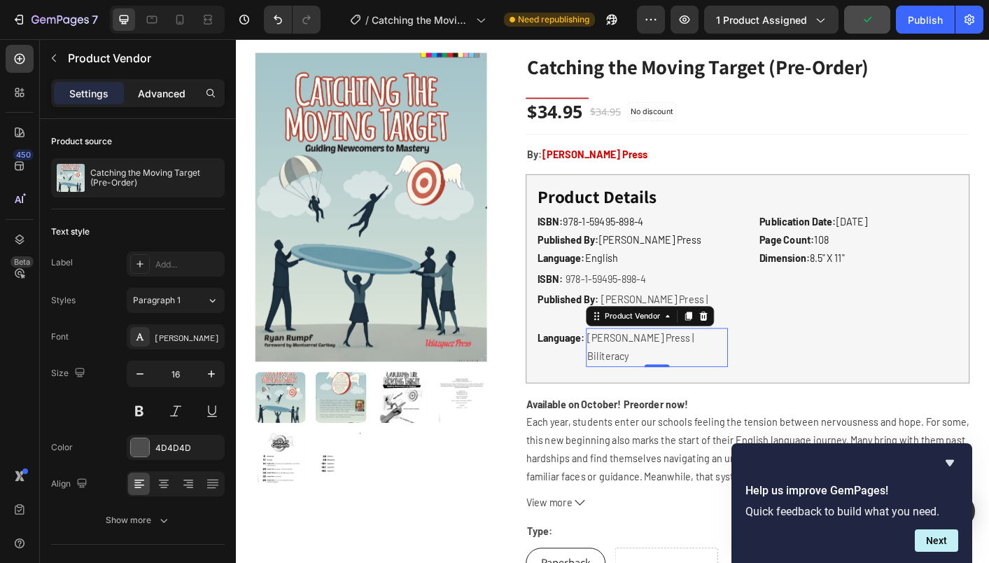
click at [176, 94] on p "Advanced" at bounding box center [162, 93] width 48 height 15
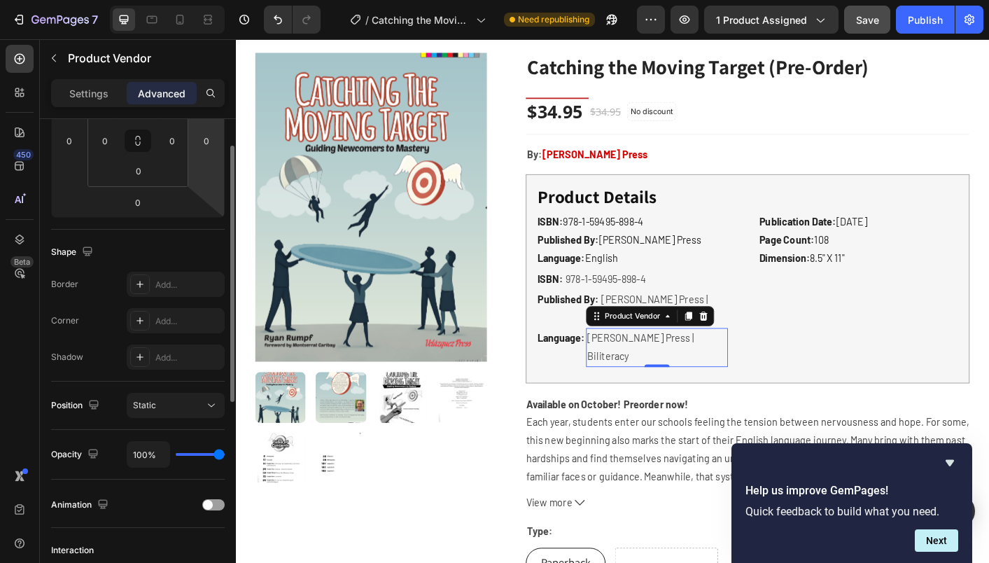
scroll to position [0, 0]
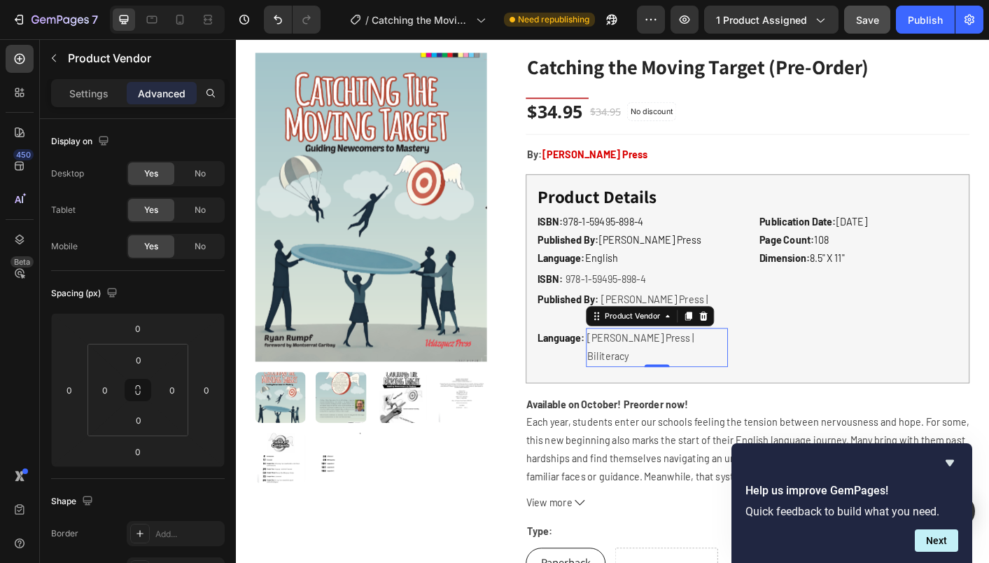
click at [690, 361] on h2 "[PERSON_NAME] Press | Biliteracy" at bounding box center [706, 382] width 158 height 43
click at [57, 60] on icon "button" at bounding box center [53, 58] width 11 height 11
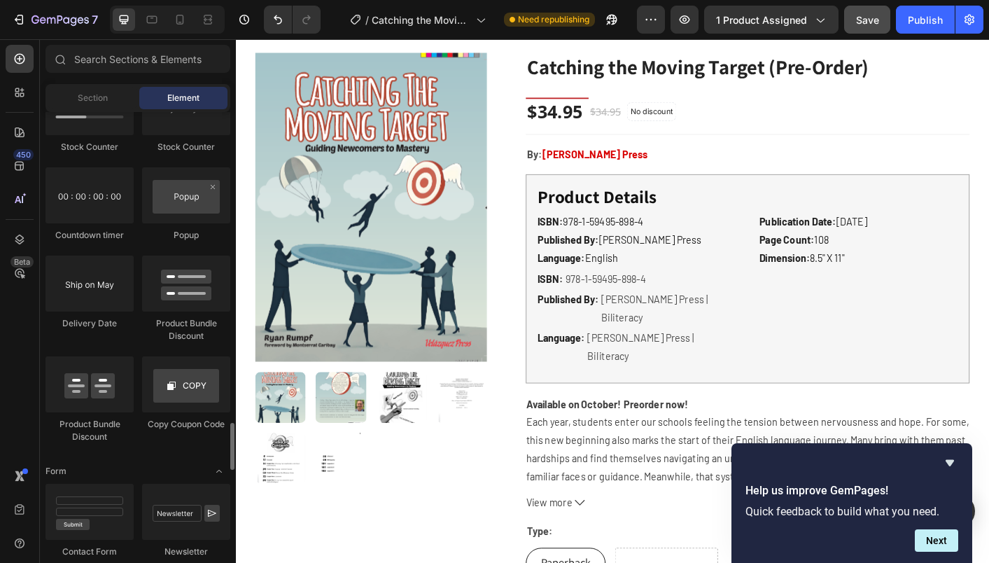
scroll to position [2937, 0]
click at [148, 62] on input "text" at bounding box center [138, 59] width 185 height 28
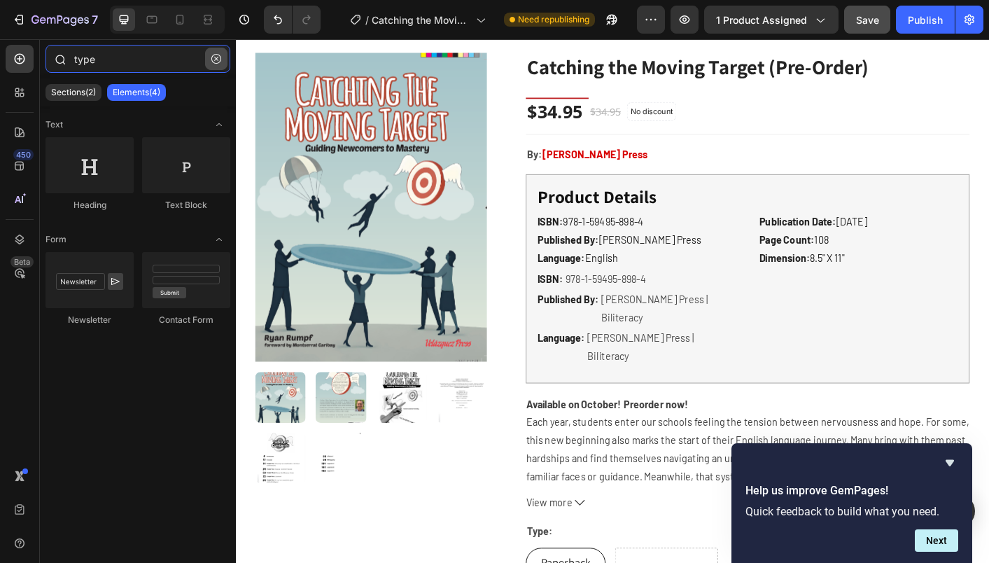
type input "type"
click at [216, 58] on icon "button" at bounding box center [216, 59] width 4 height 4
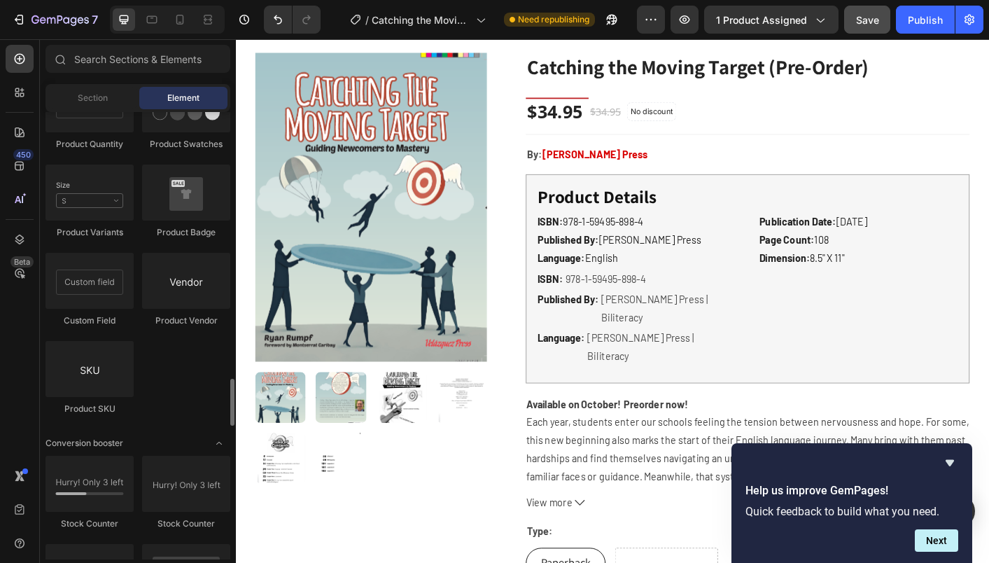
scroll to position [2547, 0]
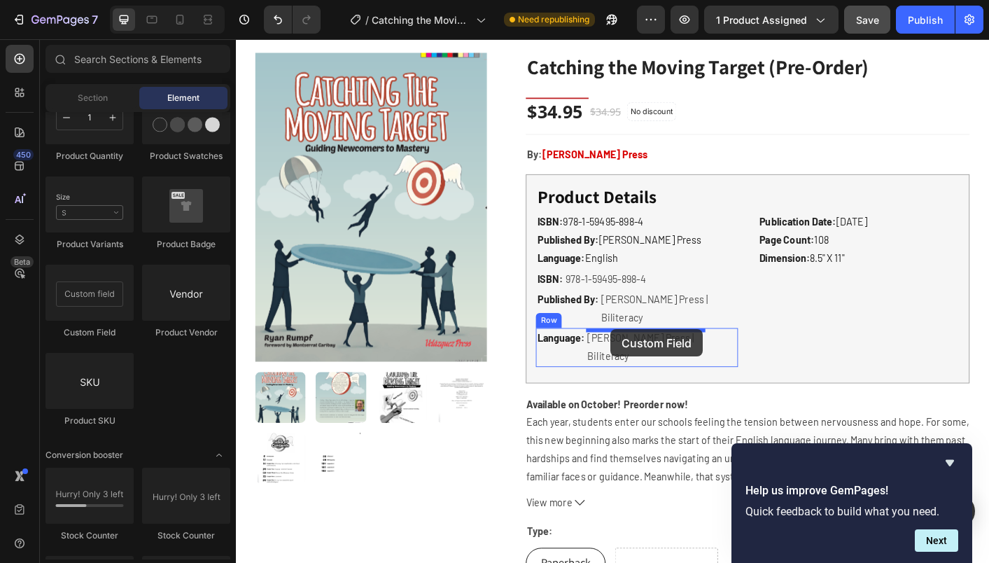
drag, startPoint x: 335, startPoint y: 345, endPoint x: 654, endPoint y: 363, distance: 319.0
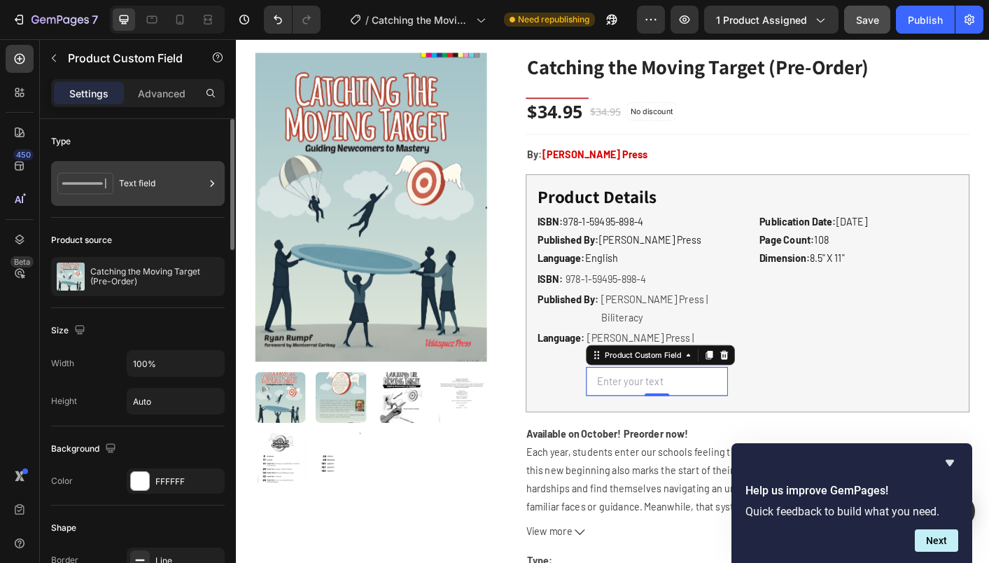
click at [137, 179] on div "Text field" at bounding box center [161, 183] width 85 height 32
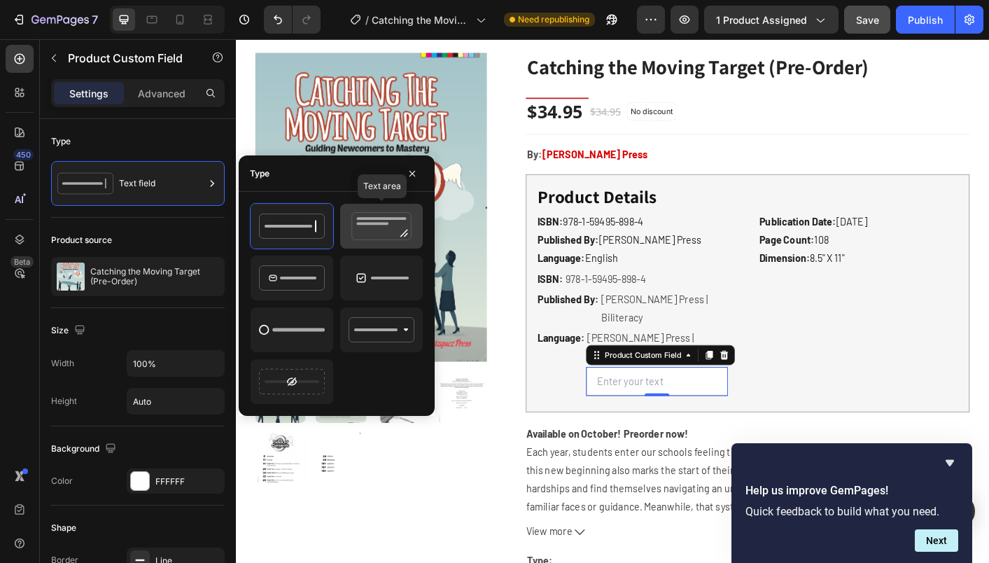
click at [364, 233] on icon at bounding box center [382, 226] width 66 height 28
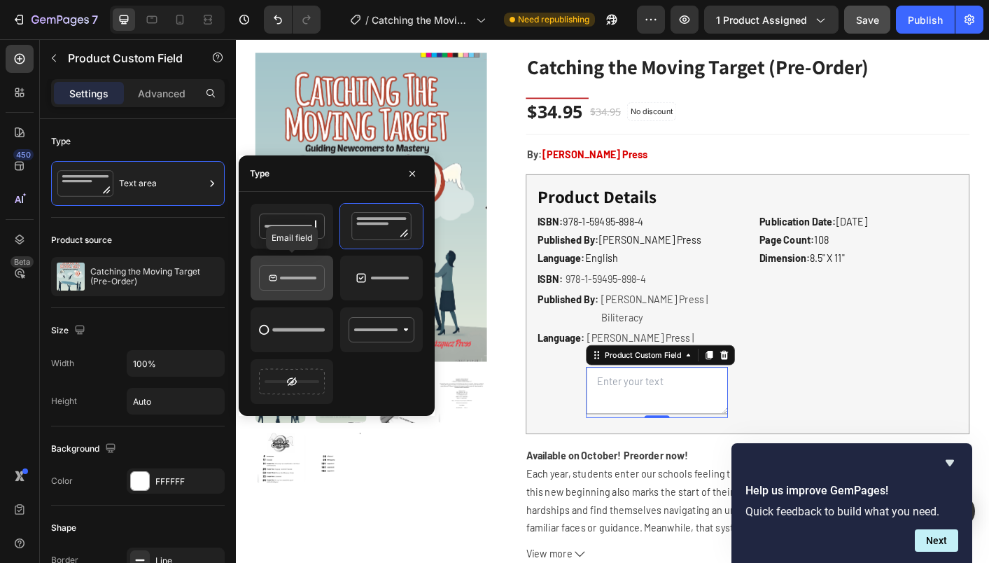
click at [301, 275] on icon at bounding box center [292, 278] width 66 height 28
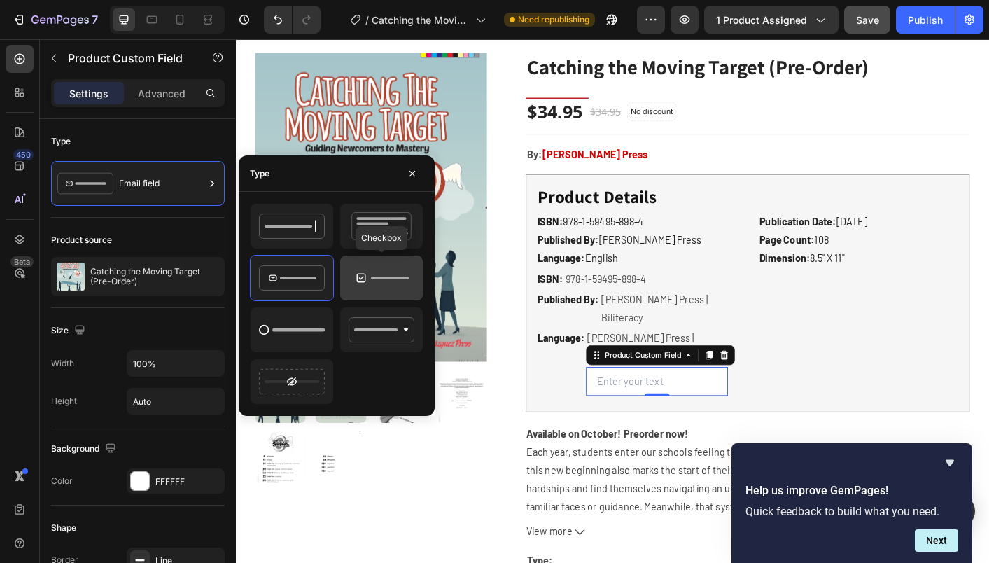
click at [389, 288] on icon at bounding box center [382, 278] width 66 height 28
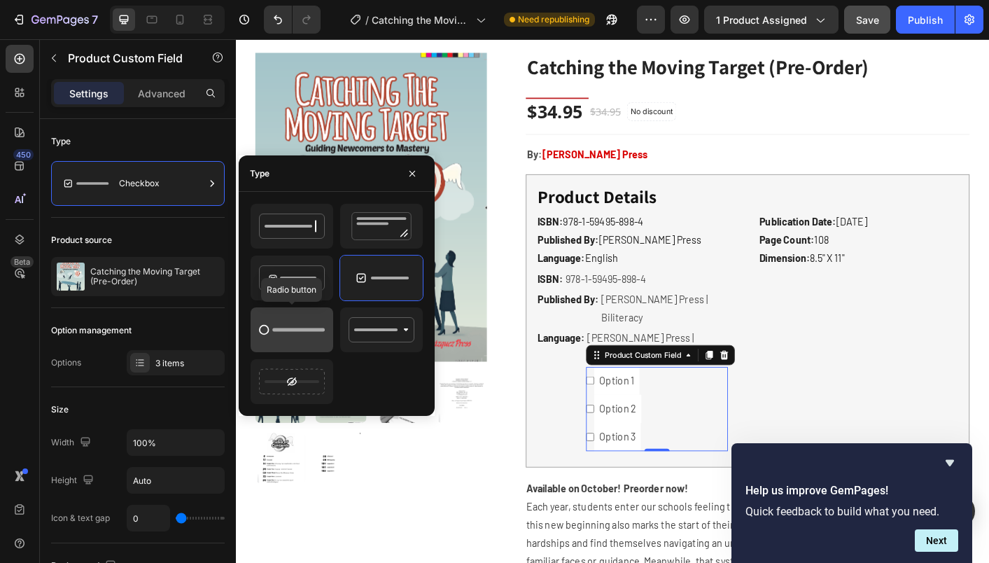
click at [308, 337] on icon at bounding box center [292, 330] width 66 height 28
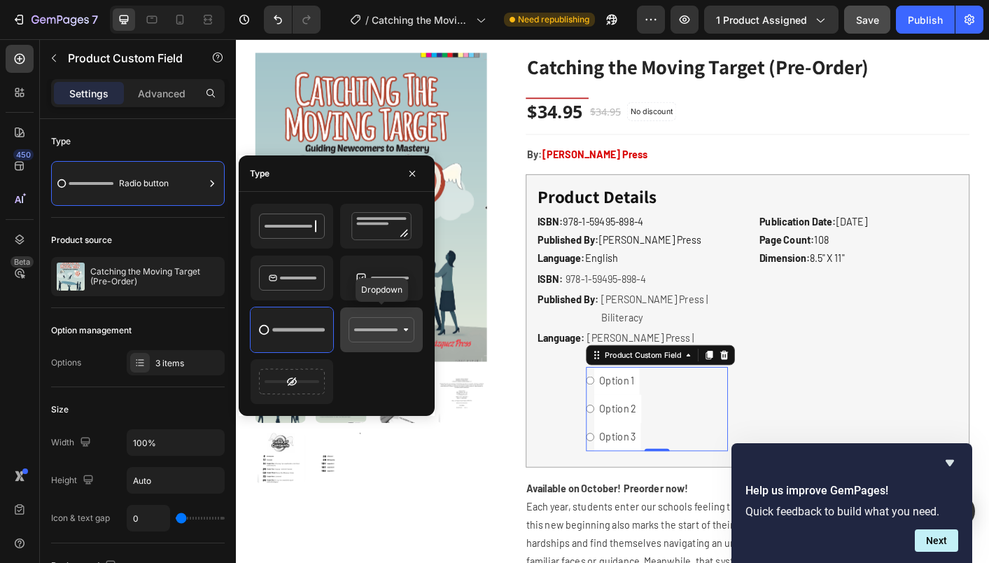
click at [391, 325] on icon at bounding box center [382, 330] width 66 height 28
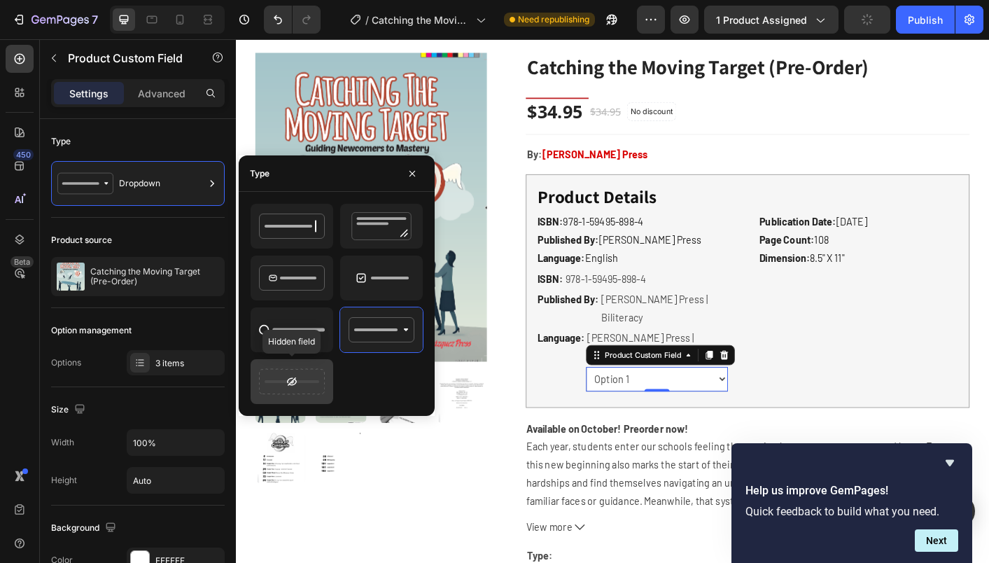
click at [303, 380] on rect at bounding box center [292, 381] width 55 height 3
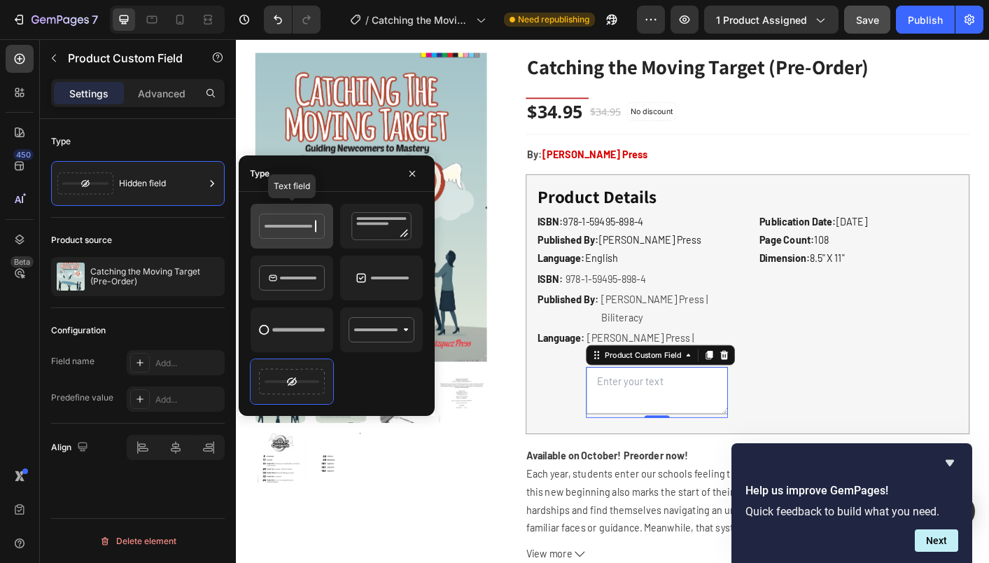
click at [288, 232] on icon at bounding box center [292, 226] width 66 height 28
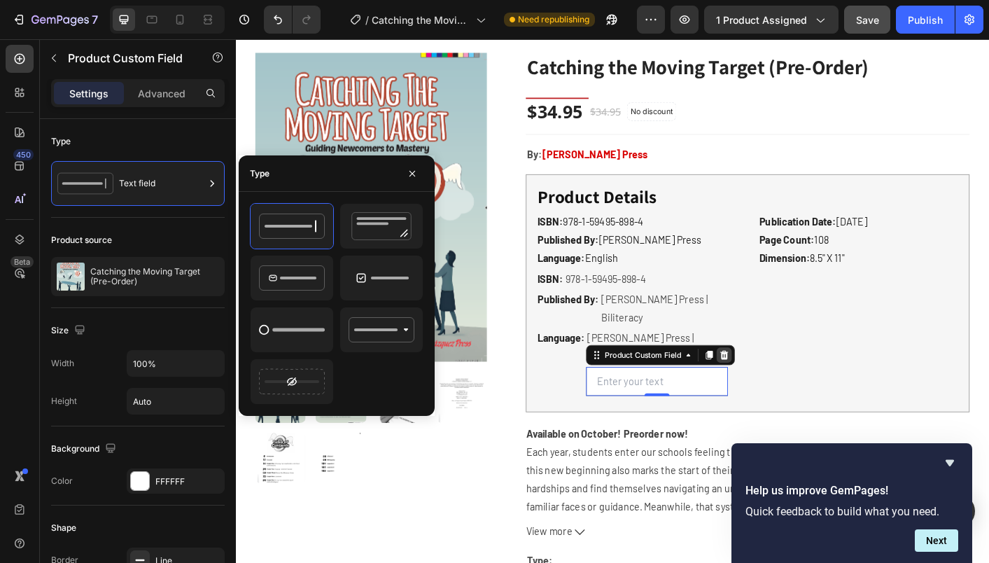
click at [785, 386] on icon at bounding box center [780, 391] width 11 height 11
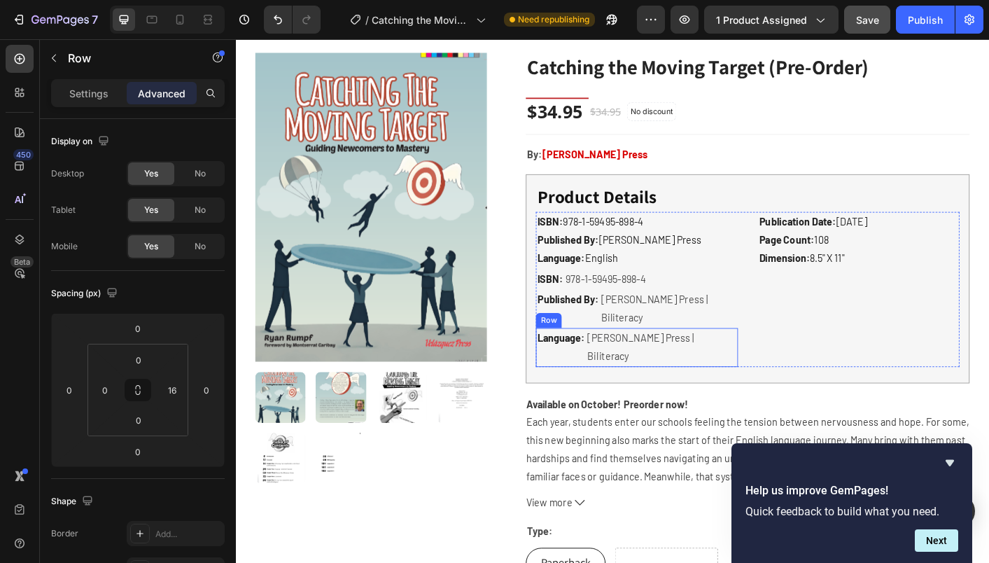
click at [773, 361] on div "Language: Text block [PERSON_NAME] Press | Biliteracy Product Vendor Row" at bounding box center [683, 382] width 225 height 43
click at [660, 342] on icon at bounding box center [656, 347] width 11 height 11
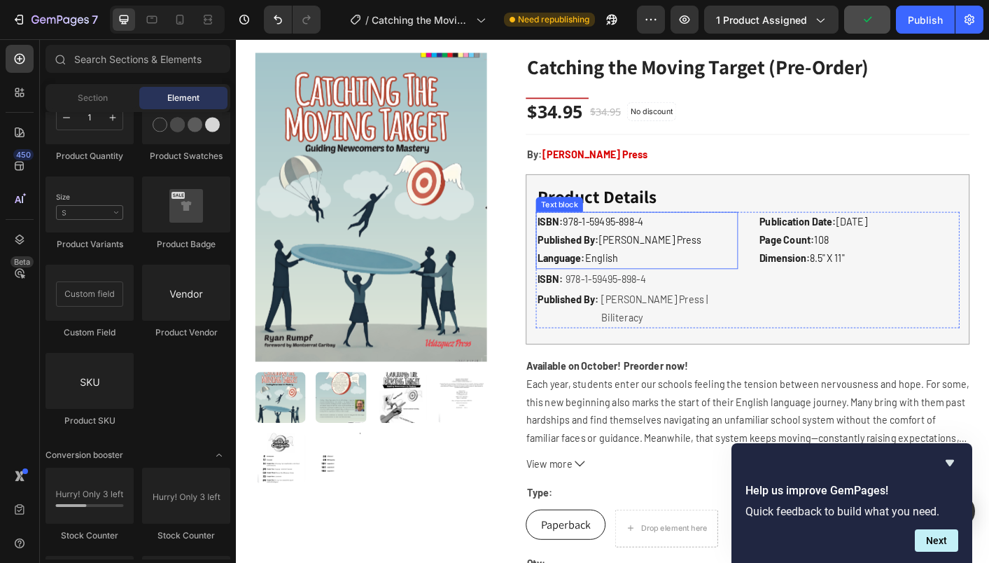
click at [722, 270] on p "Published By: [PERSON_NAME] Press Language: English" at bounding box center [683, 273] width 222 height 41
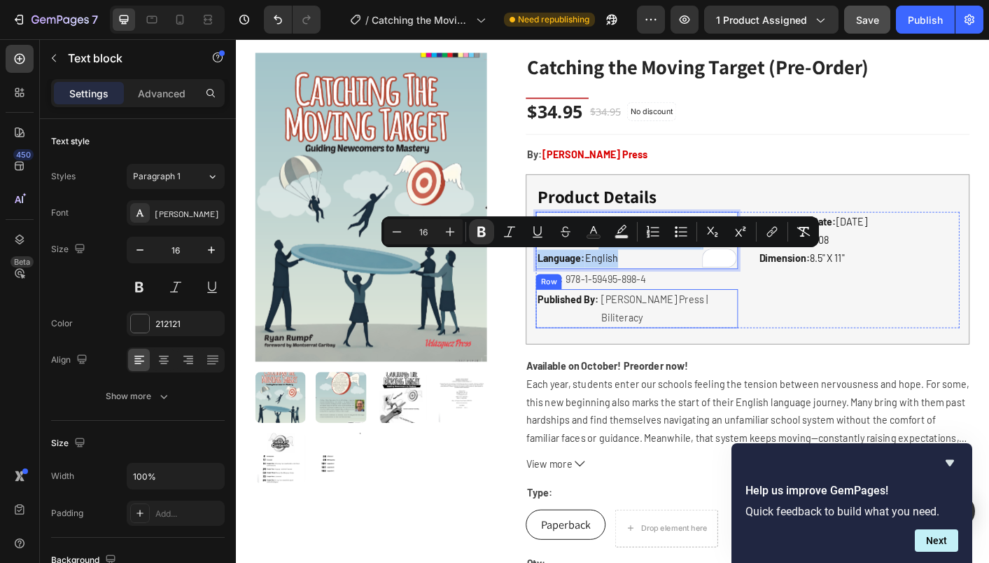
drag, startPoint x: 733, startPoint y: 270, endPoint x: 778, endPoint y: 336, distance: 80.0
click at [723, 283] on p "Published By: [PERSON_NAME] Press Language: English" at bounding box center [683, 273] width 222 height 41
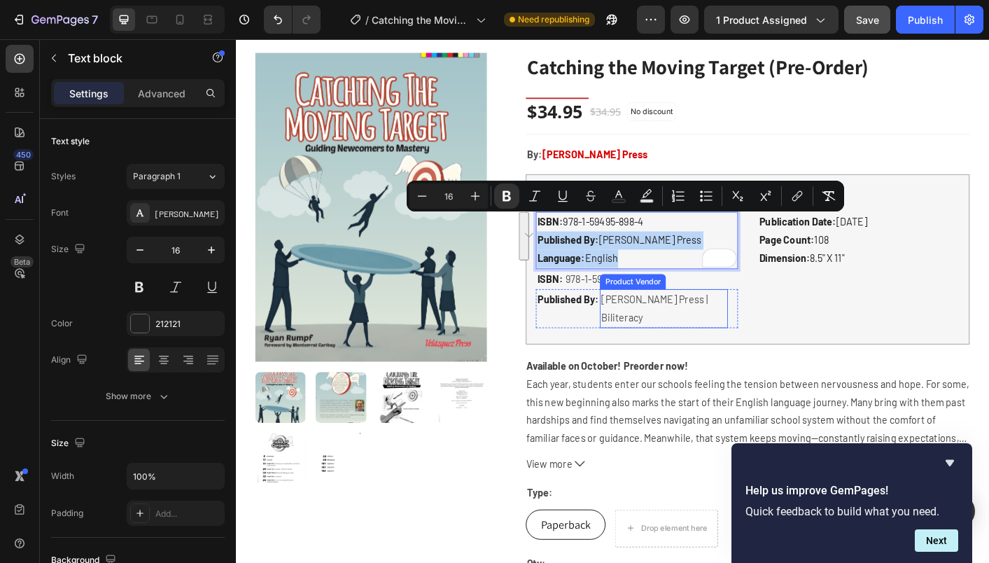
drag, startPoint x: 732, startPoint y: 237, endPoint x: 736, endPoint y: 329, distance: 91.8
click at [736, 329] on div "ISBN: 978-1-59495-898-4 Published By: [PERSON_NAME] Press Language: English Tex…" at bounding box center [683, 297] width 225 height 130
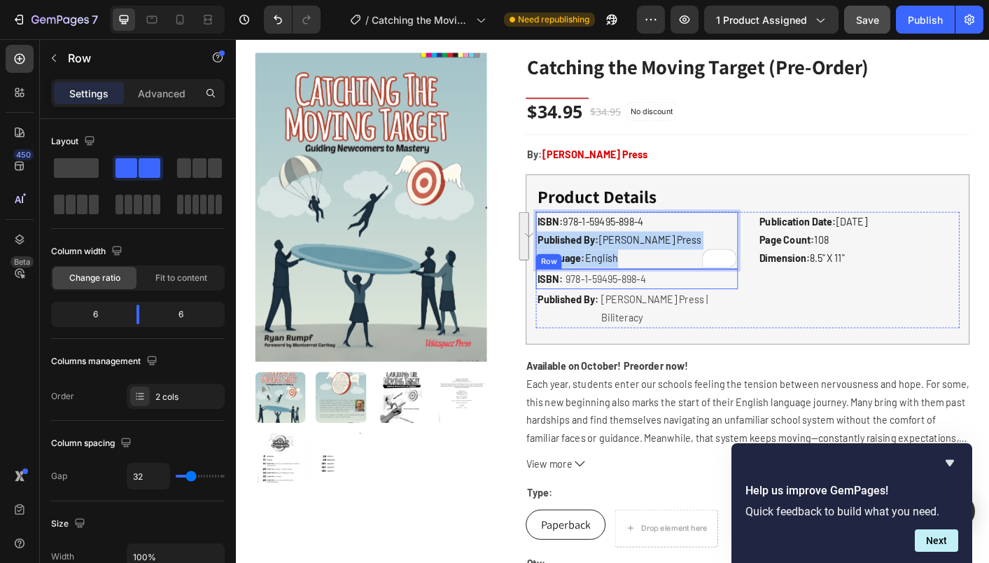
click at [799, 309] on div "ISBN: 978-1-59495-898-4 Published By: [PERSON_NAME] Press Language: English Tex…" at bounding box center [807, 297] width 473 height 130
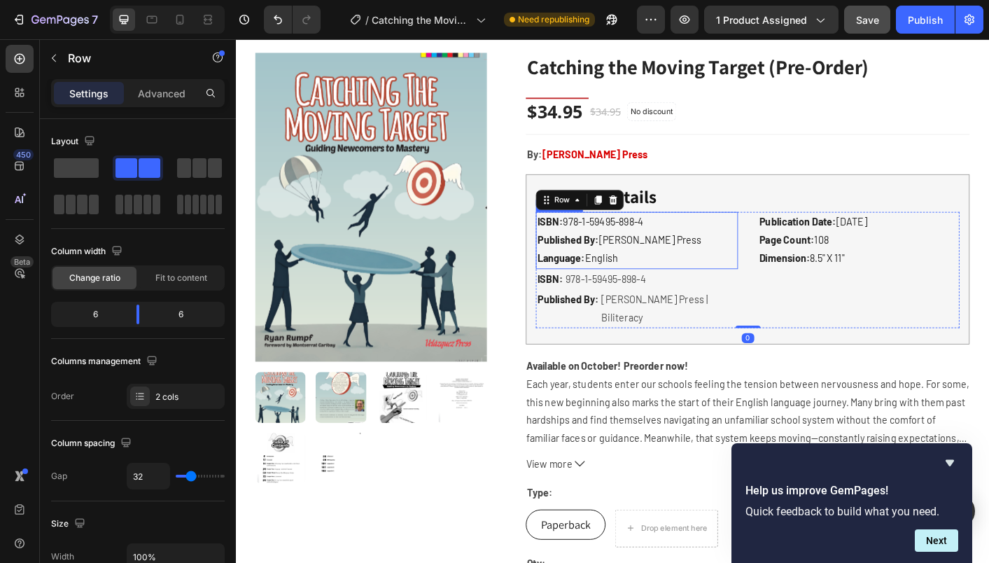
click at [704, 251] on p "ISBN: 978-1-59495-898-4" at bounding box center [683, 243] width 222 height 20
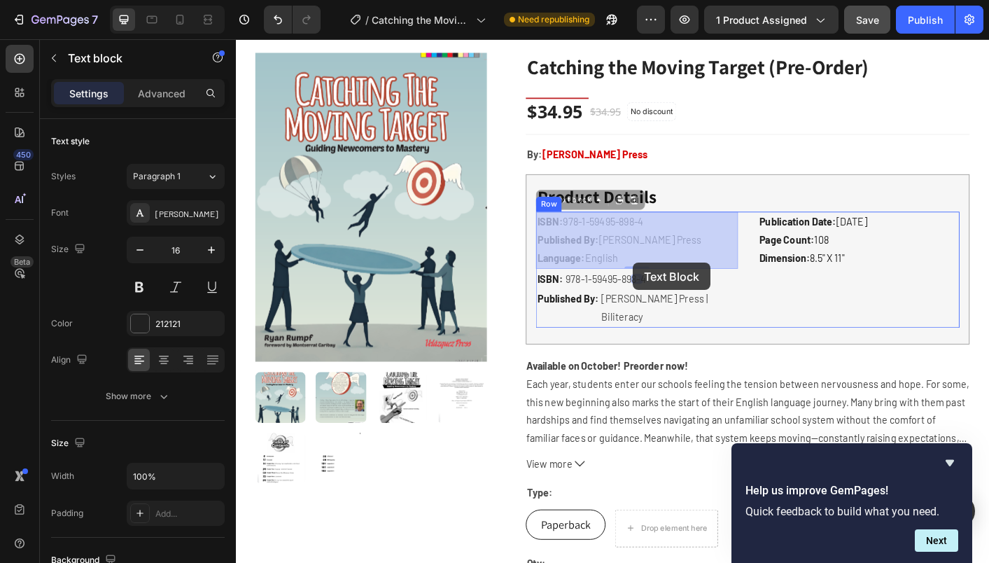
drag, startPoint x: 610, startPoint y: 219, endPoint x: 678, endPoint y: 289, distance: 98.0
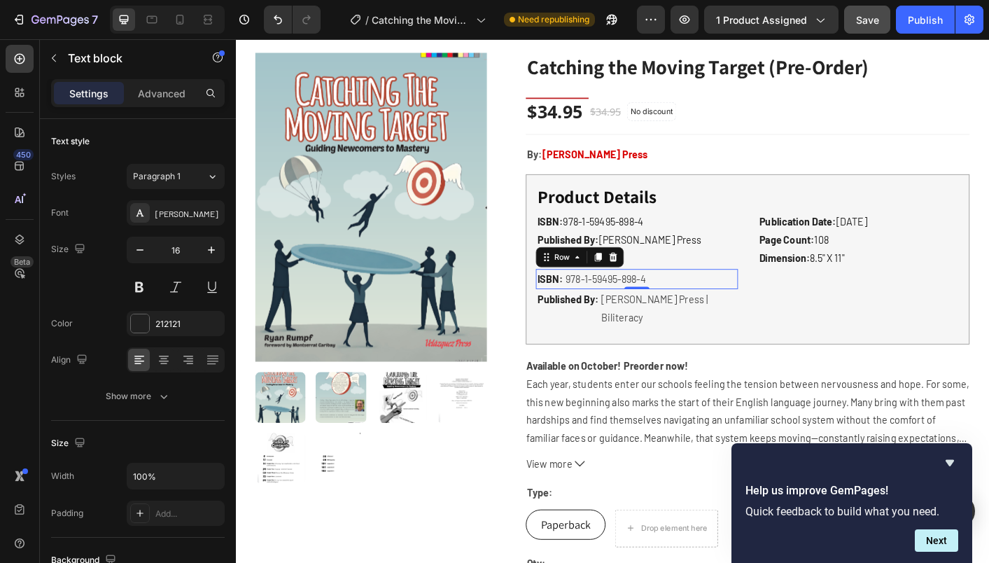
click at [725, 305] on div "ISBN: Text block 978-1-59495-898-4 Product SKU Row 0" at bounding box center [683, 306] width 225 height 23
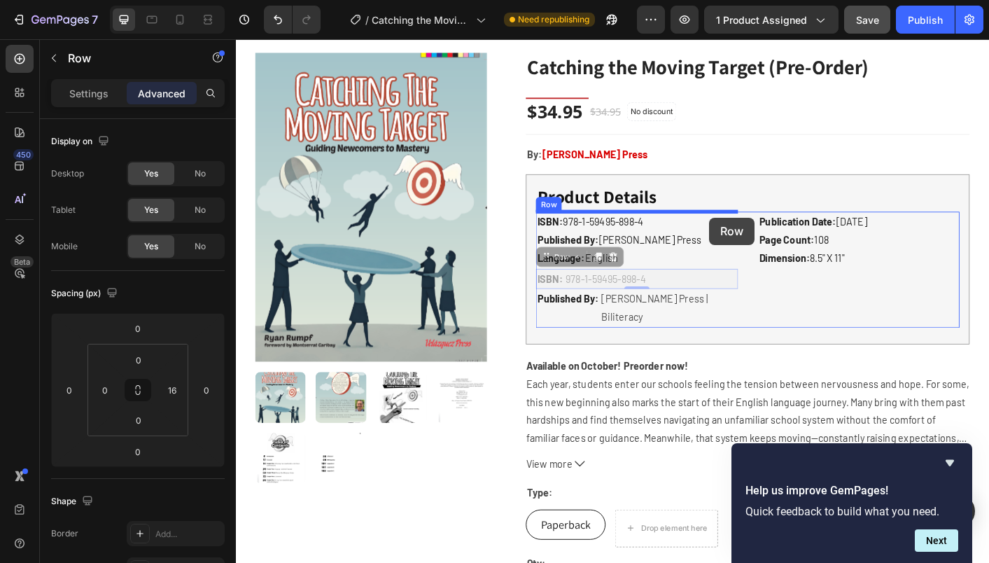
drag, startPoint x: 767, startPoint y: 305, endPoint x: 764, endPoint y: 238, distance: 67.3
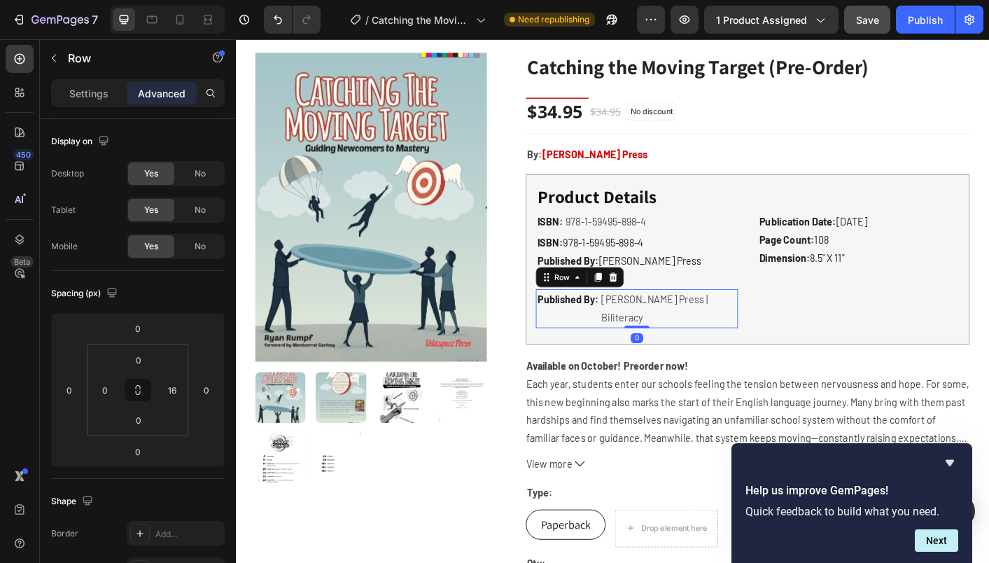
click at [788, 333] on div "Published By: Text block [PERSON_NAME] Press | Biliteracy Product Vendor Row 0" at bounding box center [683, 339] width 225 height 43
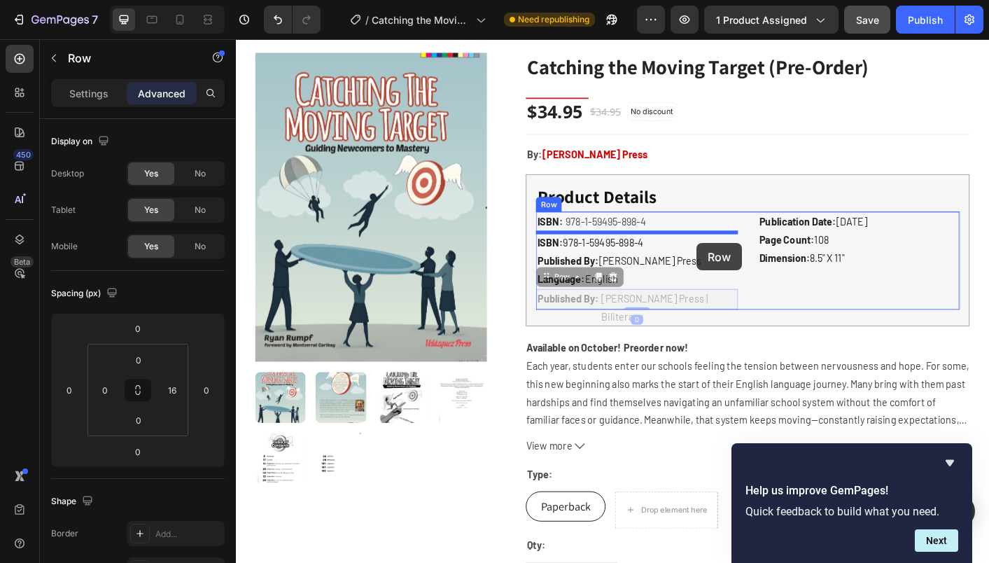
drag, startPoint x: 785, startPoint y: 328, endPoint x: 750, endPoint y: 267, distance: 70.9
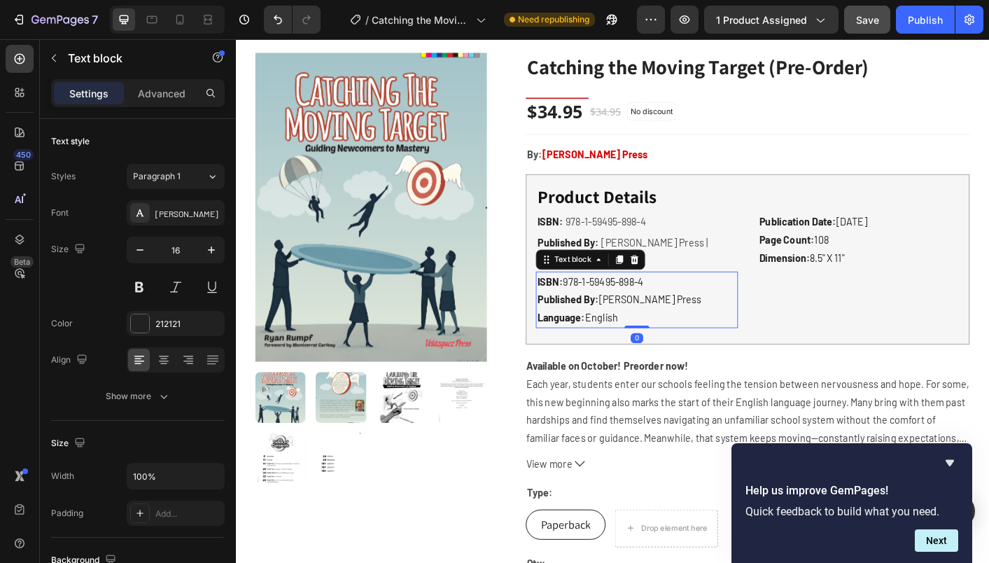
click at [733, 300] on p "ISBN: 978-1-59495-898-4" at bounding box center [683, 310] width 222 height 20
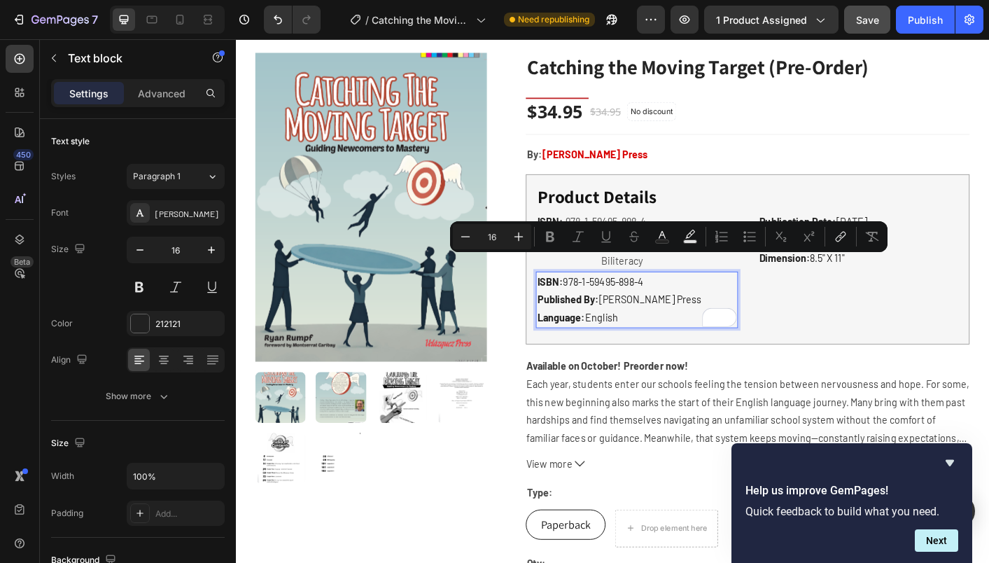
click at [729, 319] on p "Published By: [PERSON_NAME] Press Language: English" at bounding box center [683, 339] width 222 height 41
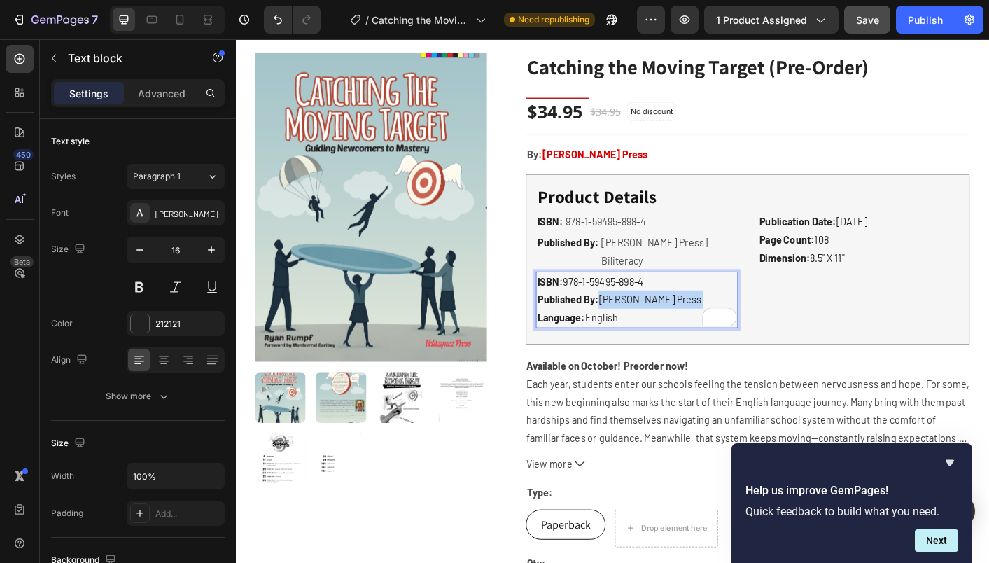
click at [729, 319] on p "Published By: [PERSON_NAME] Press Language: English" at bounding box center [683, 339] width 222 height 41
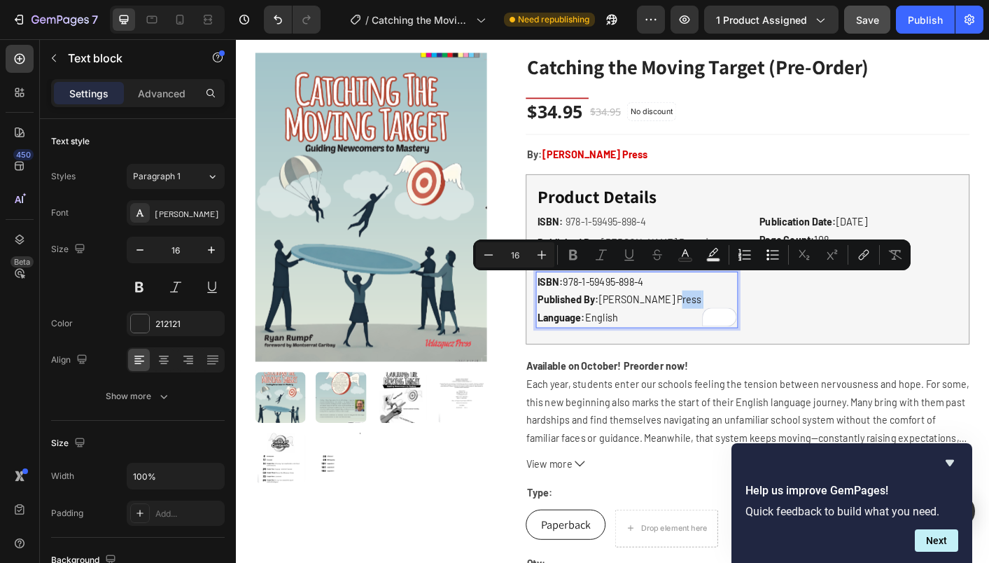
click at [730, 319] on p "Published By: [PERSON_NAME] Press Language: English" at bounding box center [683, 339] width 222 height 41
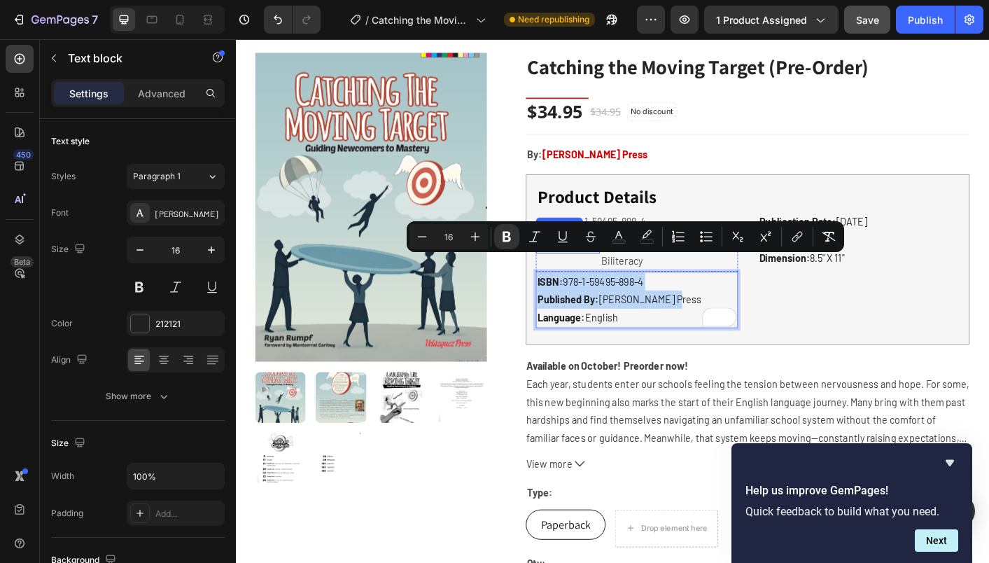
drag, startPoint x: 725, startPoint y: 309, endPoint x: 554, endPoint y: 275, distance: 173.4
click at [554, 275] on div "Catching the Moving Target (Pre-Order) (P) Title Title Line $34.95 (P) Price (P…" at bounding box center [795, 404] width 517 height 698
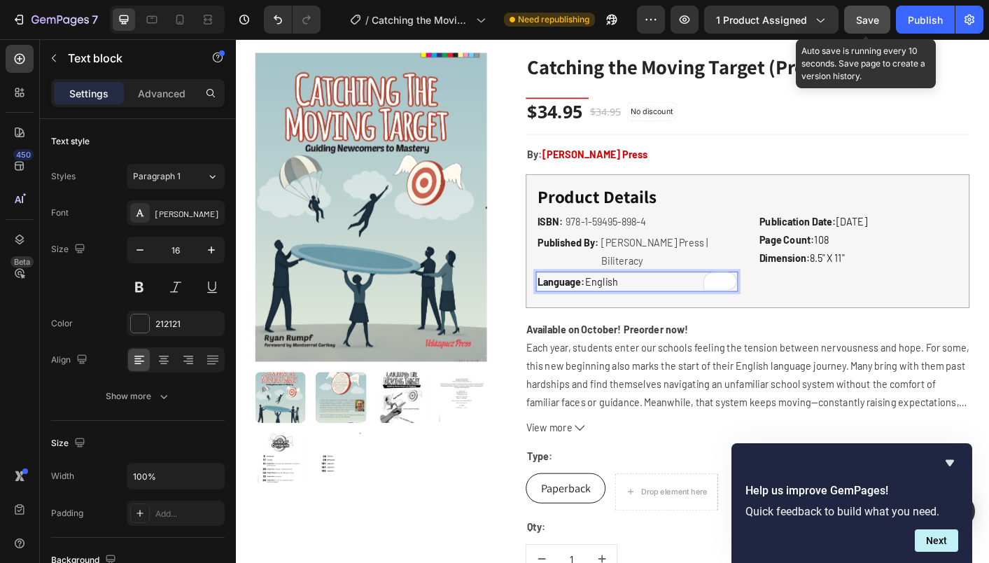
click at [865, 23] on span "Save" at bounding box center [867, 20] width 23 height 12
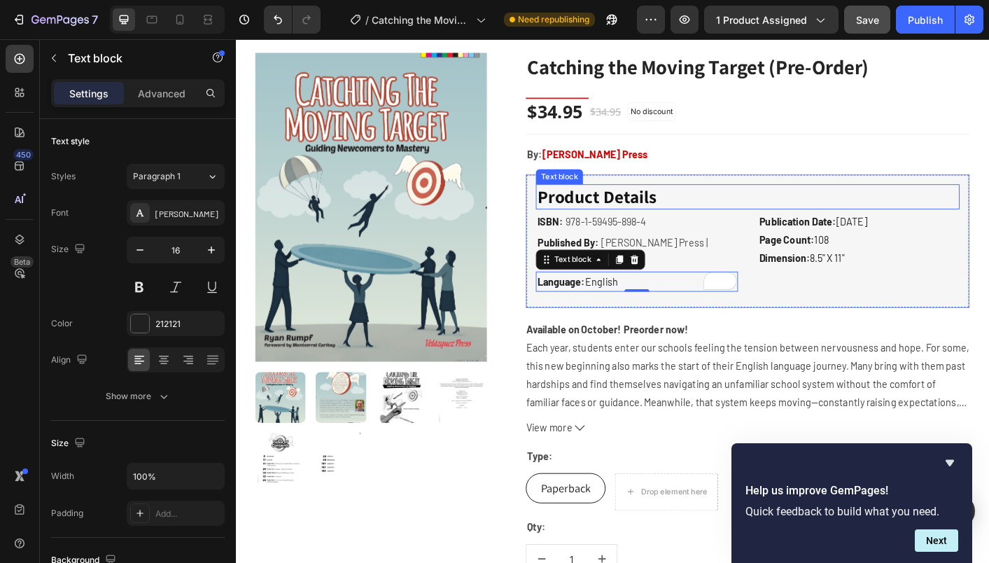
click at [767, 222] on p "Product Details" at bounding box center [807, 214] width 470 height 25
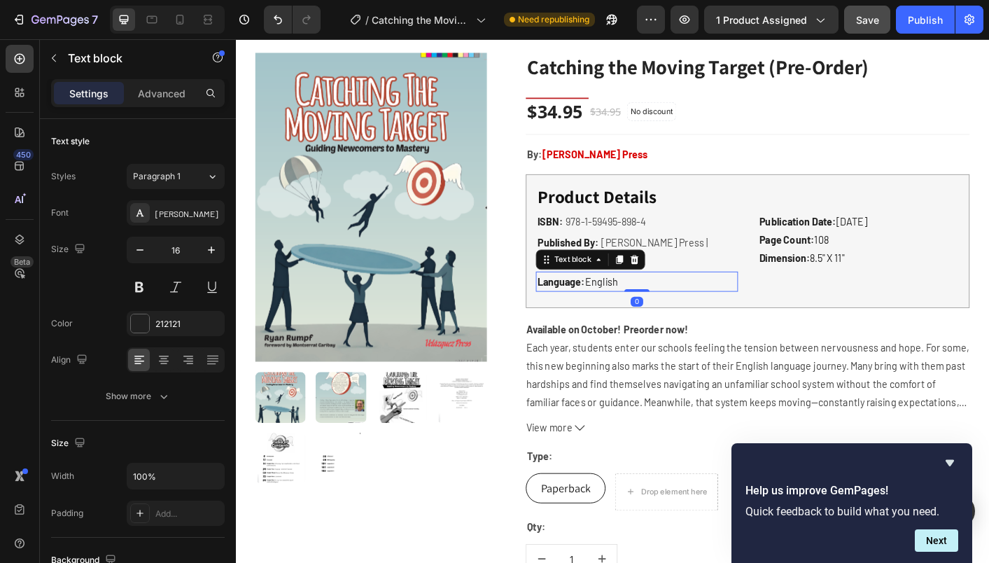
click at [716, 300] on p "Language: English" at bounding box center [683, 310] width 222 height 20
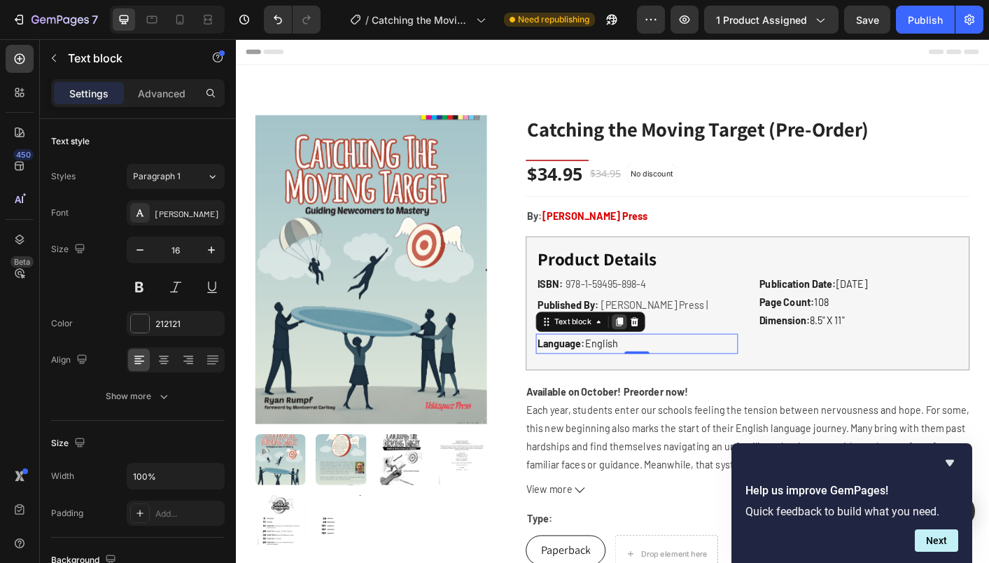
scroll to position [69, 0]
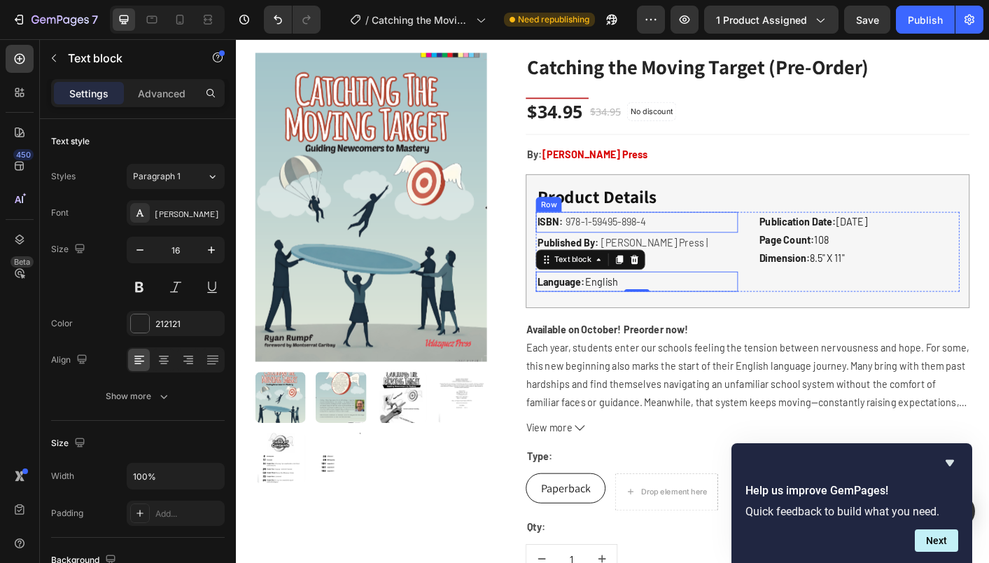
click at [742, 253] on div "ISBN: Text block 978-1-59495-898-4 Product SKU Row" at bounding box center [683, 243] width 225 height 23
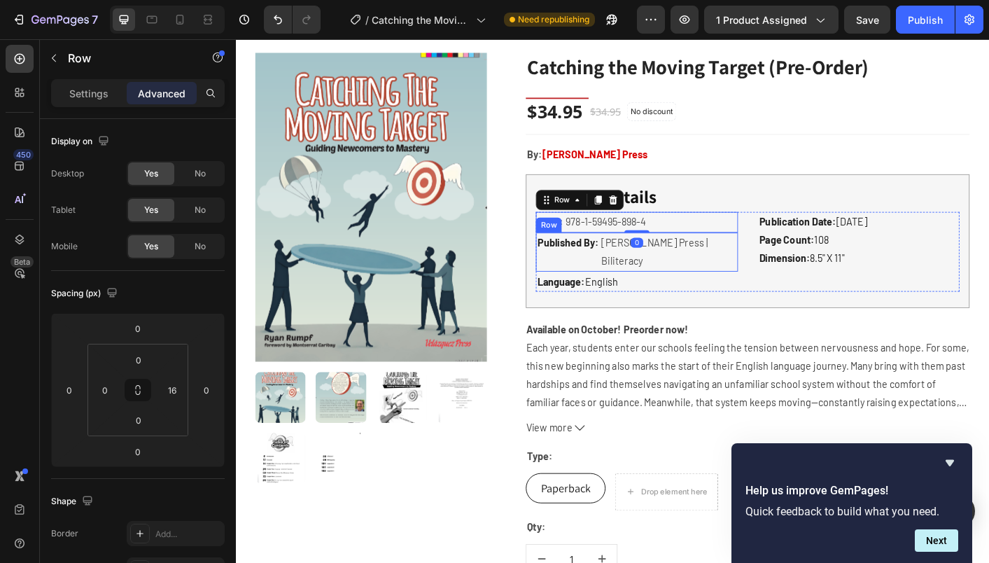
click at [792, 262] on div "Published By: Text block Velázquez Press | Biliteracy Product Vendor Row" at bounding box center [683, 276] width 225 height 43
click at [645, 243] on div at bounding box center [639, 241] width 17 height 17
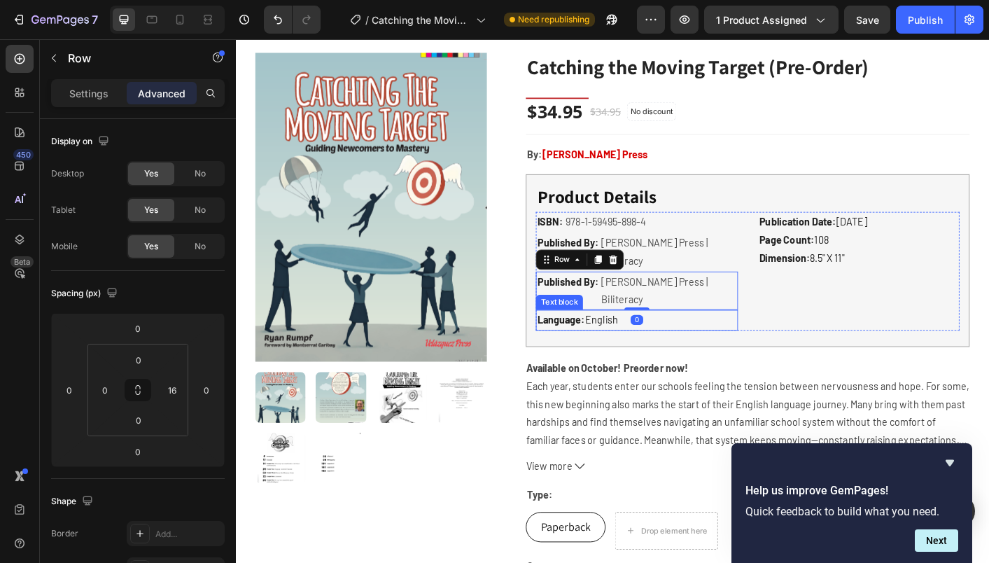
click at [714, 342] on p "Language: English" at bounding box center [683, 352] width 222 height 20
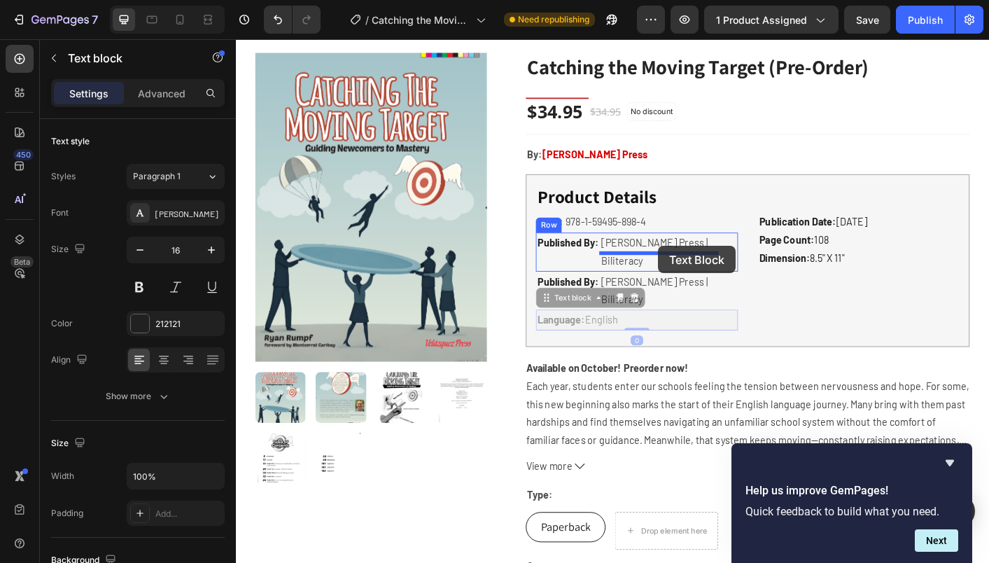
drag, startPoint x: 582, startPoint y: 288, endPoint x: 707, endPoint y: 270, distance: 126.0
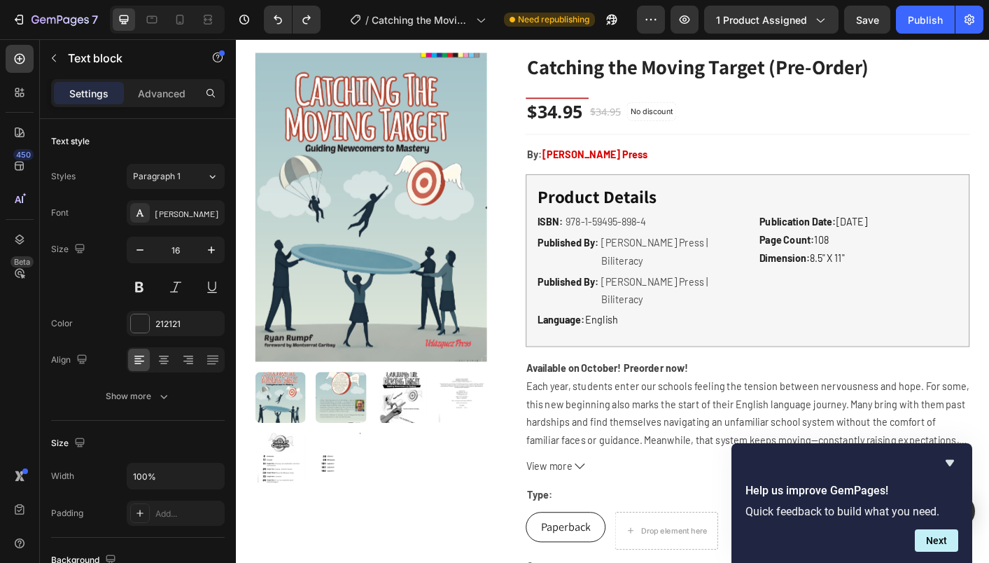
click at [706, 342] on p "Language: English" at bounding box center [683, 352] width 222 height 20
click at [675, 330] on div "Product Details Text block ISBN: Text block 978-1-59495-898-4 Product SKU Row P…" at bounding box center [806, 286] width 495 height 193
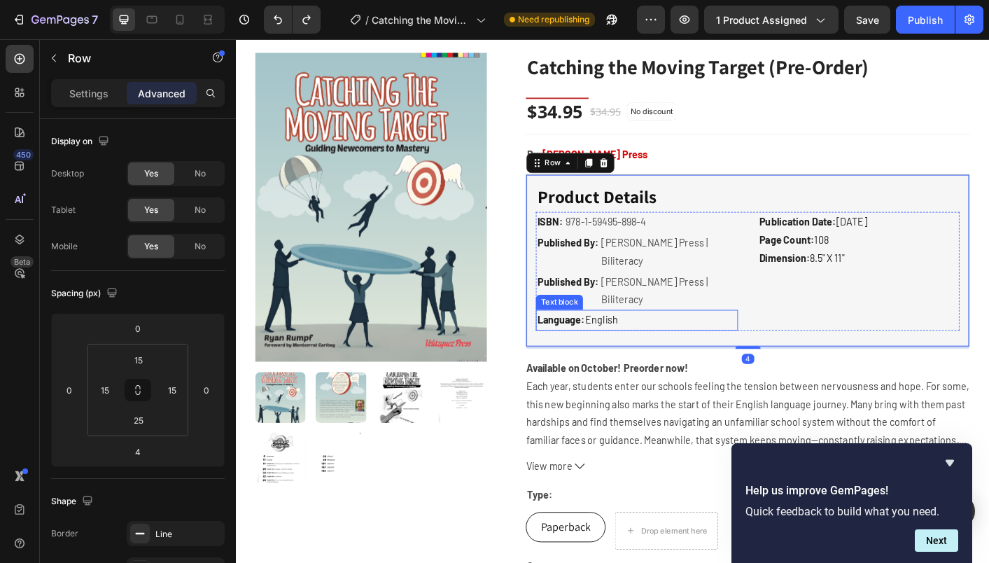
click at [678, 342] on p "Language: English" at bounding box center [683, 352] width 222 height 20
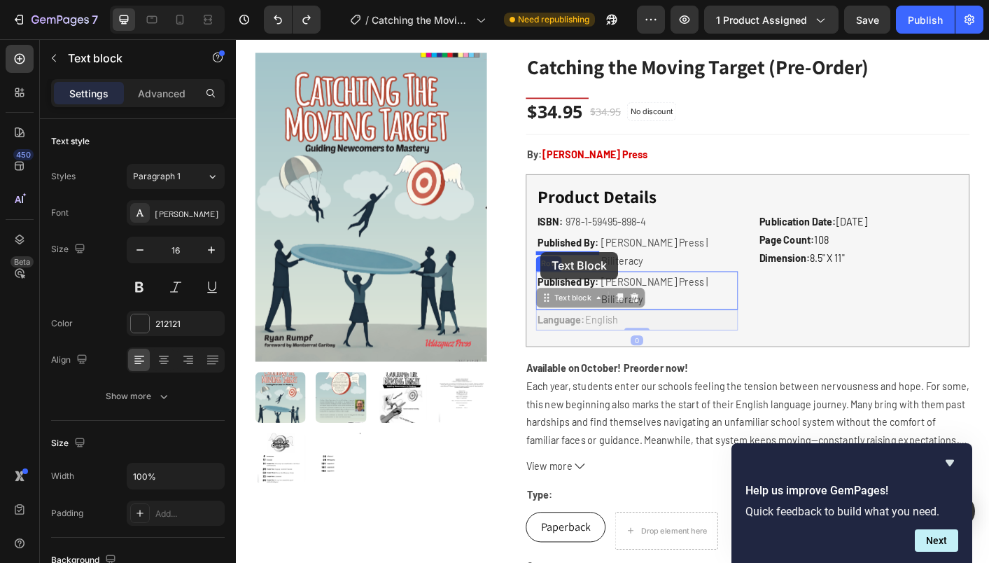
drag, startPoint x: 581, startPoint y: 285, endPoint x: 575, endPoint y: 277, distance: 10.1
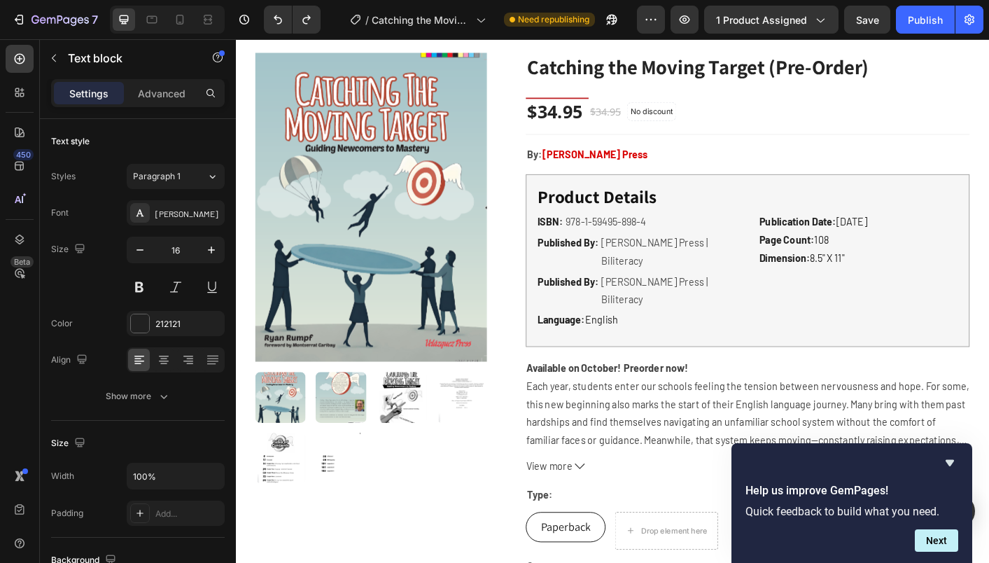
click at [685, 342] on p "Language: English" at bounding box center [683, 352] width 222 height 20
click at [707, 341] on div "Language: English" at bounding box center [683, 352] width 225 height 23
click at [709, 246] on div "Product Vendor" at bounding box center [679, 246] width 68 height 13
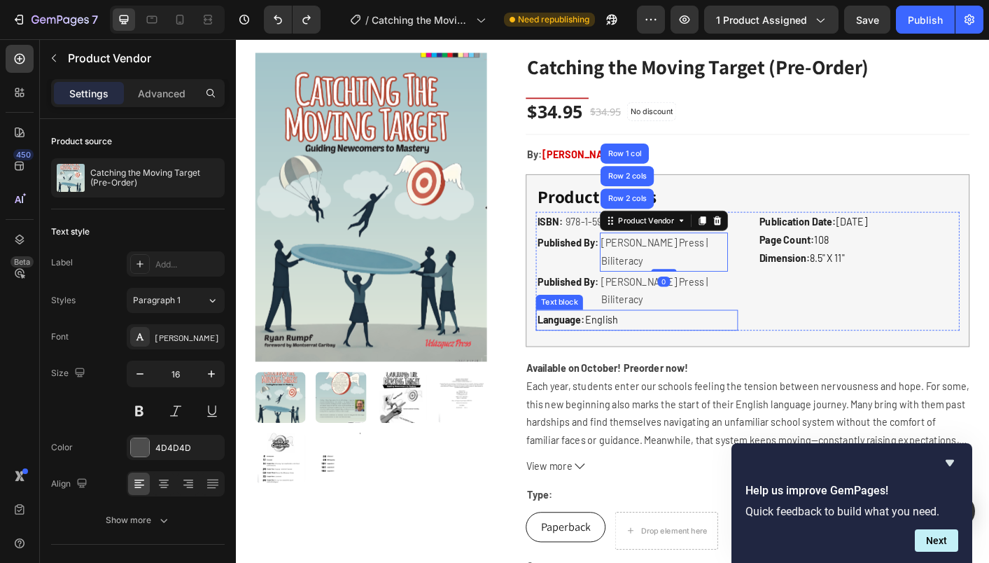
click at [704, 342] on p "Language: English" at bounding box center [683, 352] width 222 height 20
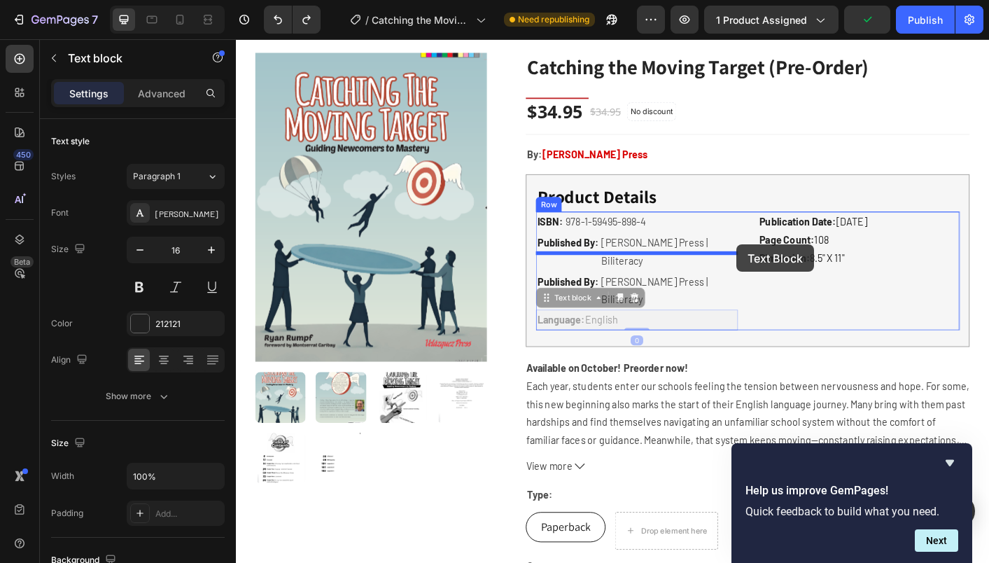
drag, startPoint x: 582, startPoint y: 289, endPoint x: 794, endPoint y: 268, distance: 212.4
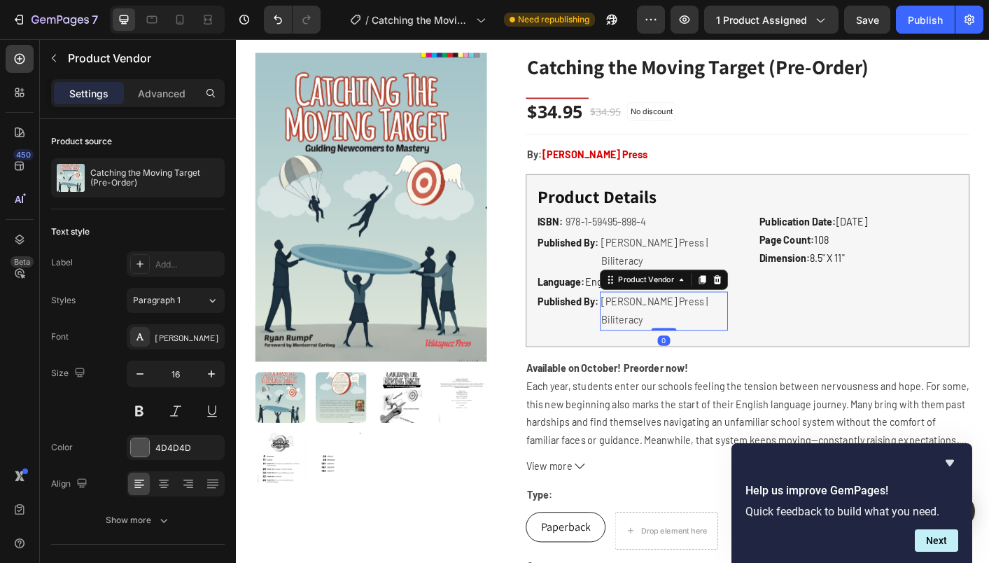
click at [732, 323] on h2 "[PERSON_NAME] Press | Biliteracy" at bounding box center [713, 342] width 142 height 43
click at [586, 325] on strong "Published By:" at bounding box center [606, 331] width 69 height 13
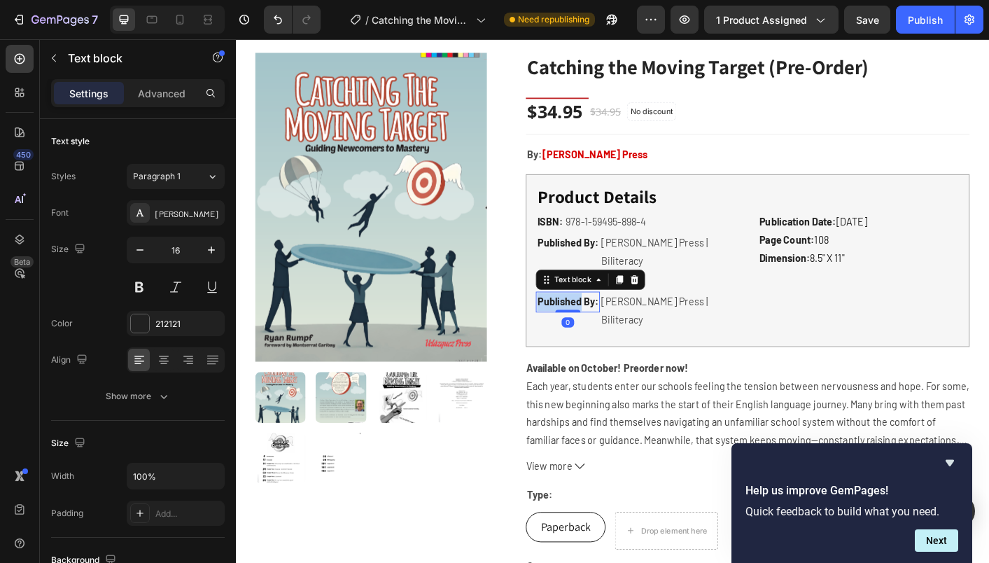
click at [586, 325] on strong "Published By:" at bounding box center [606, 331] width 69 height 13
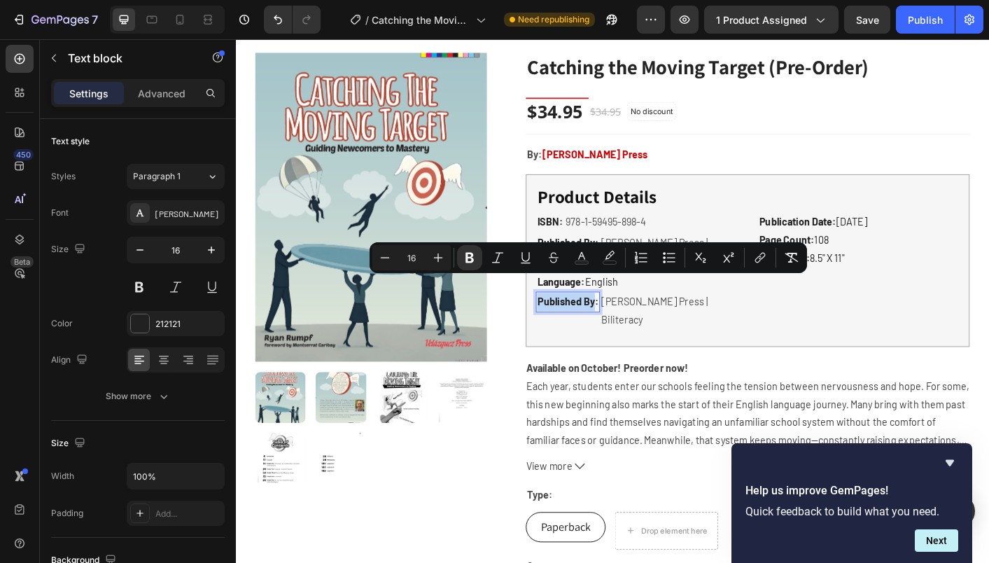
drag, startPoint x: 636, startPoint y: 314, endPoint x: 518, endPoint y: 314, distance: 118.3
click at [518, 314] on div "Product Images & Gallery Text Block Catching the Moving Target (Pre-Order) (P) …" at bounding box center [656, 388] width 797 height 736
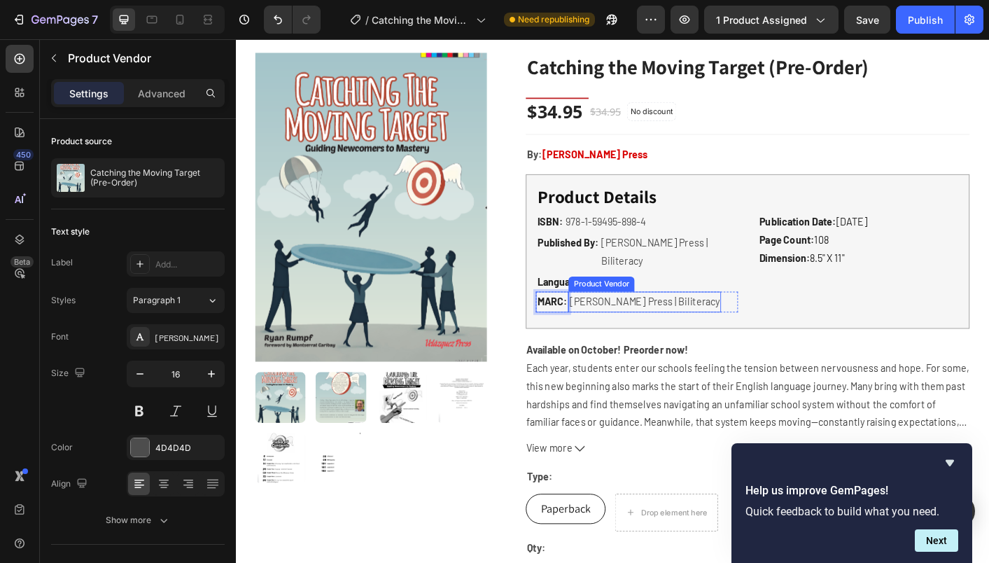
click at [659, 323] on div "Velázquez Press | Biliteracy Product Vendor" at bounding box center [692, 332] width 170 height 23
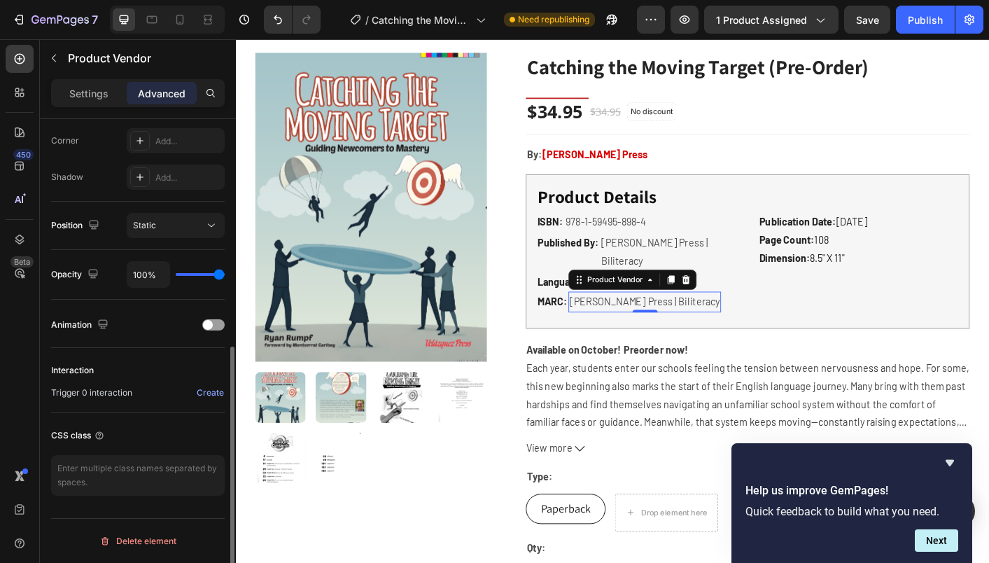
scroll to position [0, 0]
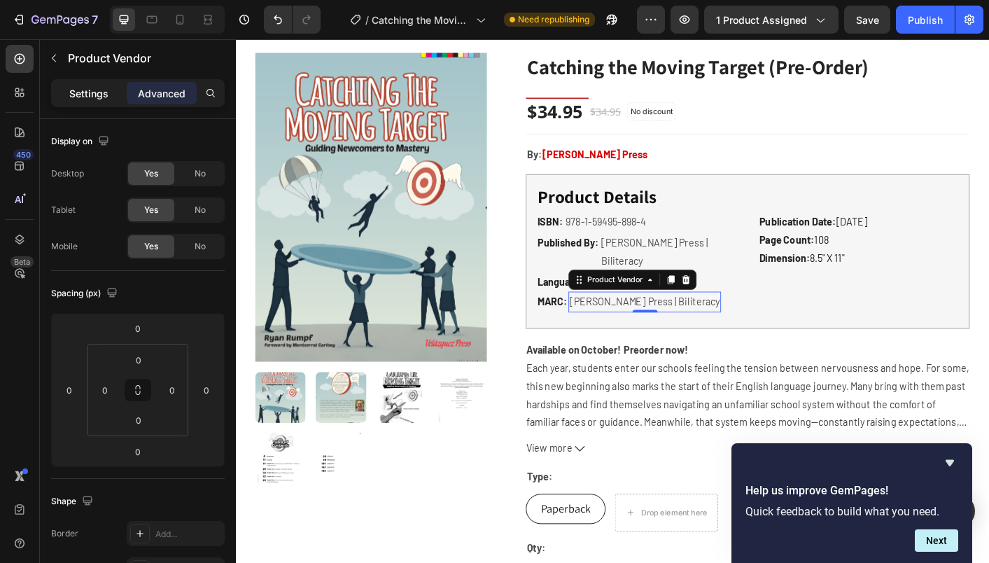
click at [95, 92] on p "Settings" at bounding box center [88, 93] width 39 height 15
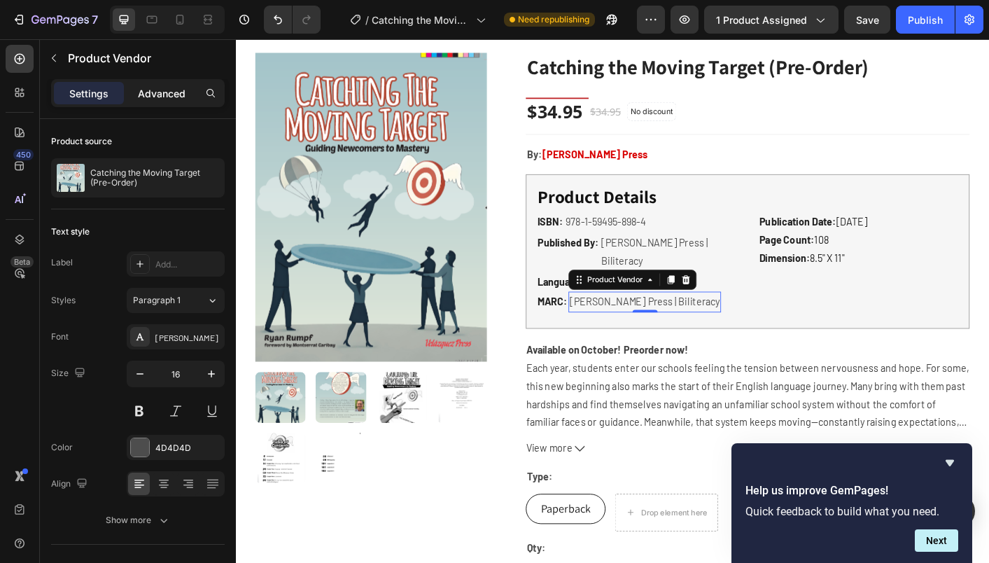
click at [167, 88] on p "Advanced" at bounding box center [162, 93] width 48 height 15
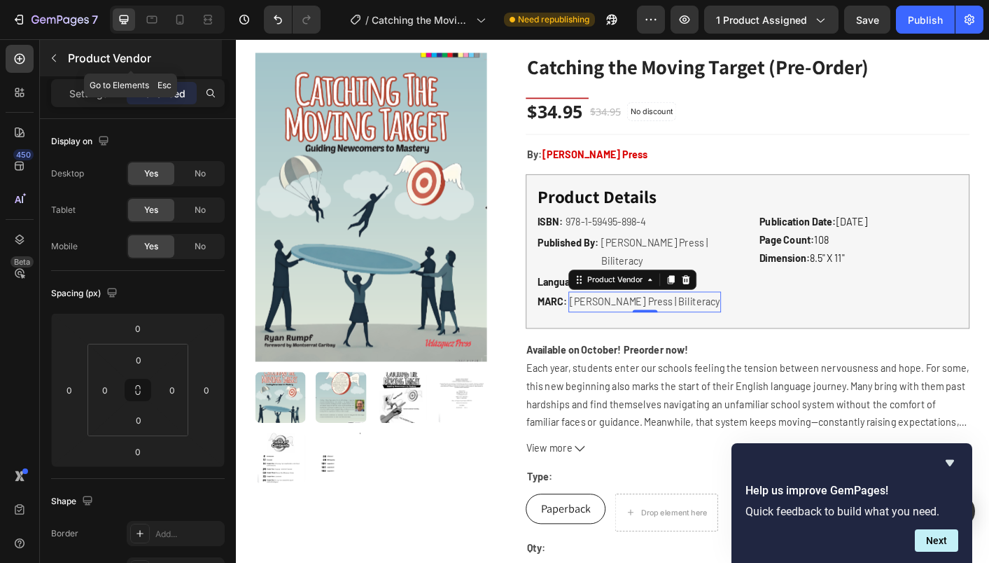
click at [52, 60] on icon "button" at bounding box center [53, 58] width 11 height 11
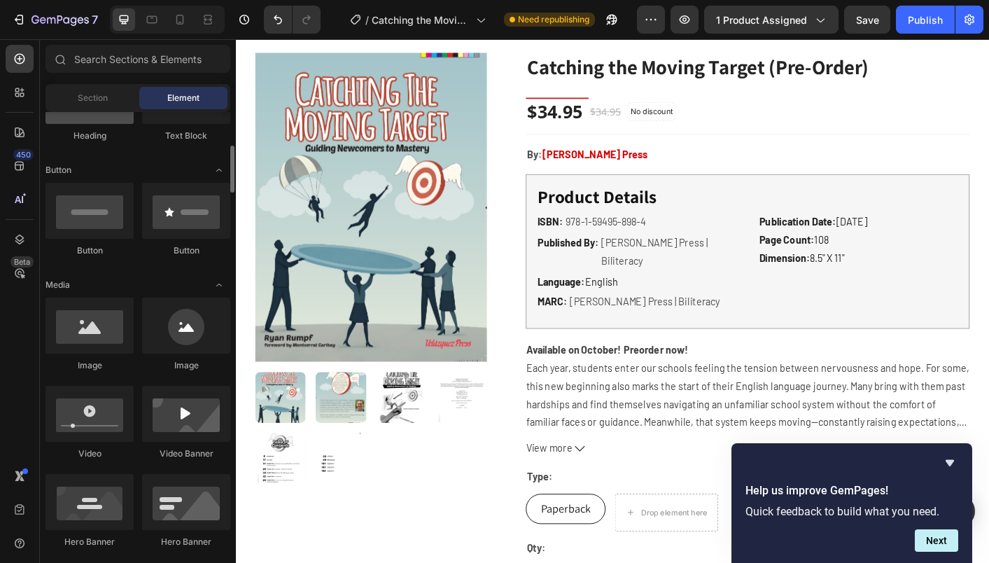
scroll to position [282, 0]
